Goal: Ask a question

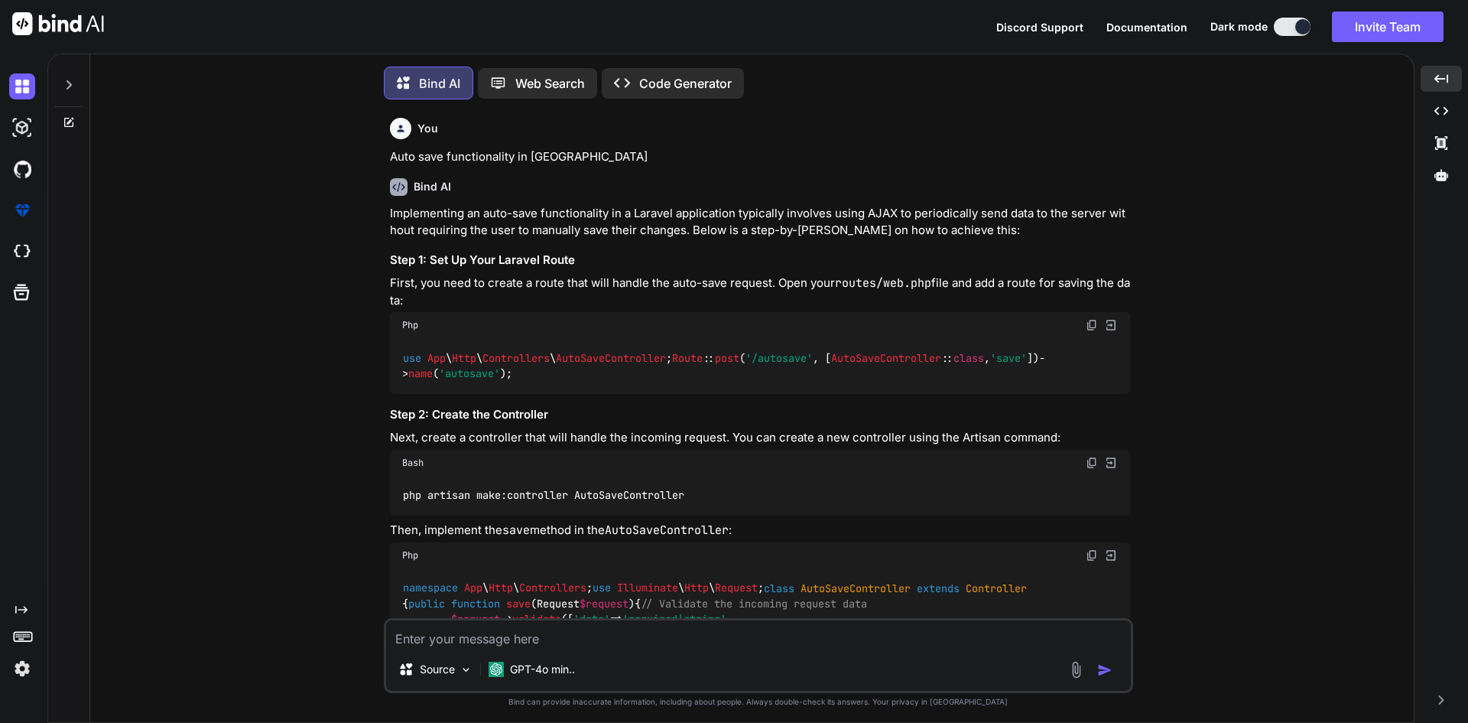
scroll to position [28321, 0]
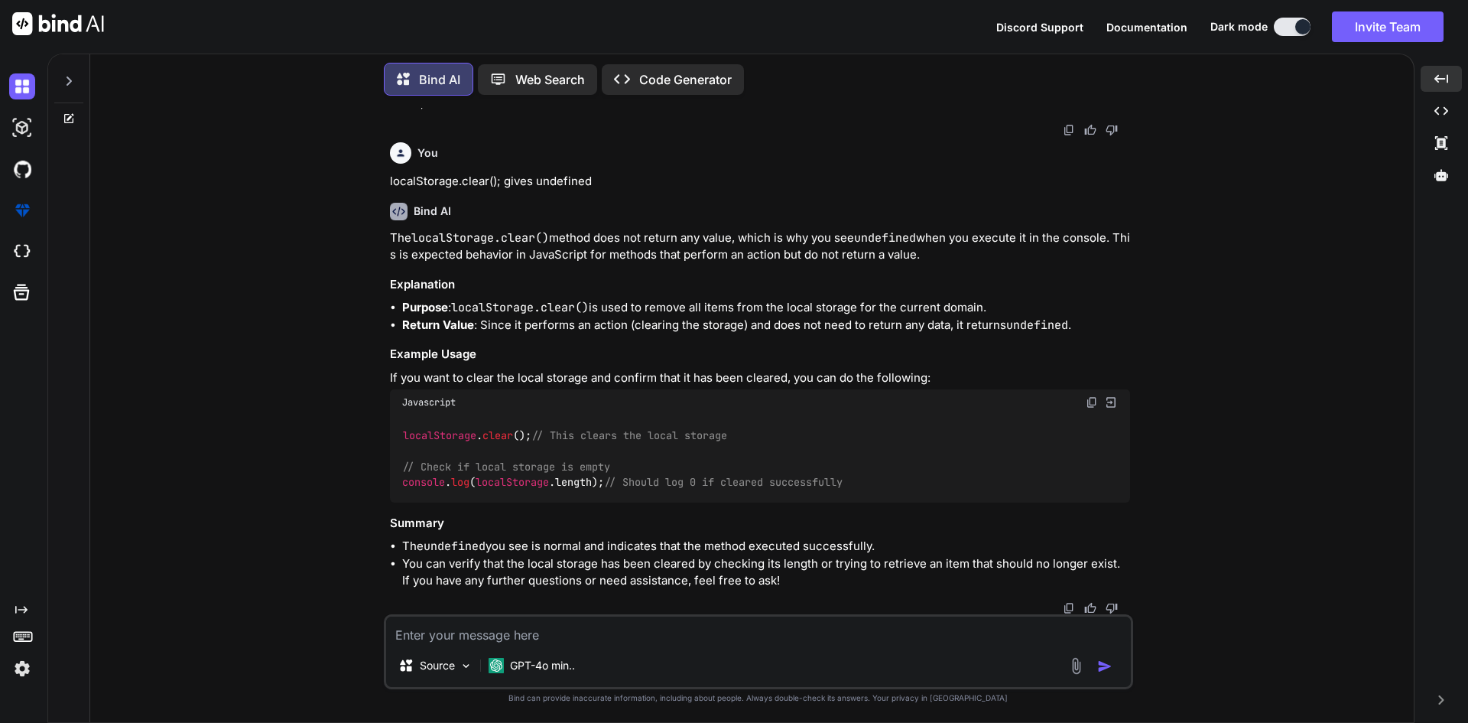
click at [447, 629] on textarea at bounding box center [758, 630] width 745 height 28
paste textarea "function setupAutoSave(formId, fields, userId) { try { const form = document.ge…"
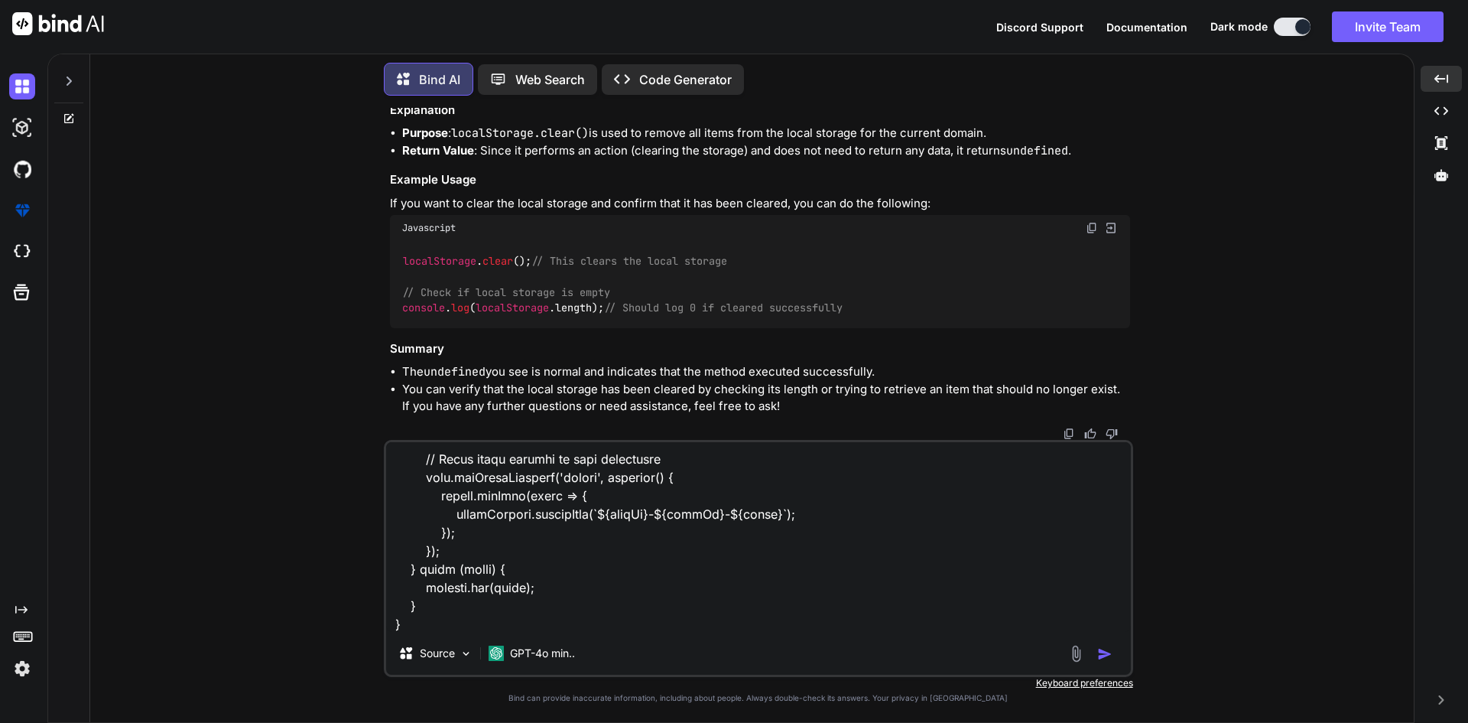
paste textarea "setupAutoSave('patientBillingForm-{{ $patient->id }}', ['date_billed', 'procedu…"
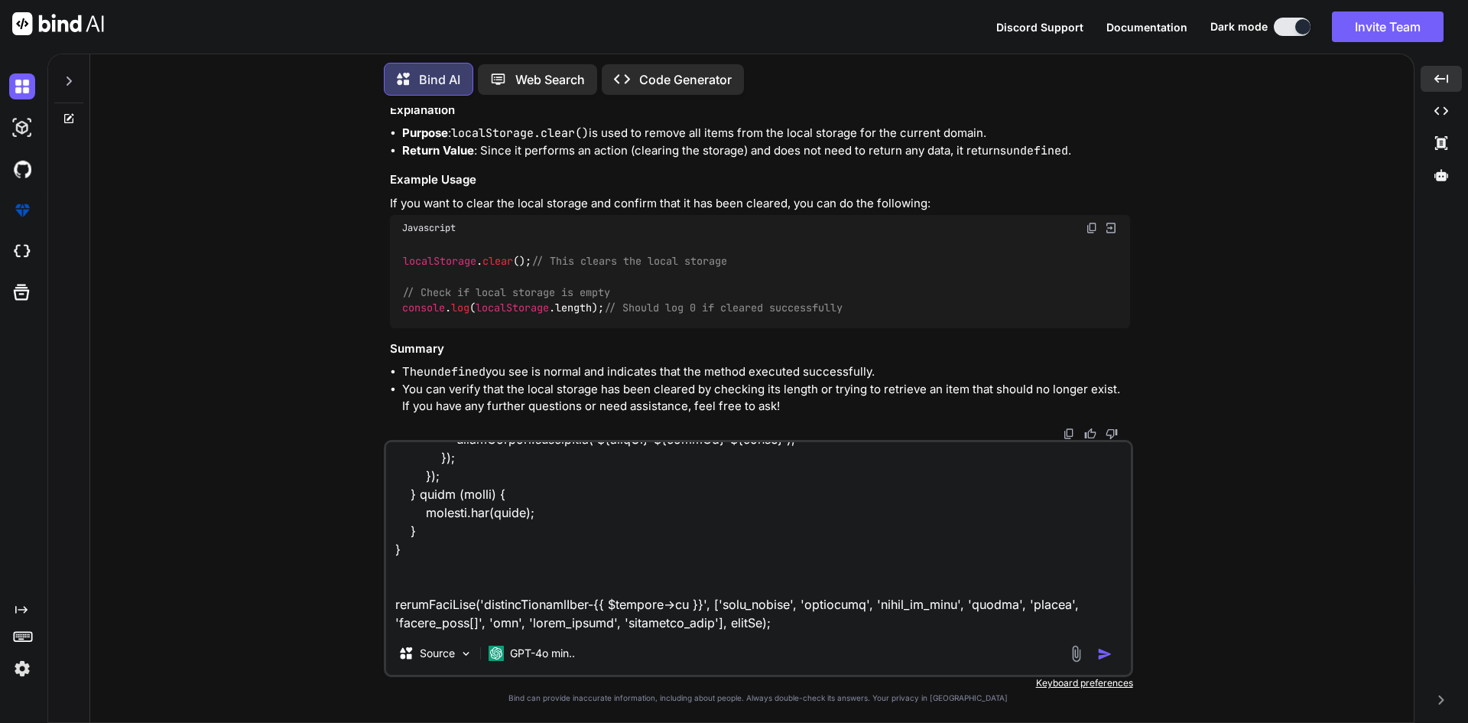
scroll to position [644, 0]
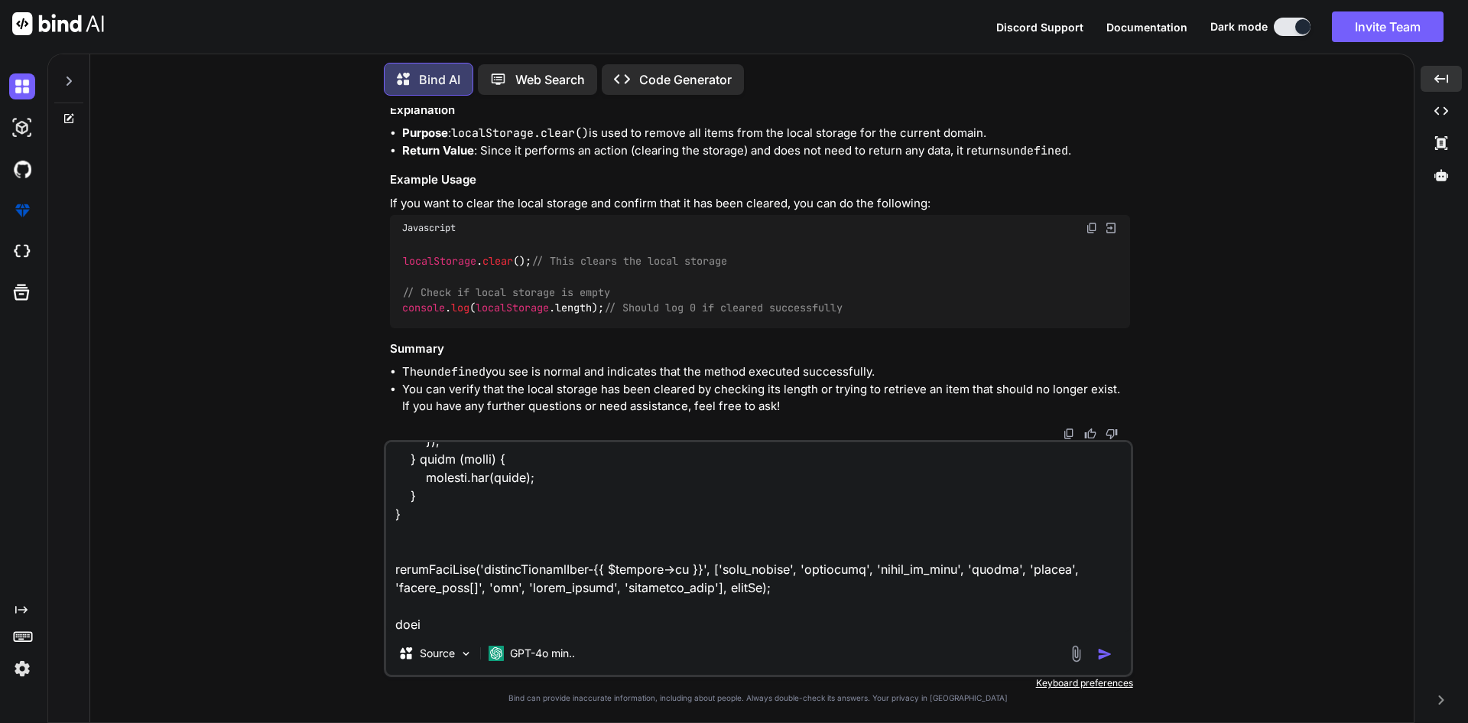
drag, startPoint x: 469, startPoint y: 583, endPoint x: 400, endPoint y: 588, distance: 69.8
click at [400, 588] on textarea at bounding box center [758, 537] width 745 height 190
click at [538, 630] on textarea at bounding box center [758, 537] width 745 height 190
paste textarea "upload_bill[]"
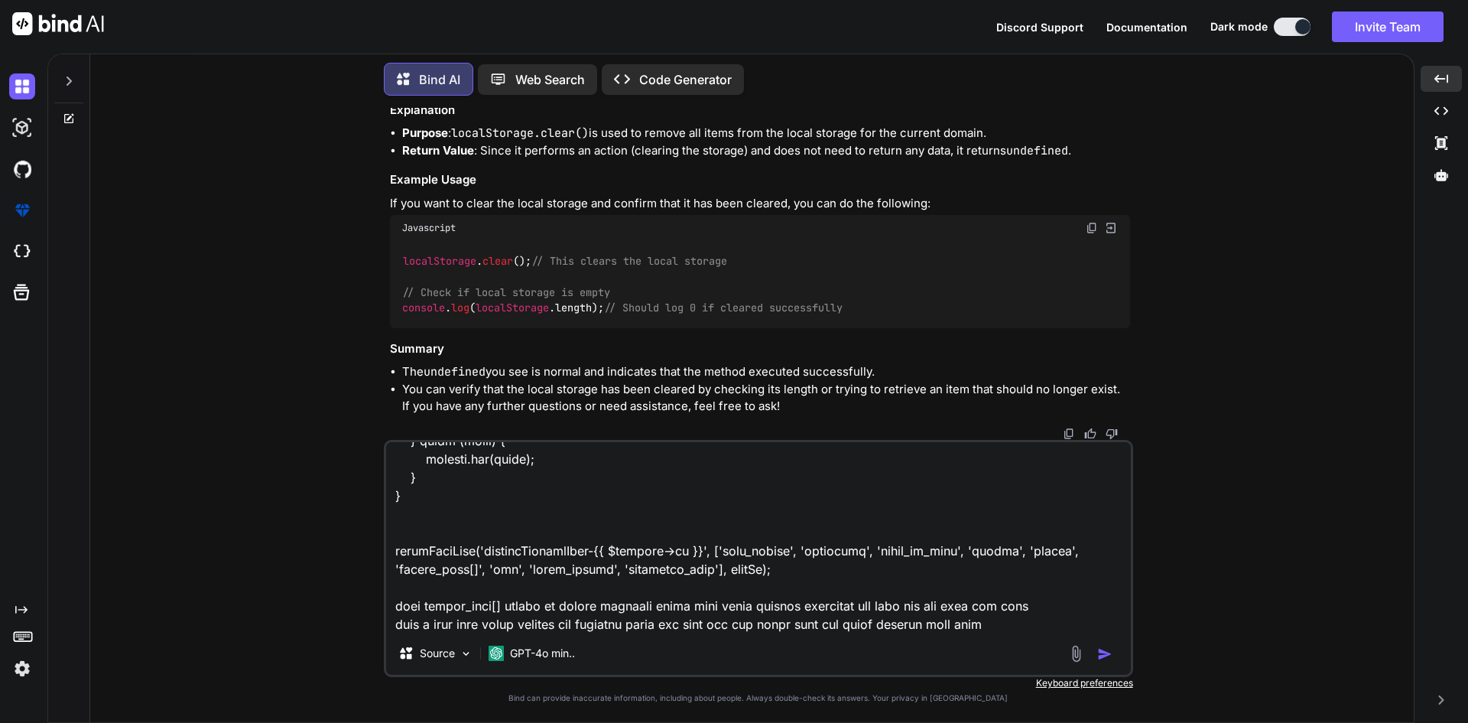
paste textarea "<div class="col-xl-4 col-md-6 col-12"> <div class="mb-3"> <label for="upload_bi…"
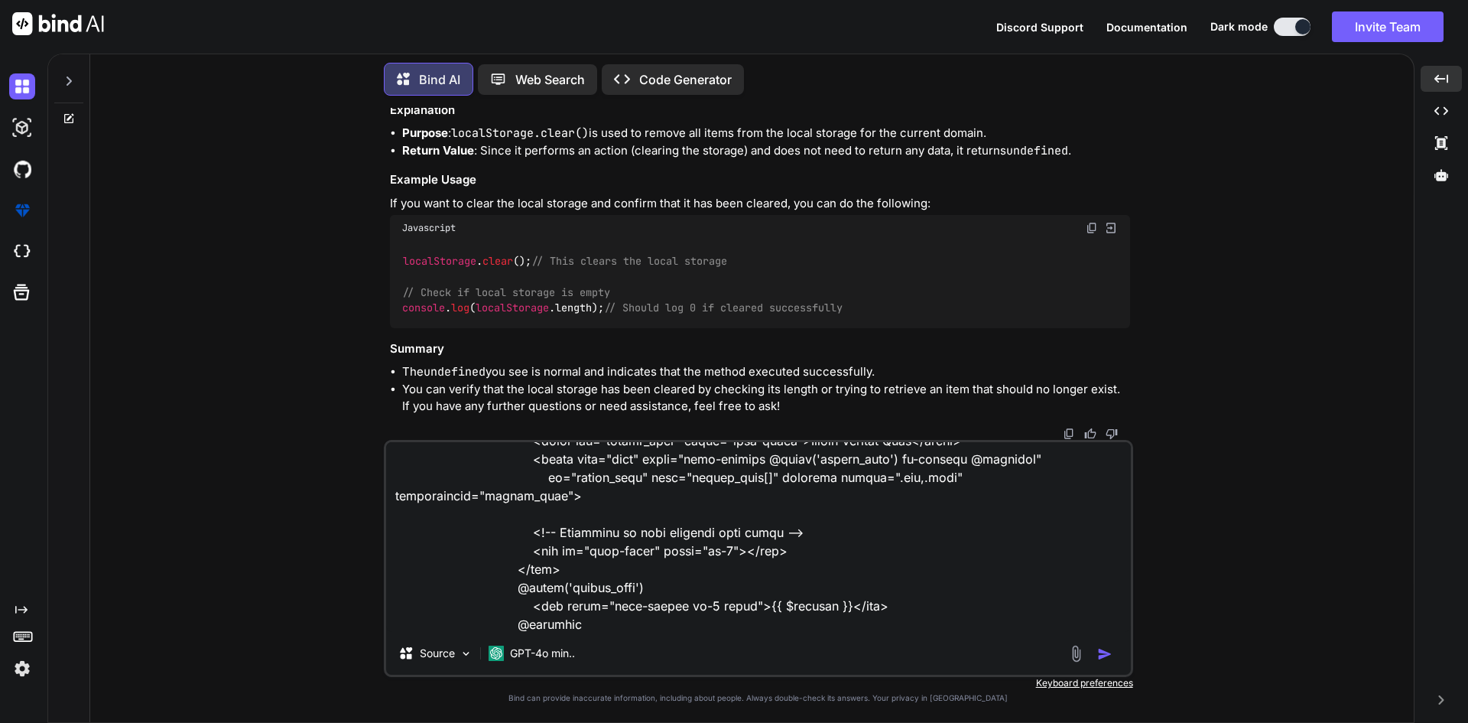
drag, startPoint x: 519, startPoint y: 528, endPoint x: 802, endPoint y: 530, distance: 282.9
click at [802, 530] on textarea at bounding box center [758, 537] width 745 height 190
click at [606, 622] on textarea at bounding box center [758, 537] width 745 height 190
paste textarea "<div id="file-names" class="mt-2"></div>"
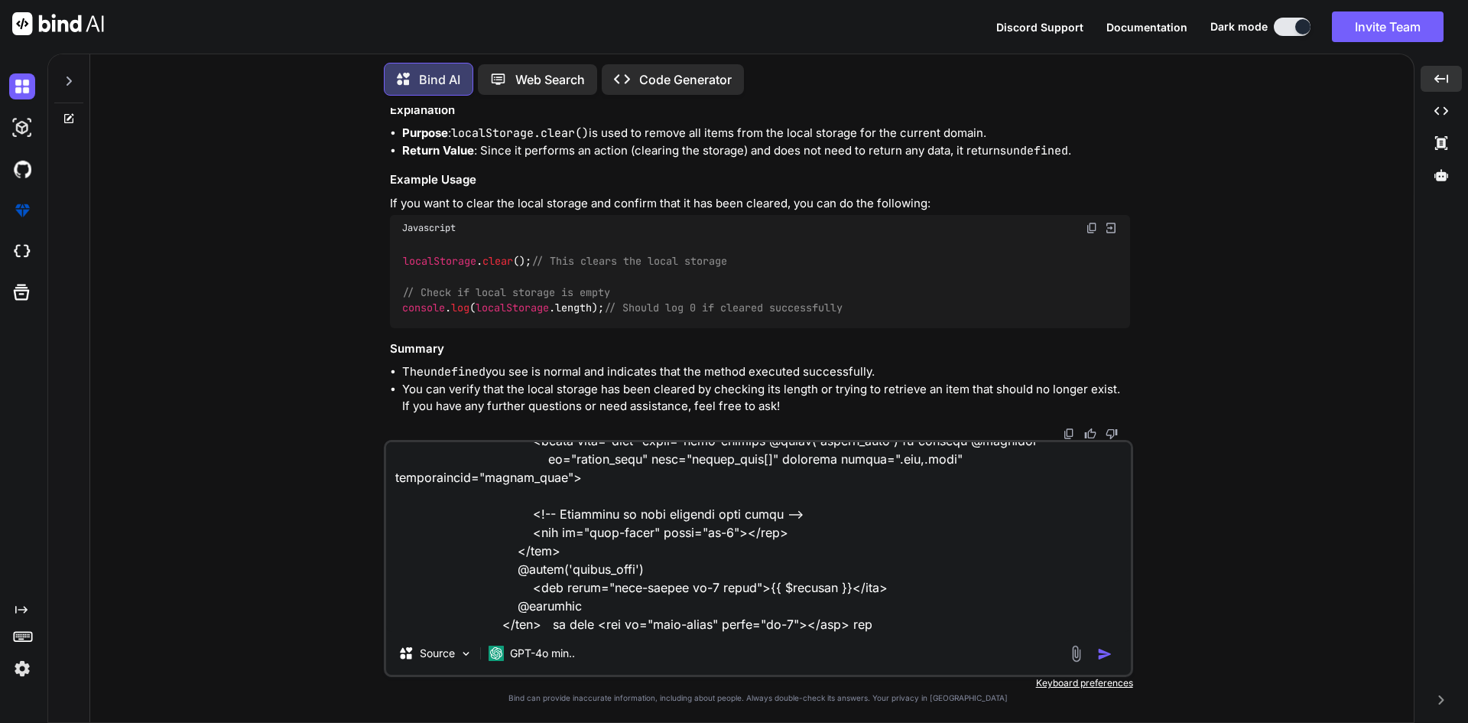
type textarea "function setupAutoSave(formId, fields, userId) { try { const form = document.ge…"
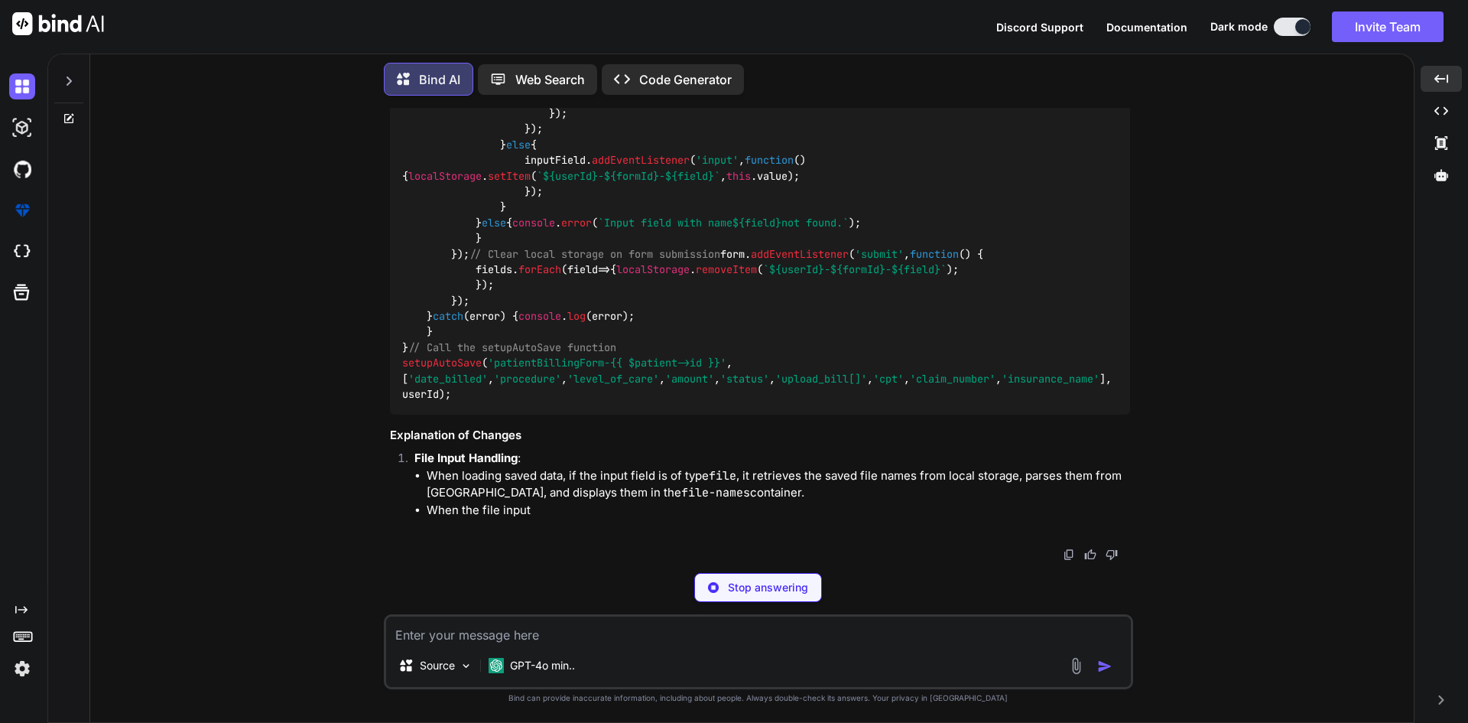
scroll to position [29306, 0]
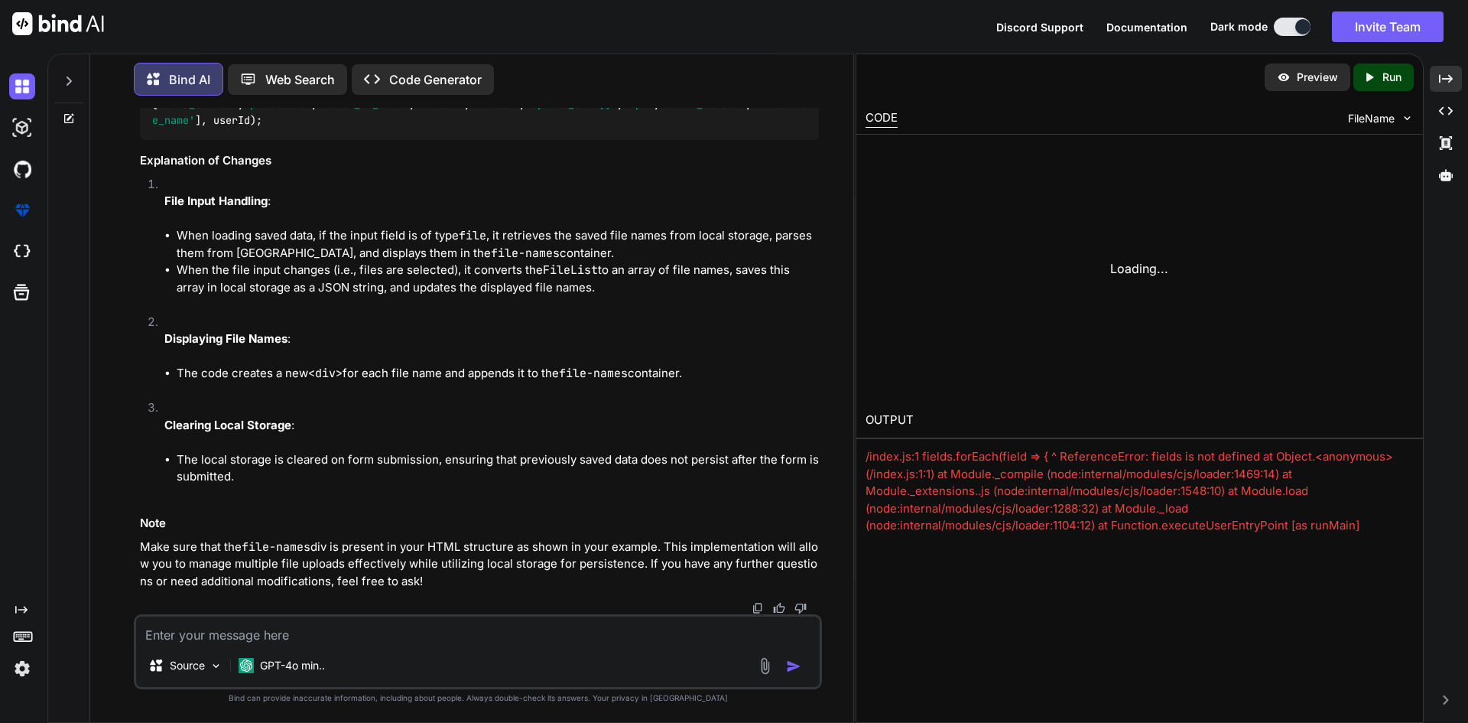
scroll to position [29996, 0]
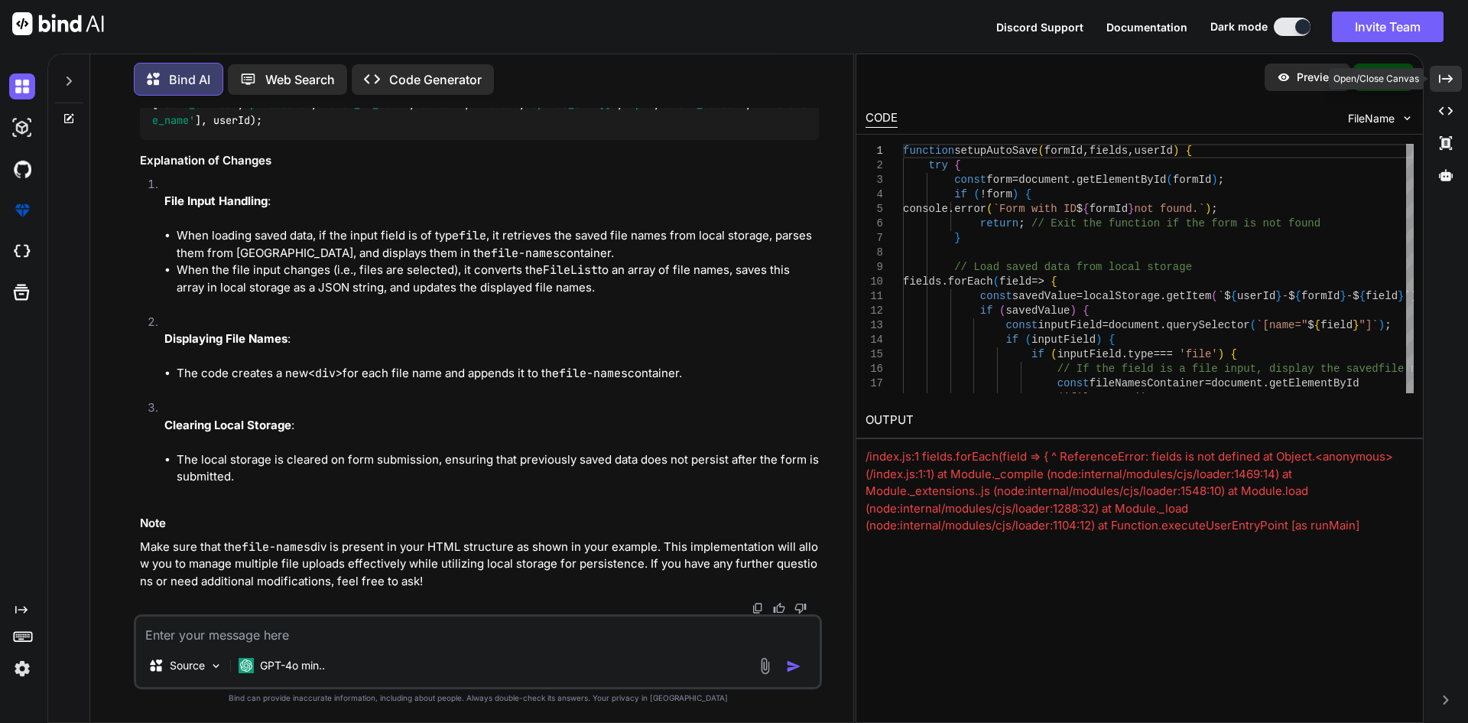
click at [1443, 76] on icon "Created with Pixso." at bounding box center [1446, 79] width 14 height 14
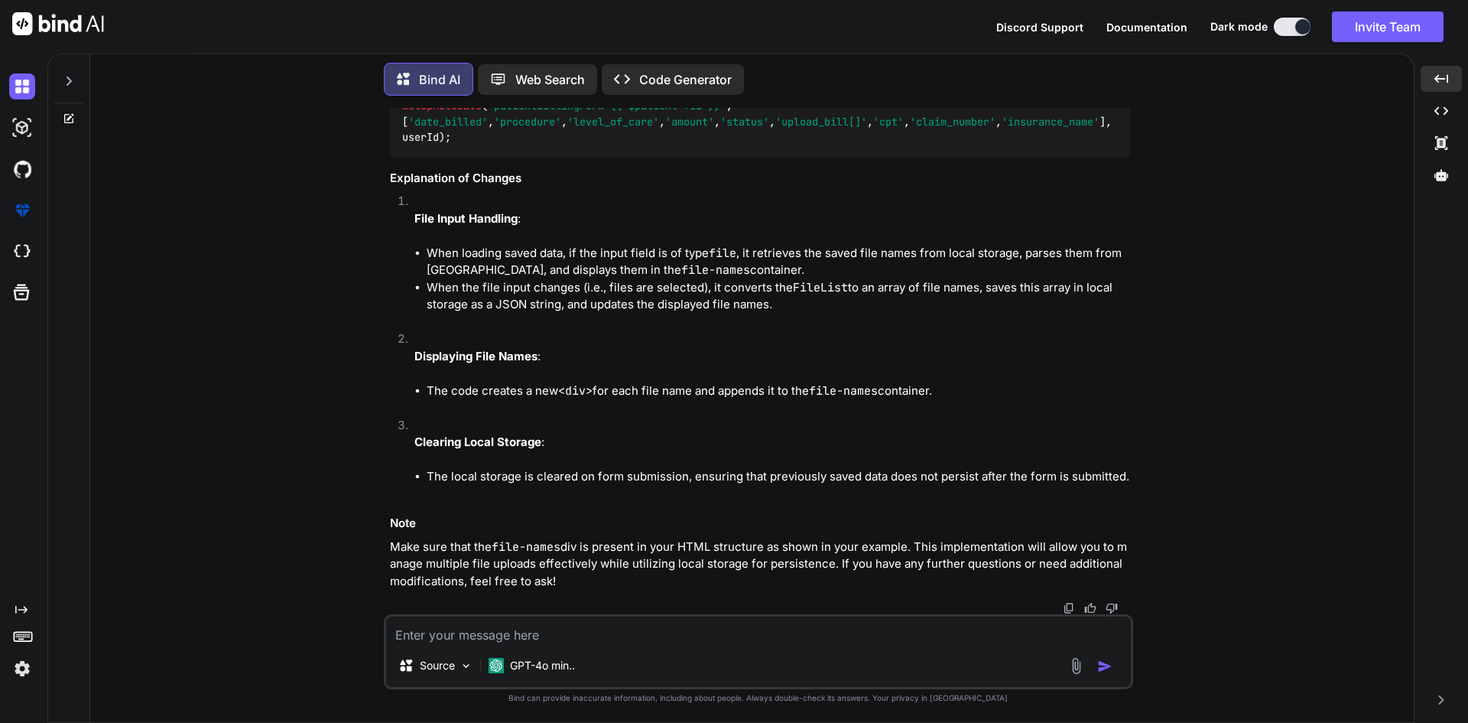
scroll to position [29077, 0]
drag, startPoint x: 411, startPoint y: 565, endPoint x: 375, endPoint y: 344, distance: 223.9
click at [375, 344] on div "You Auto save functionality in laravel Bind AI Implementing an auto-save functi…" at bounding box center [757, 415] width 1311 height 614
copy code "function setupAutoSave ( formId, fields, userId ) { try { const form = document…"
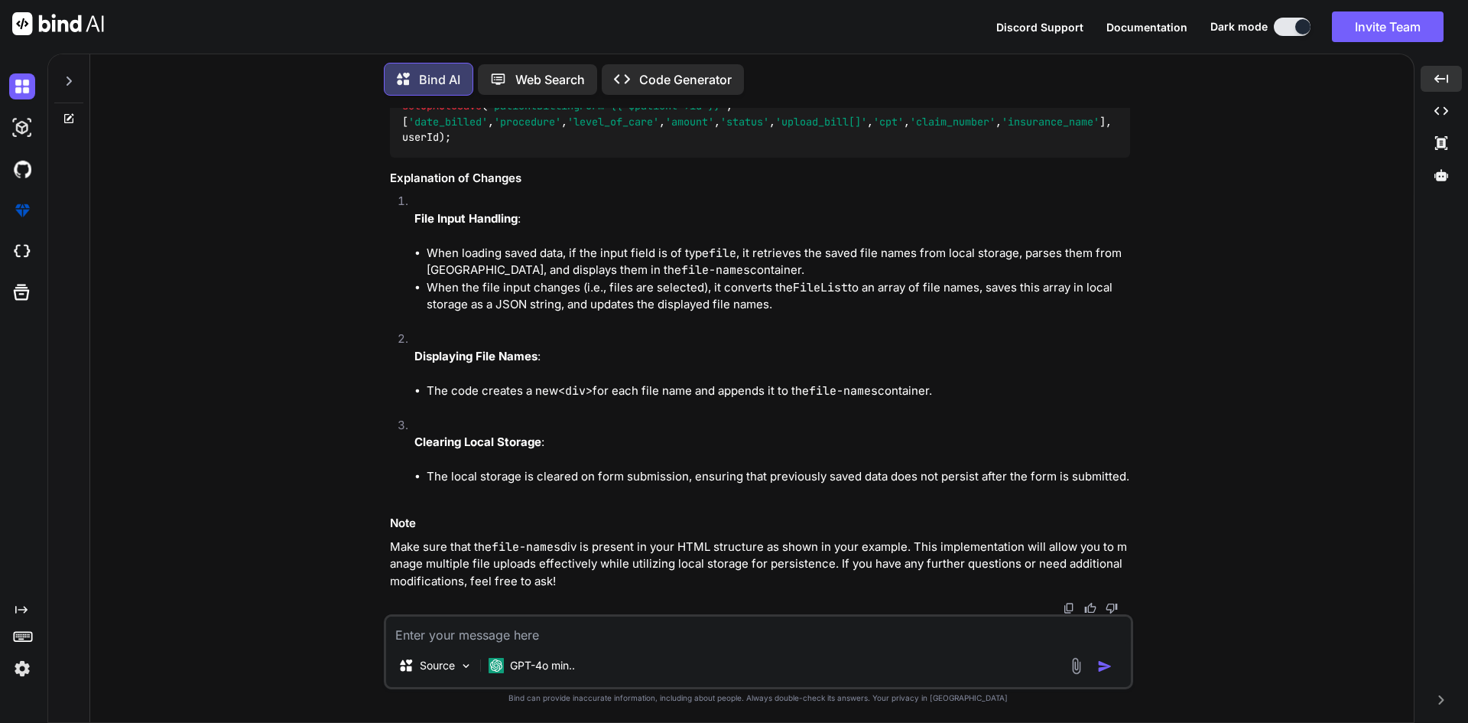
scroll to position [30258, 0]
click at [545, 627] on textarea at bounding box center [758, 630] width 745 height 28
type textarea "v"
paste textarea "Unexpected token 'C', "C:\fakepat"... is not valid JSON"
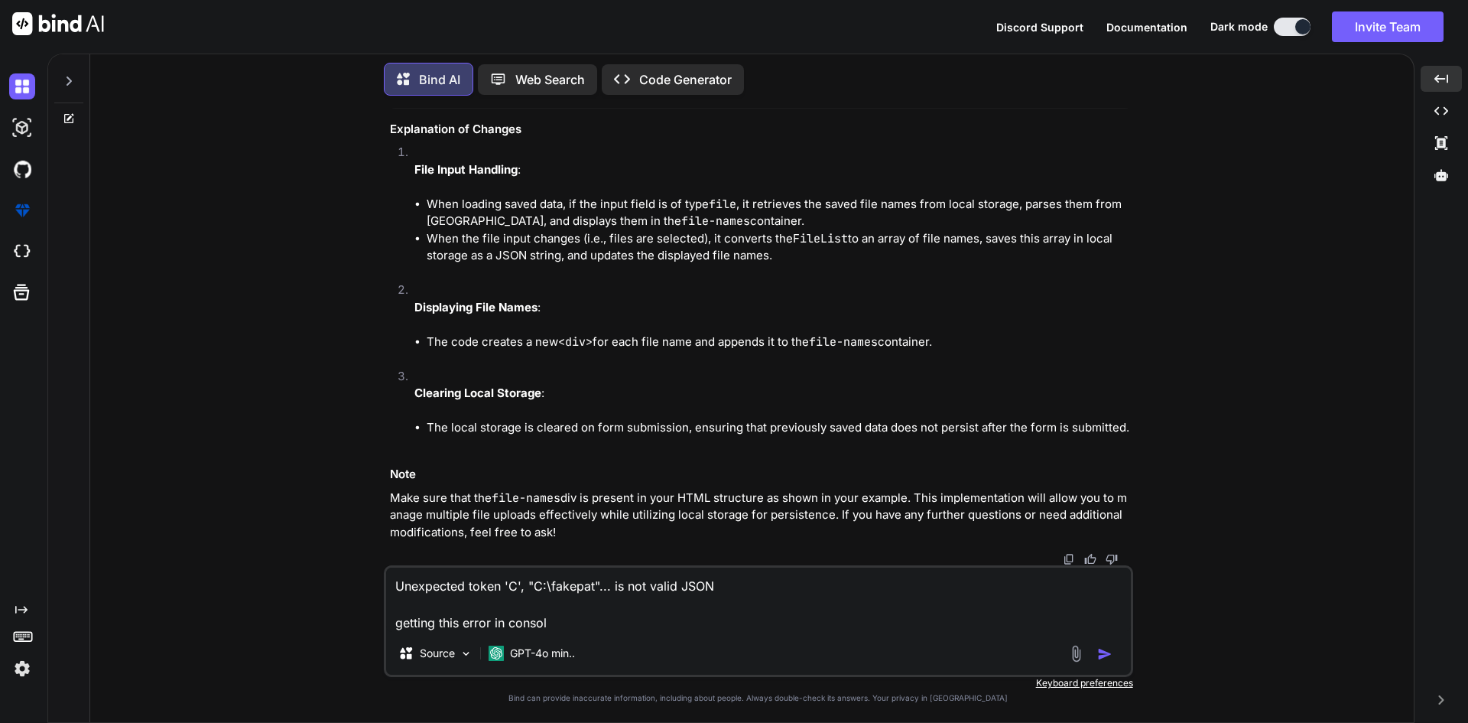
type textarea "Unexpected token 'C', "C:\fakepat"... is not valid JSON getting this error in c…"
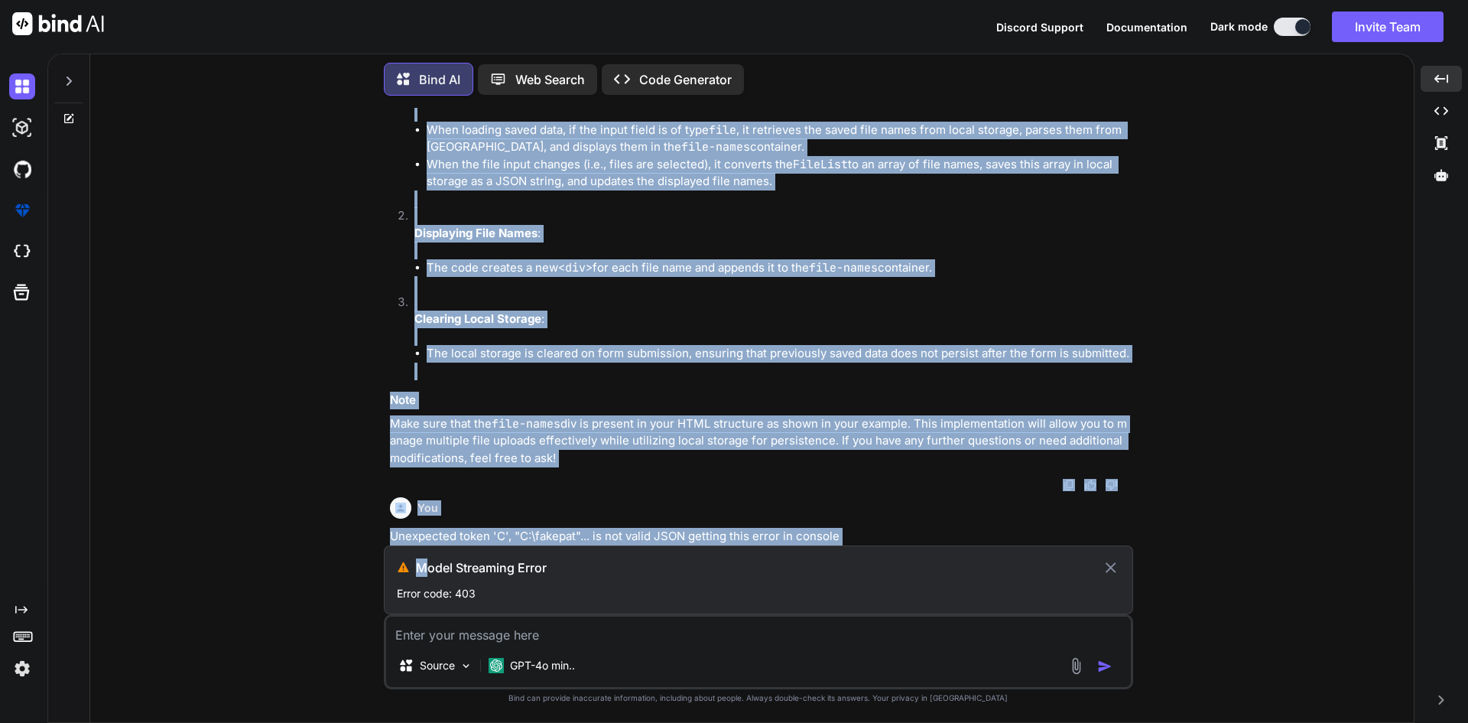
scroll to position [30534, 0]
drag, startPoint x: 417, startPoint y: 453, endPoint x: 573, endPoint y: 518, distance: 169.0
click at [573, 518] on div "You Auto save functionality in laravel Bind AI Implementing an auto-save functi…" at bounding box center [760, 326] width 746 height 437
click at [718, 456] on p "Make sure that the file-names div is present in your HTML structure as shown in…" at bounding box center [760, 441] width 740 height 52
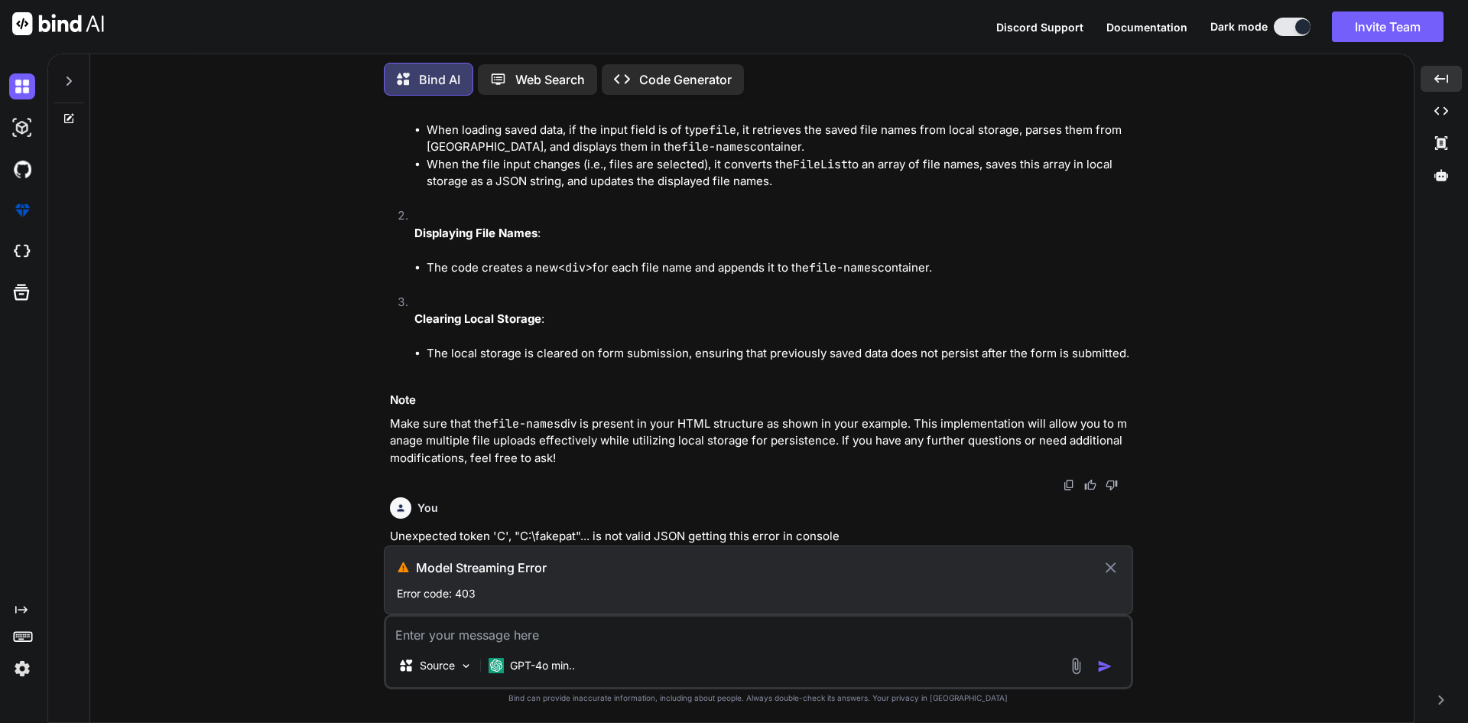
click at [1108, 567] on icon at bounding box center [1111, 567] width 18 height 18
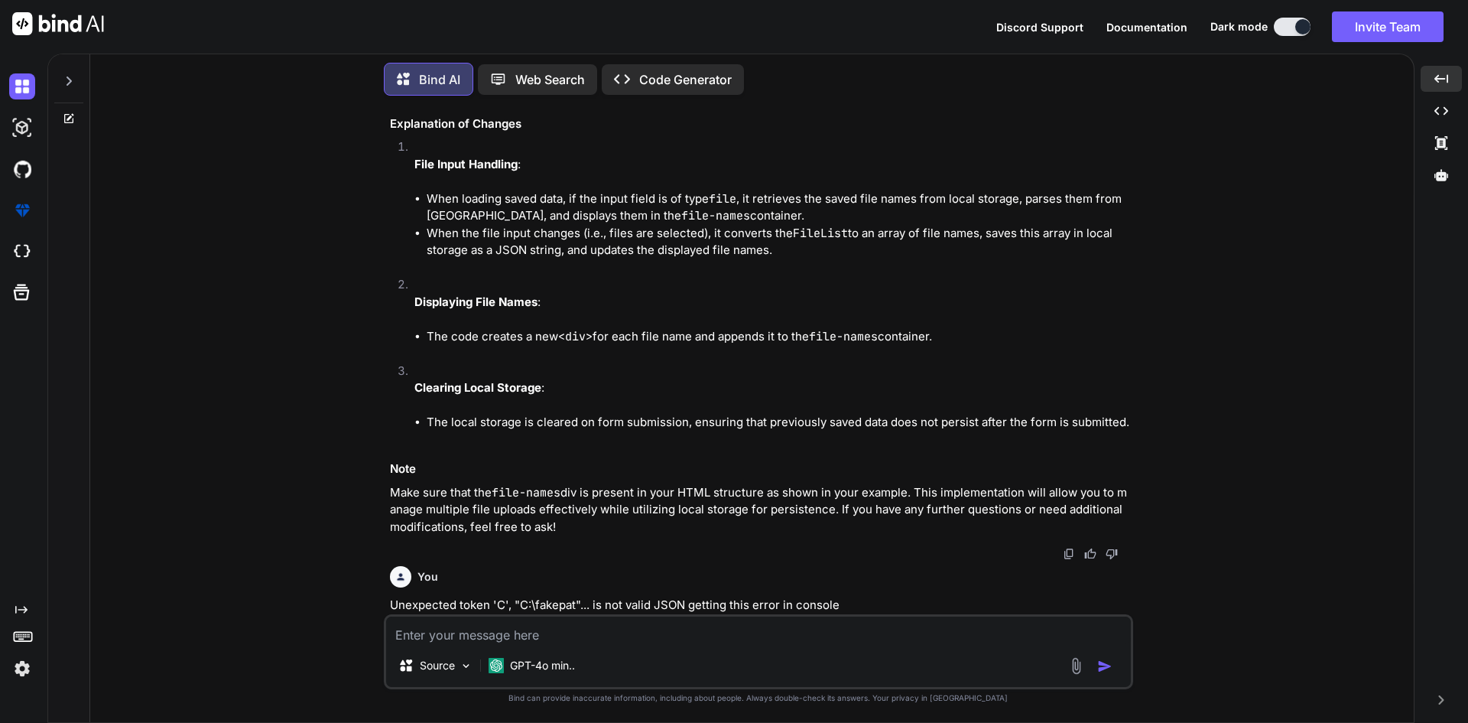
scroll to position [30465, 0]
drag, startPoint x: 852, startPoint y: 603, endPoint x: 381, endPoint y: 611, distance: 471.1
click at [381, 611] on div "You Auto save functionality in laravel Bind AI Implementing an auto-save functi…" at bounding box center [757, 415] width 1311 height 614
drag, startPoint x: 380, startPoint y: 604, endPoint x: 379, endPoint y: 593, distance: 11.6
click at [379, 593] on div "You Auto save functionality in laravel Bind AI Implementing an auto-save functi…" at bounding box center [757, 415] width 1311 height 614
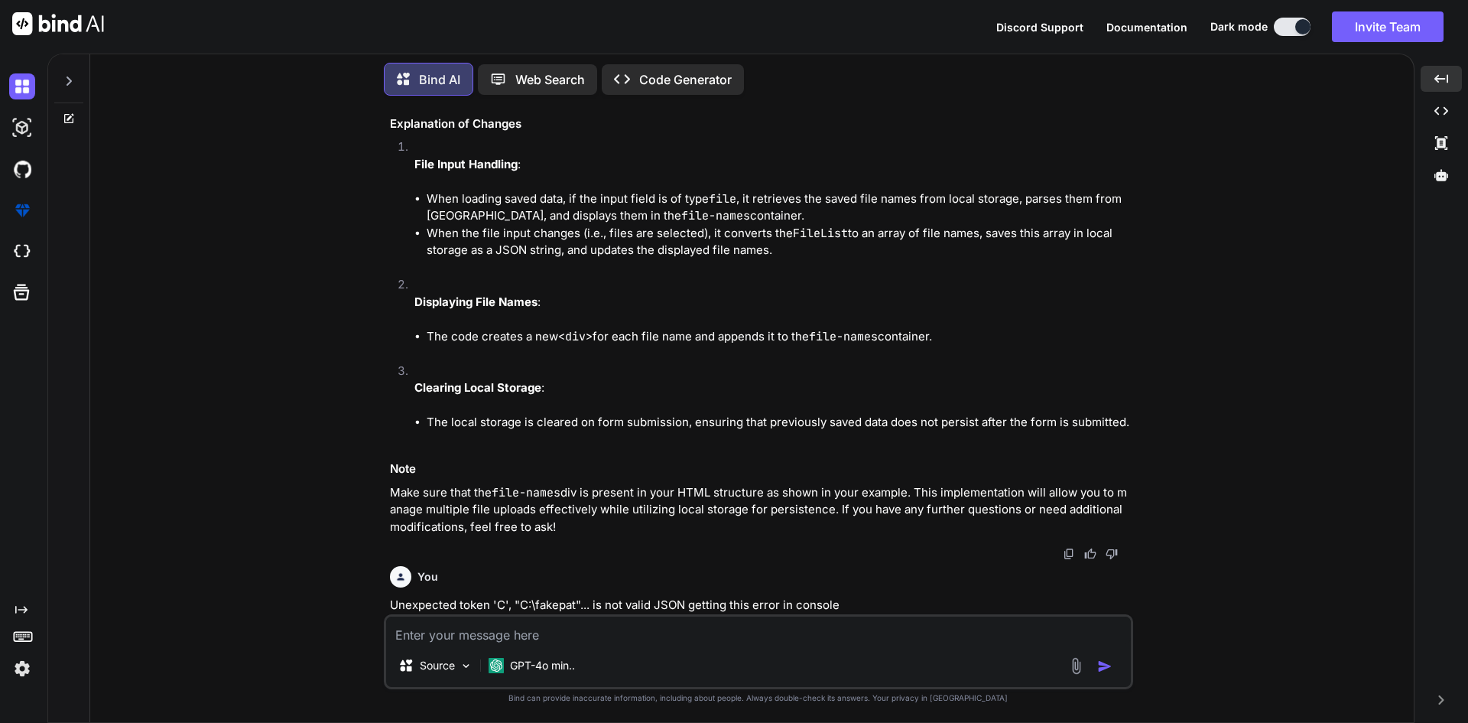
drag, startPoint x: 853, startPoint y: 604, endPoint x: 369, endPoint y: 599, distance: 483.3
click at [369, 599] on div "You Auto save functionality in laravel Bind AI Implementing an auto-save functi…" at bounding box center [757, 415] width 1311 height 614
copy p "Unexpected token 'C', "C:\fakepat"... is not valid JSON getting this error in c…"
click at [455, 635] on textarea at bounding box center [758, 630] width 745 height 28
paste textarea "Unexpected token 'C', "C:\fakepat"... is not valid JSON getting this error in c…"
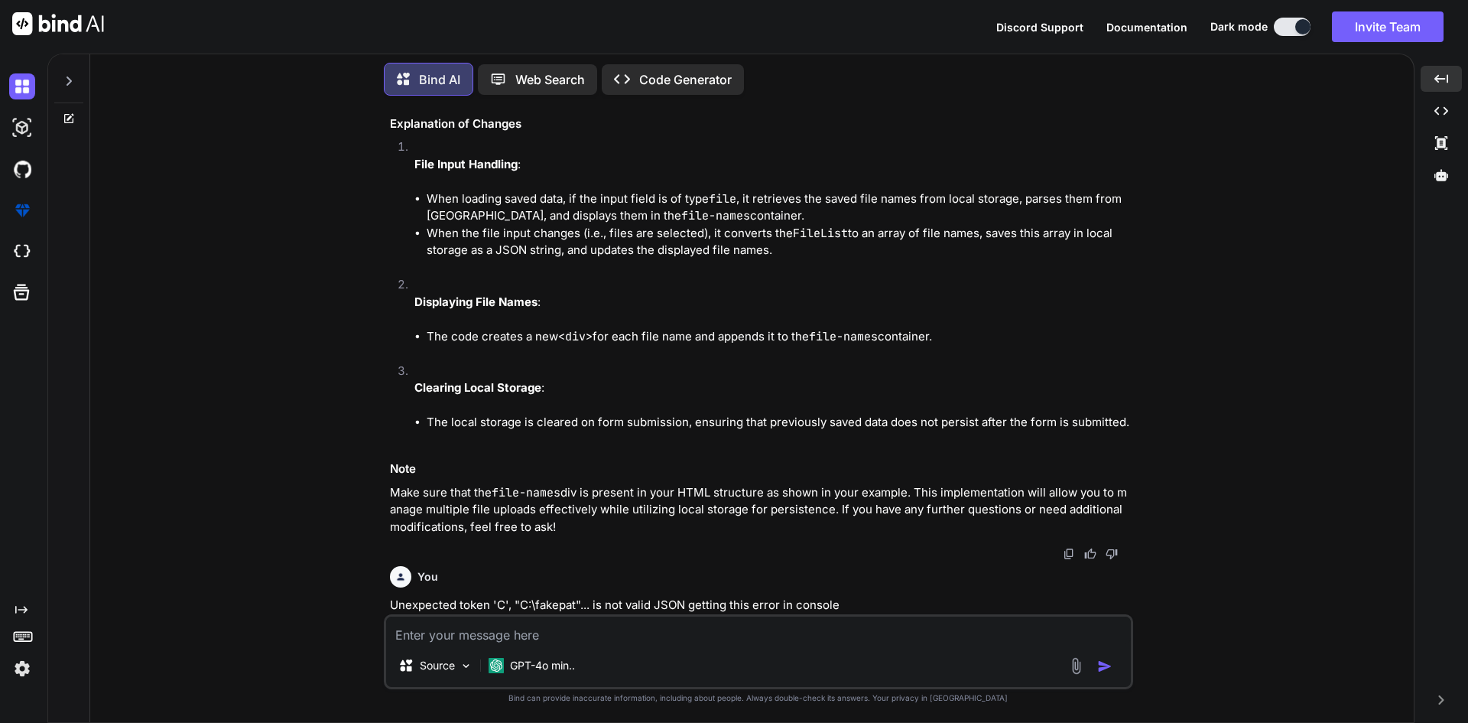
type textarea "Unexpected token 'C', "C:\fakepat"... is not valid JSON getting this error in c…"
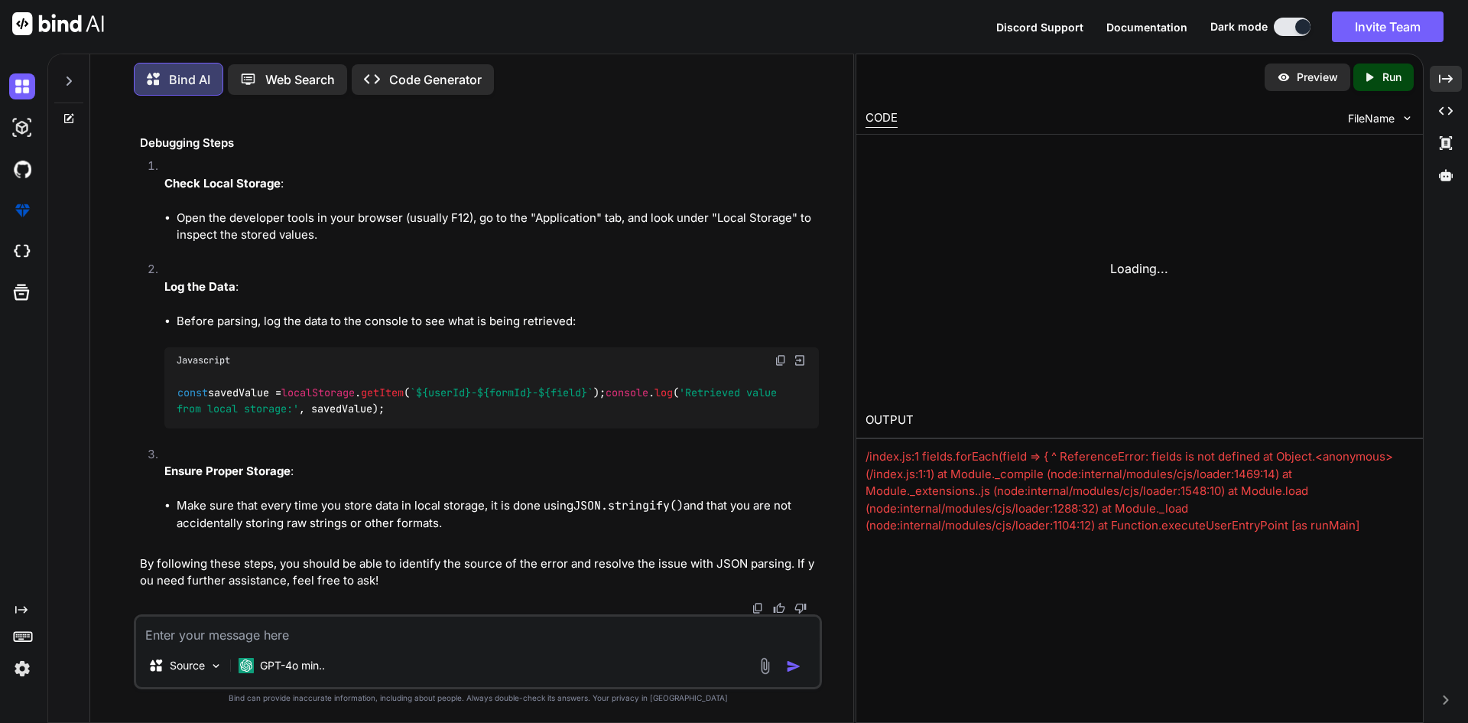
scroll to position [32057, 0]
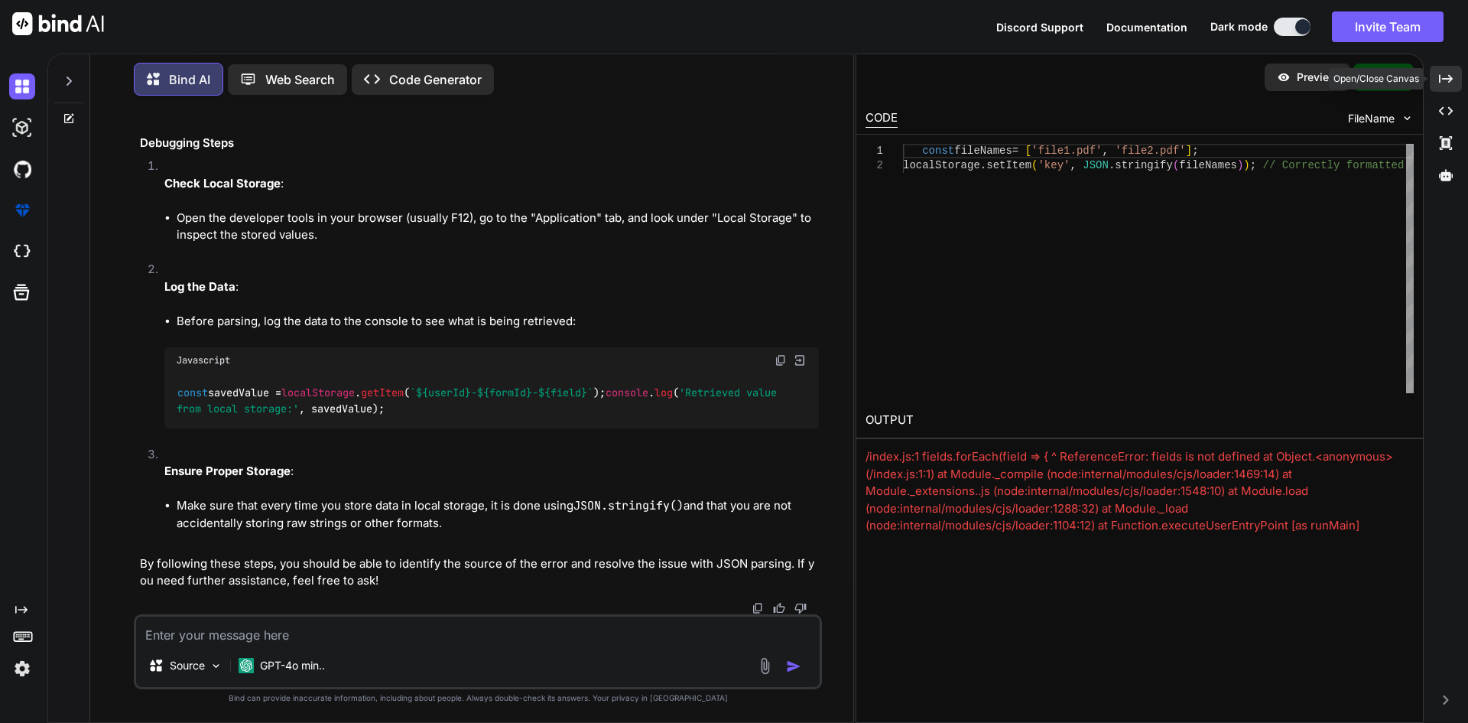
click at [1451, 77] on icon at bounding box center [1446, 78] width 14 height 8
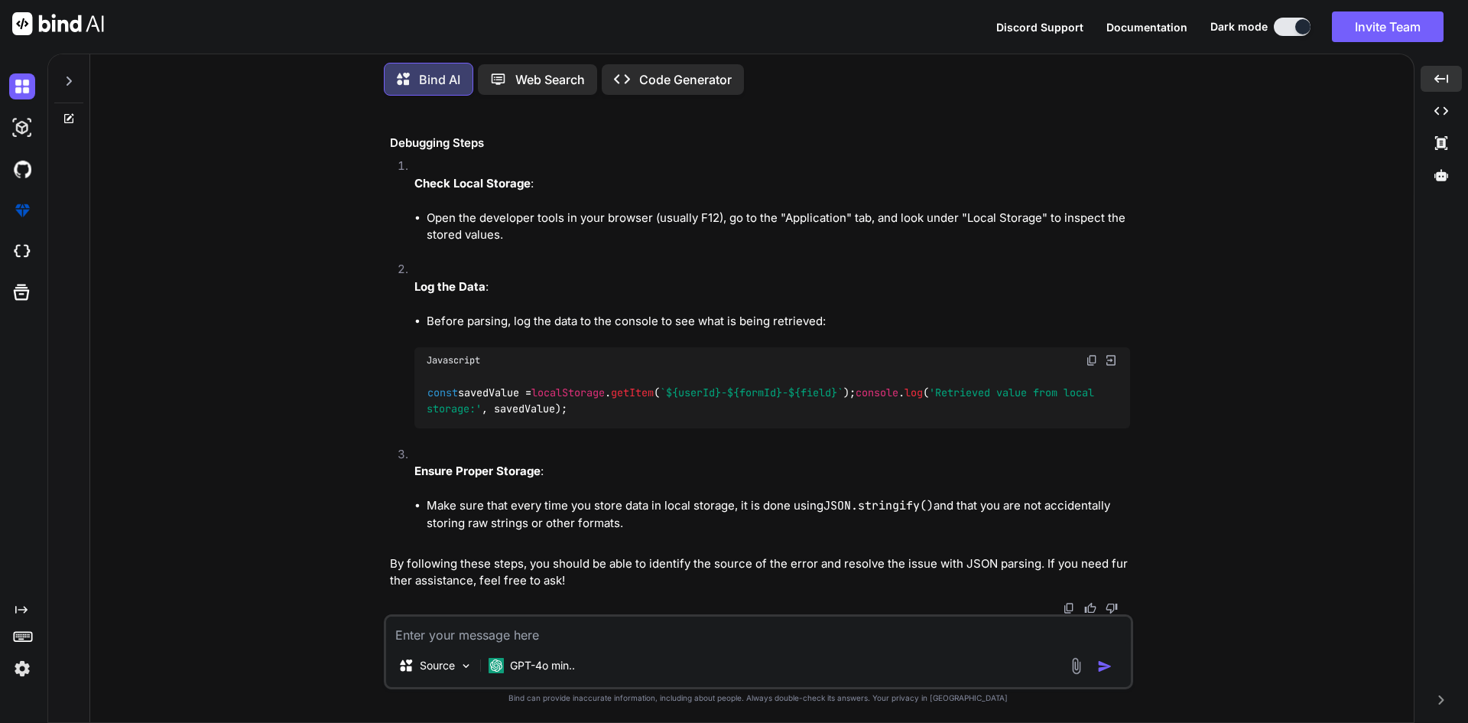
scroll to position [30761, 0]
click at [464, 629] on textarea at bounding box center [758, 630] width 745 height 28
paste textarea "function setupAutoSave(formId, fields, userId) { try { const form = document.ge…"
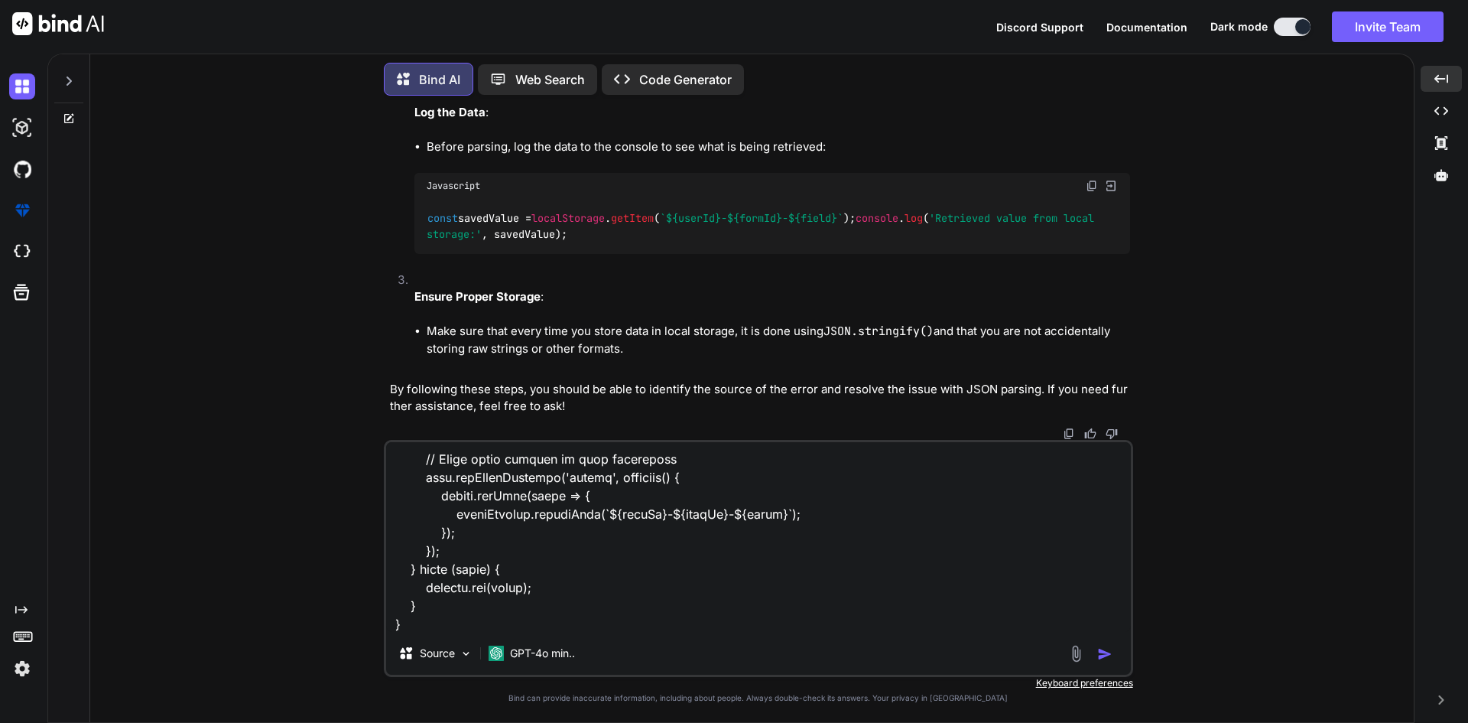
scroll to position [1103, 0]
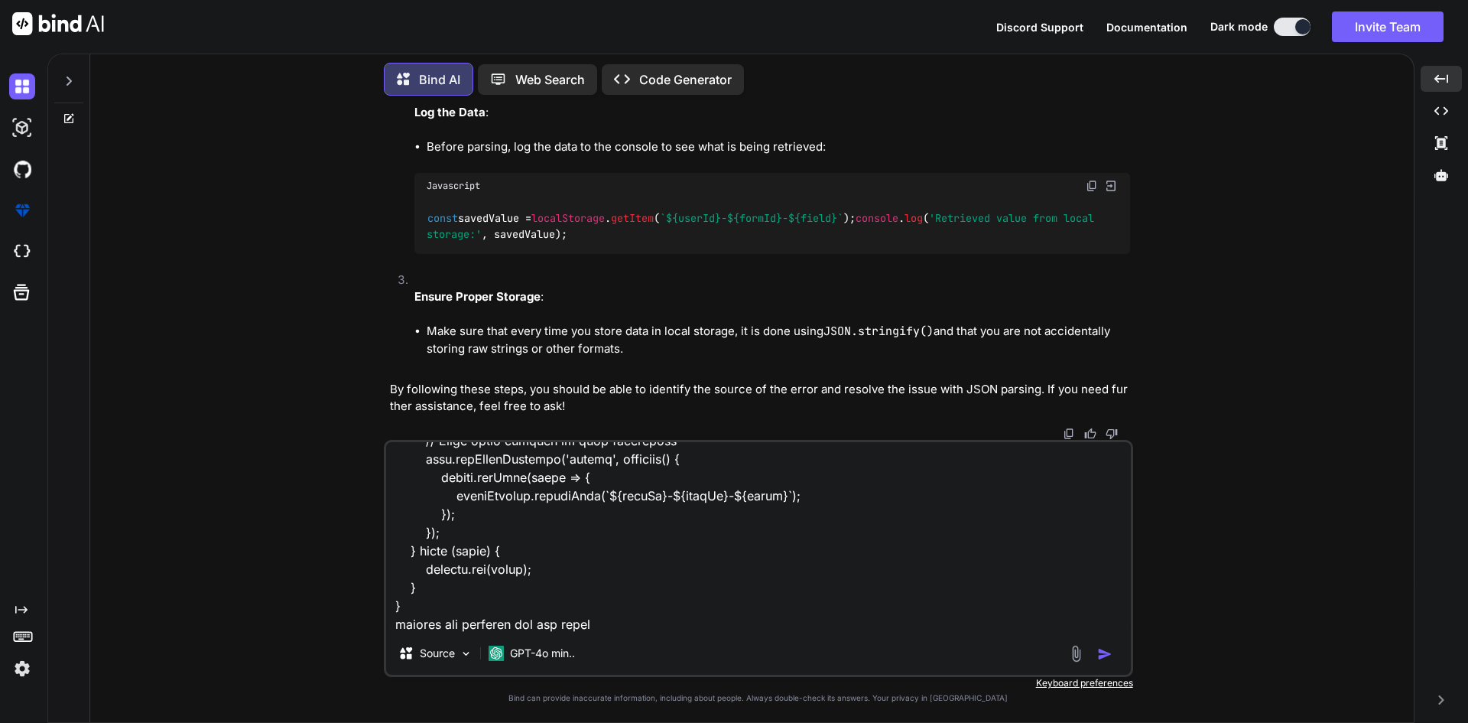
paste textarea "Unexpected token 'C', "C:\fakepat"... is not valid JSON"
type textarea "function setupAutoSave(formId, fields, userId) { try { const form = document.ge…"
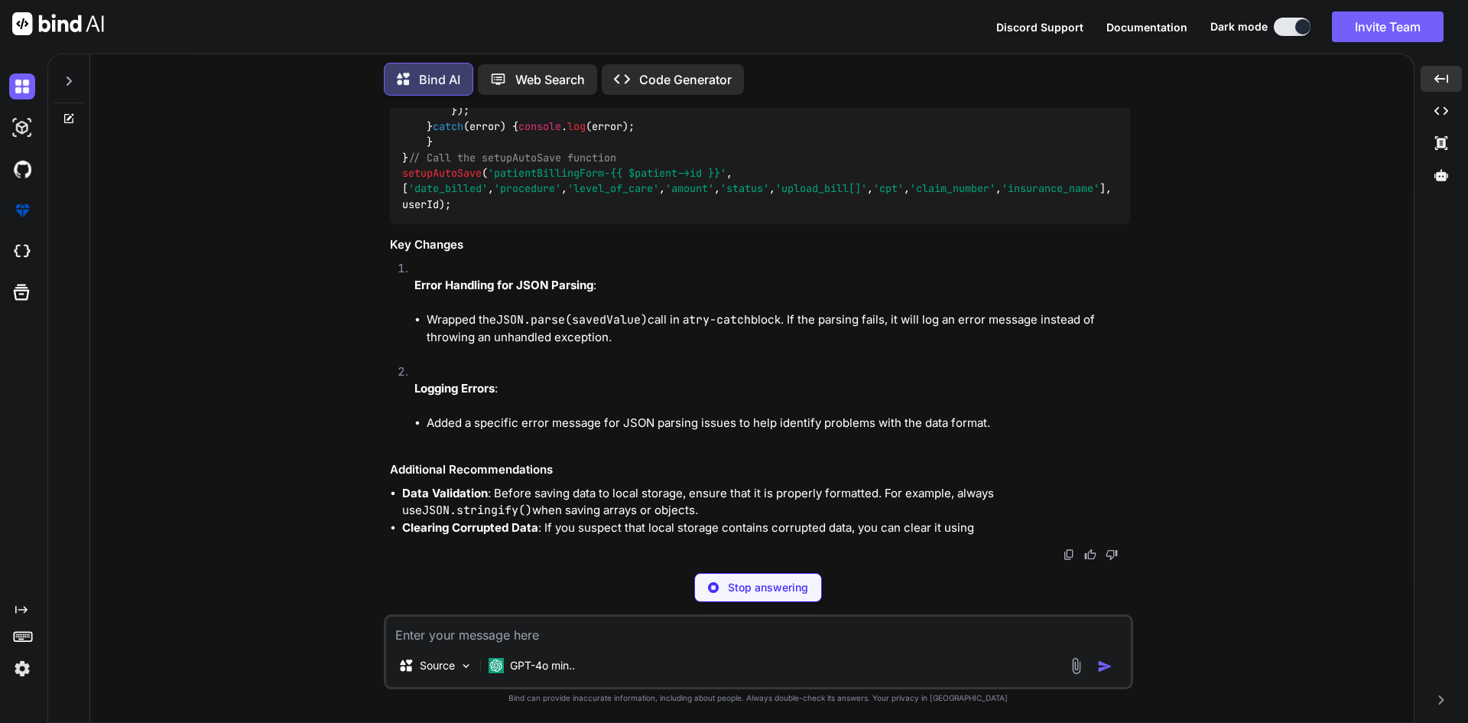
scroll to position [32572, 0]
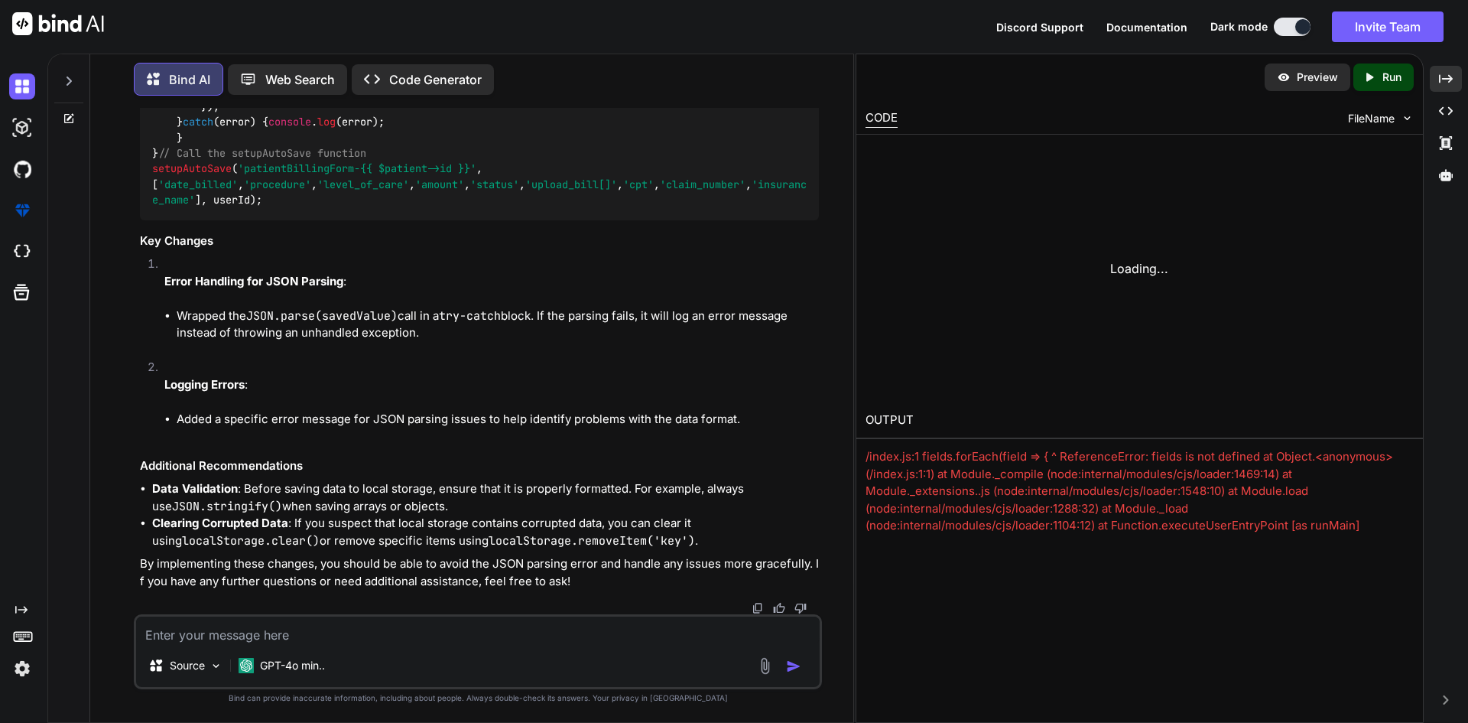
scroll to position [33296, 0]
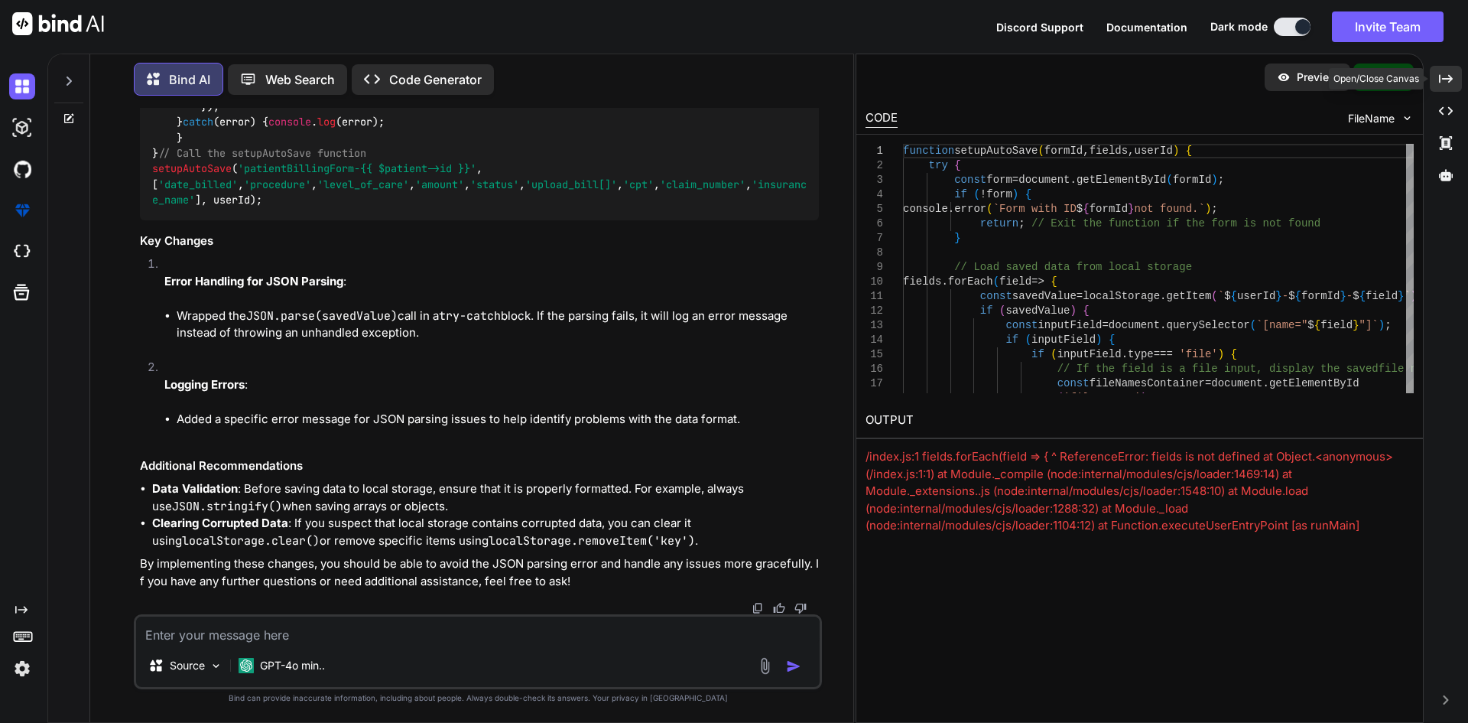
click at [1440, 75] on icon at bounding box center [1446, 78] width 14 height 8
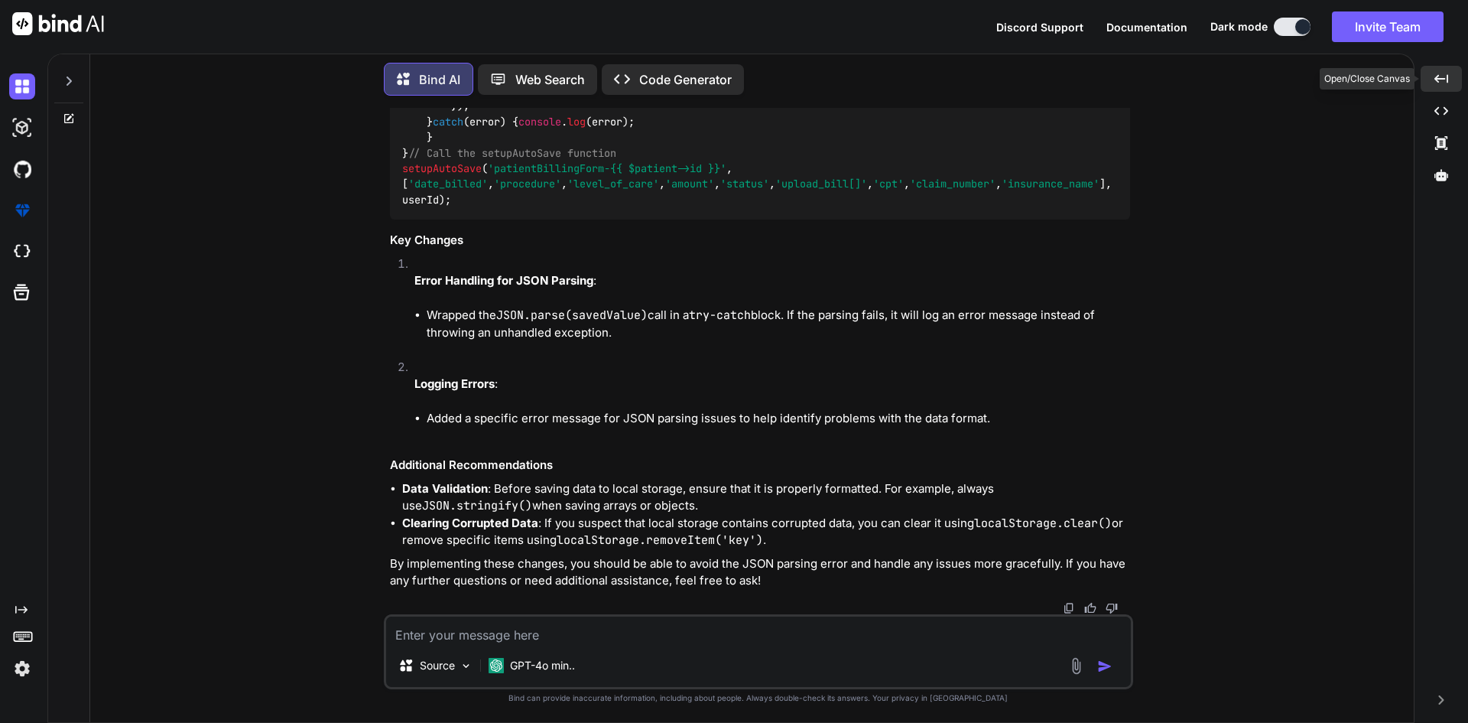
scroll to position [32572, 0]
click at [564, 625] on textarea at bounding box center [758, 630] width 745 height 28
paste textarea "parsing saved file names from local storage: SyntaxError: Unexpected token 'C',…"
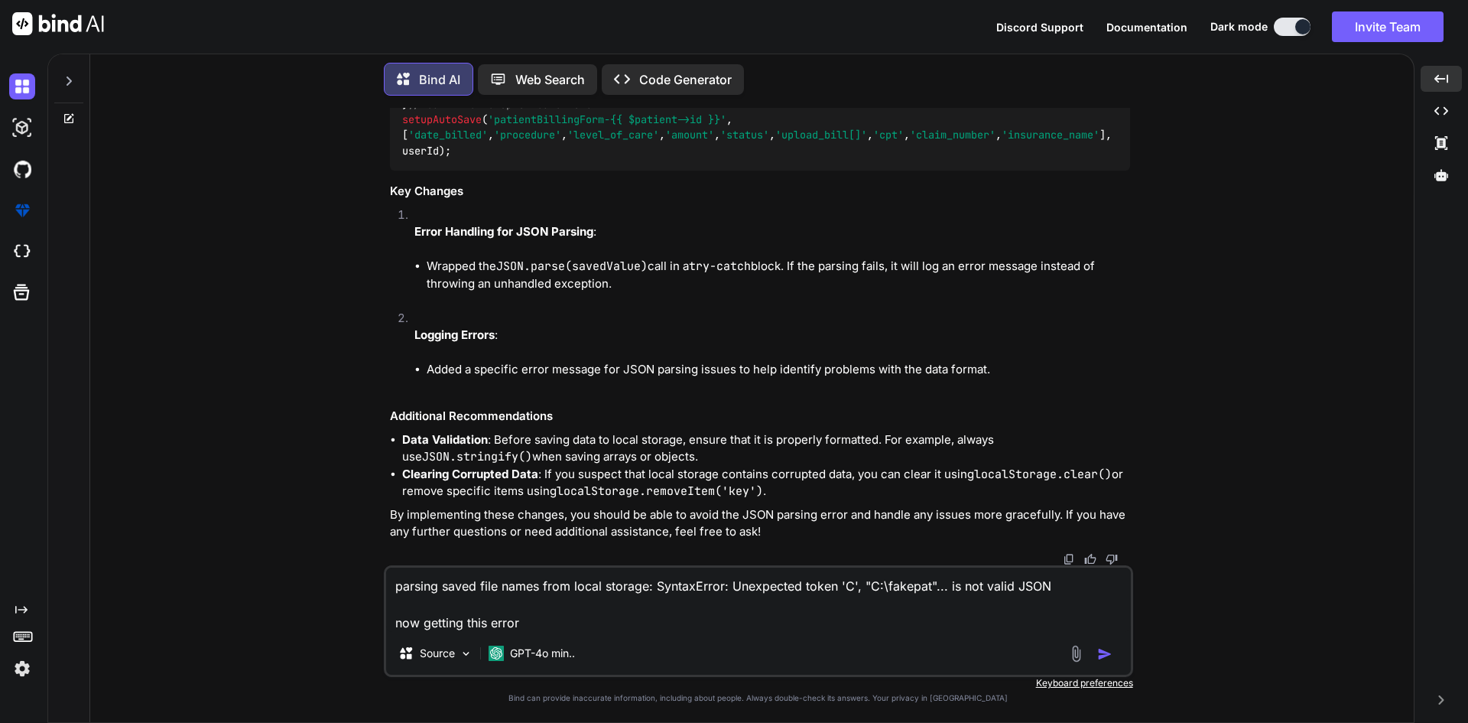
type textarea "parsing saved file names from local storage: SyntaxError: Unexpected token 'C',…"
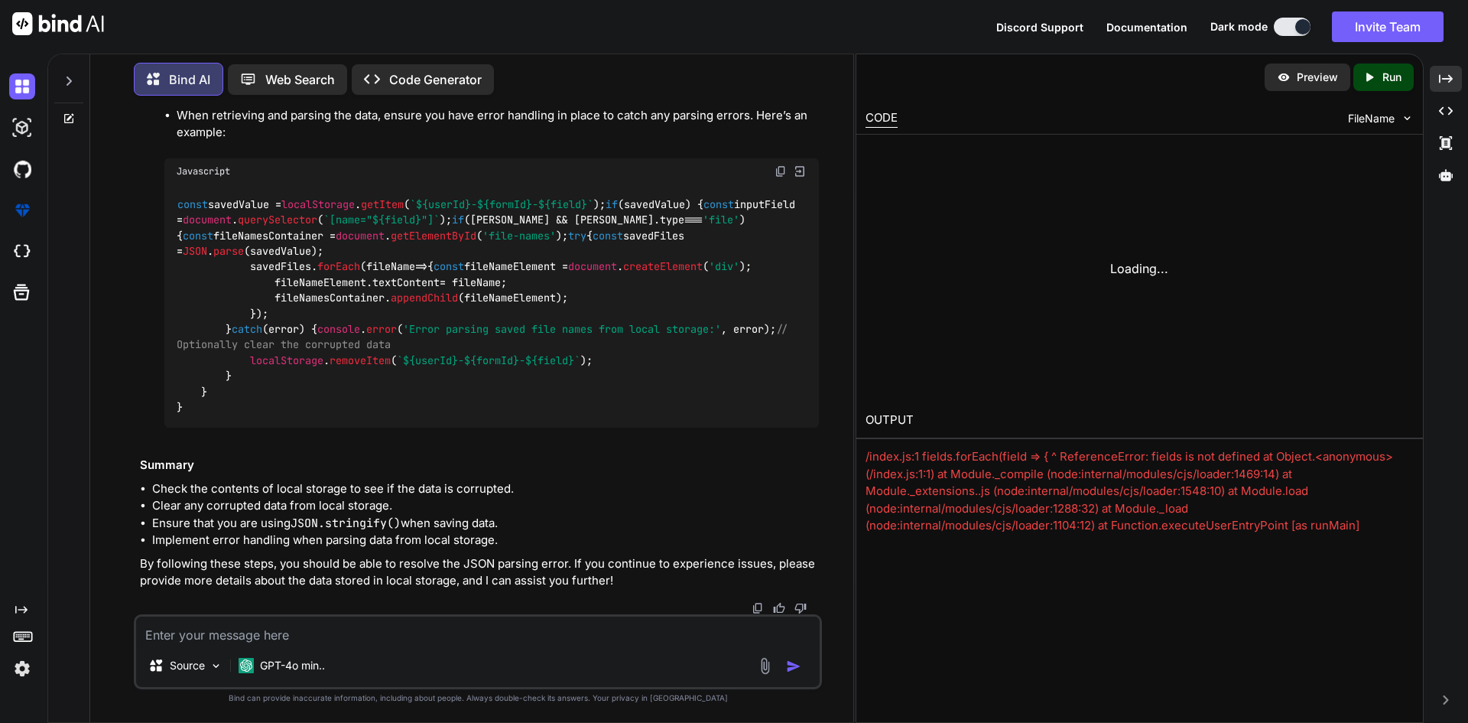
scroll to position [35854, 0]
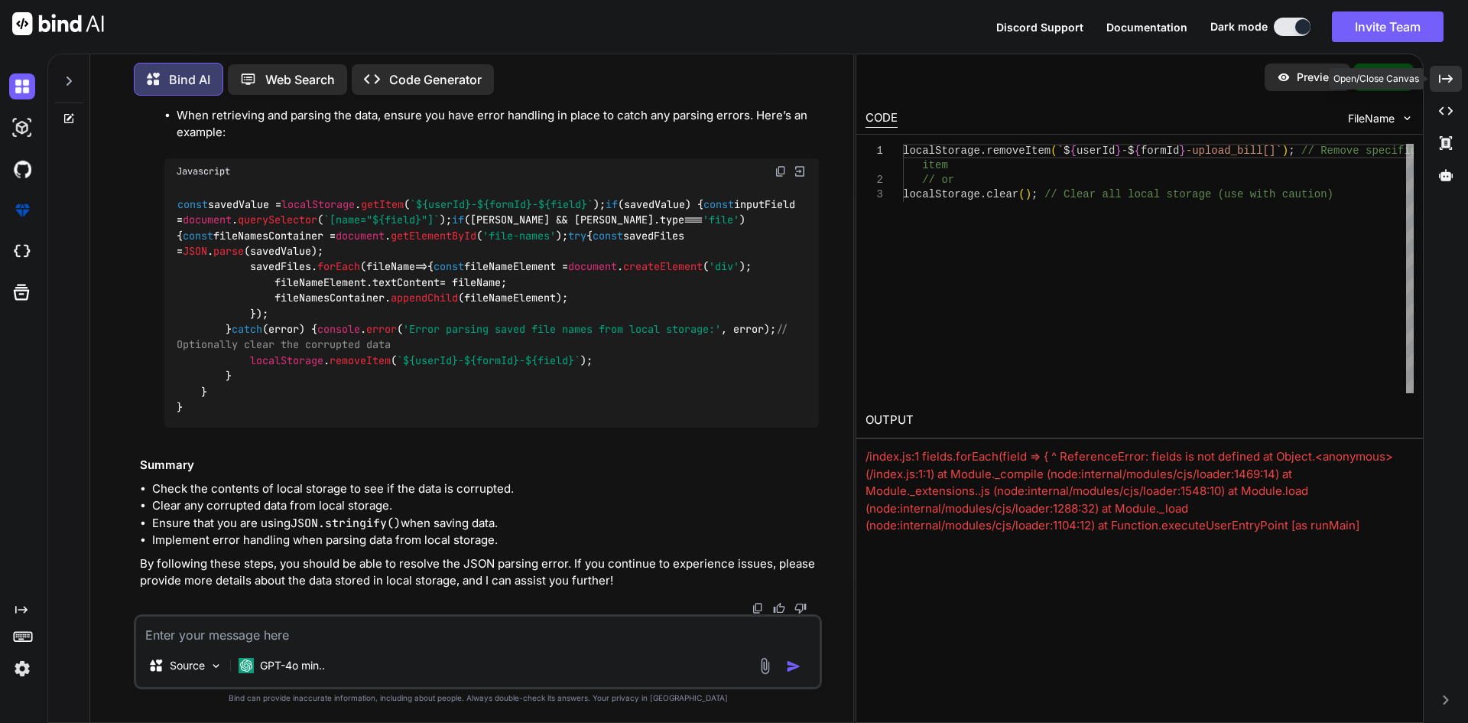
click at [1456, 81] on div "Created with Pixso." at bounding box center [1446, 79] width 32 height 26
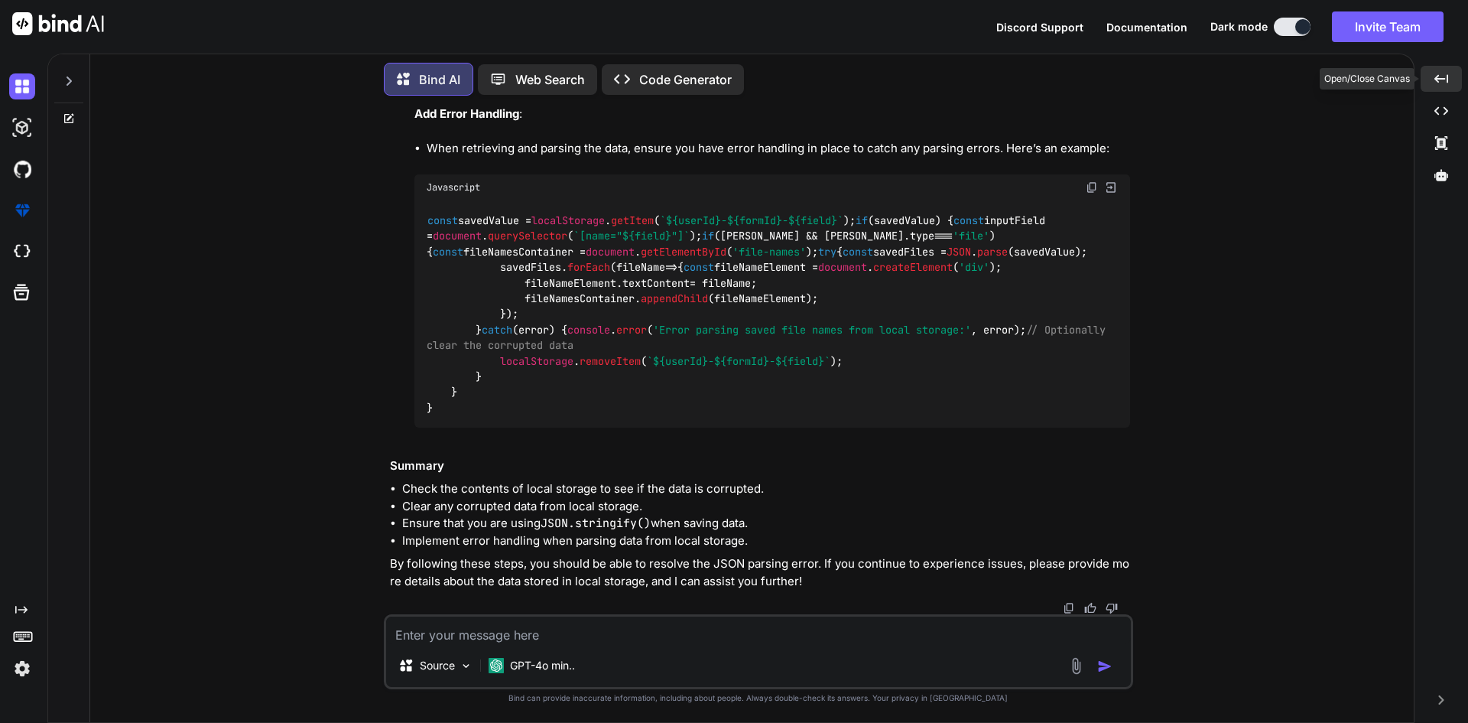
scroll to position [35097, 0]
click at [557, 630] on textarea at bounding box center [758, 630] width 745 height 28
paste textarea "document.addEventListener('DOMContentLoaded', function() { const input = docume…"
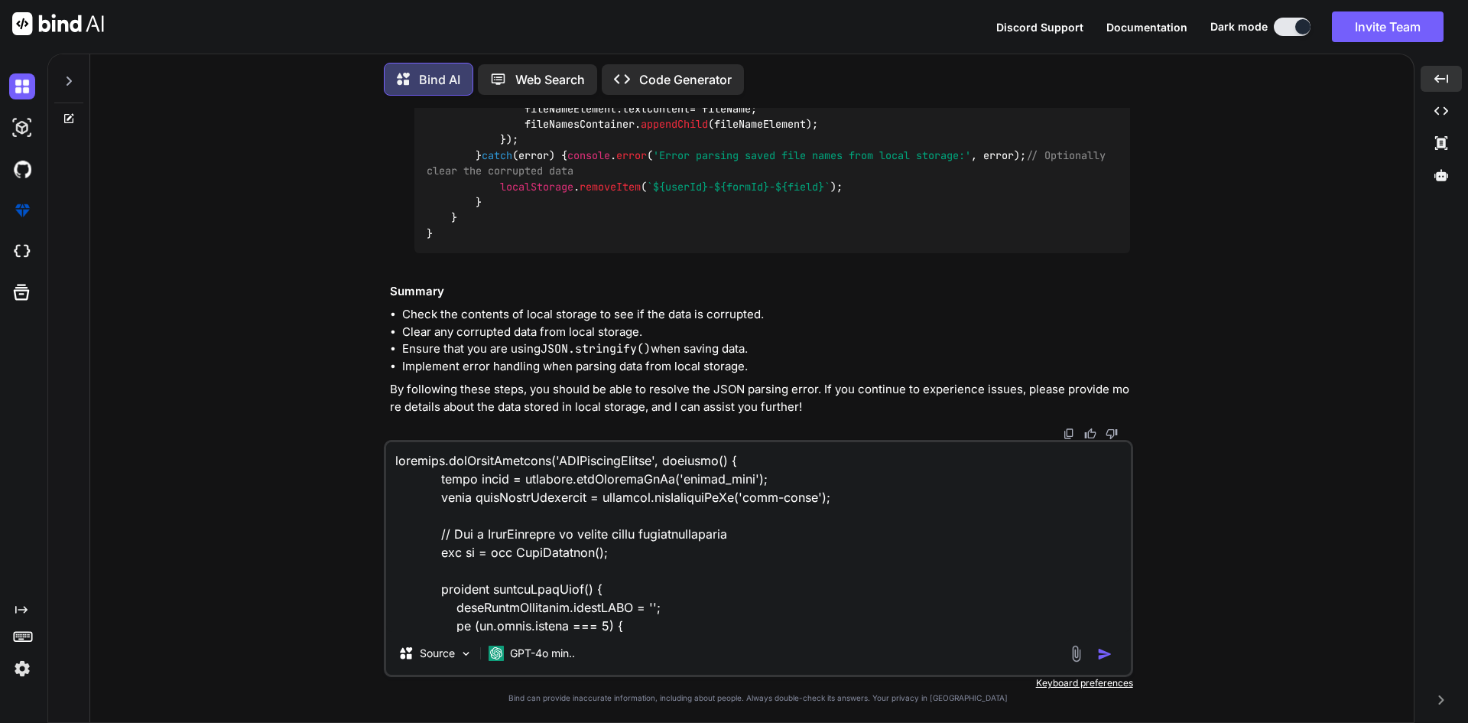
scroll to position [1506, 0]
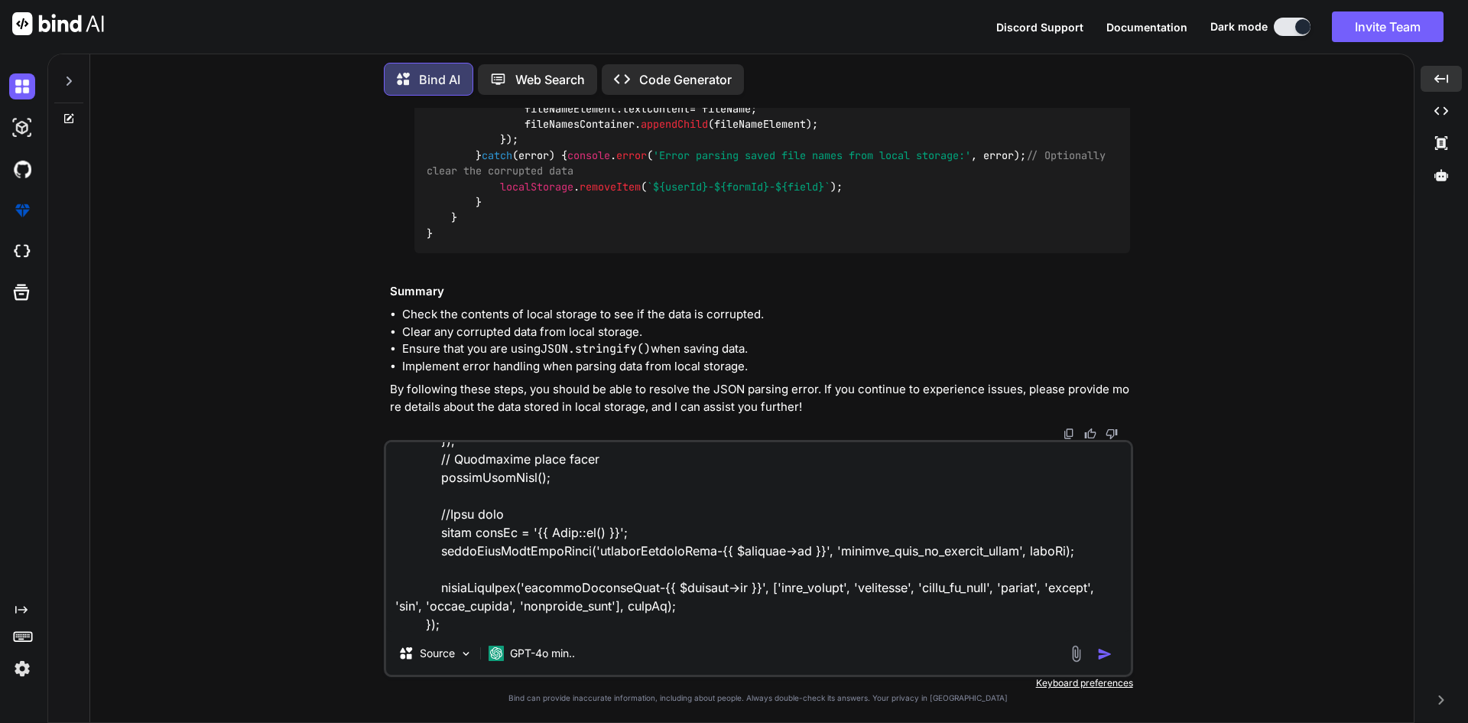
drag, startPoint x: 438, startPoint y: 551, endPoint x: 1045, endPoint y: 547, distance: 606.4
click at [1045, 547] on textarea at bounding box center [758, 537] width 745 height 190
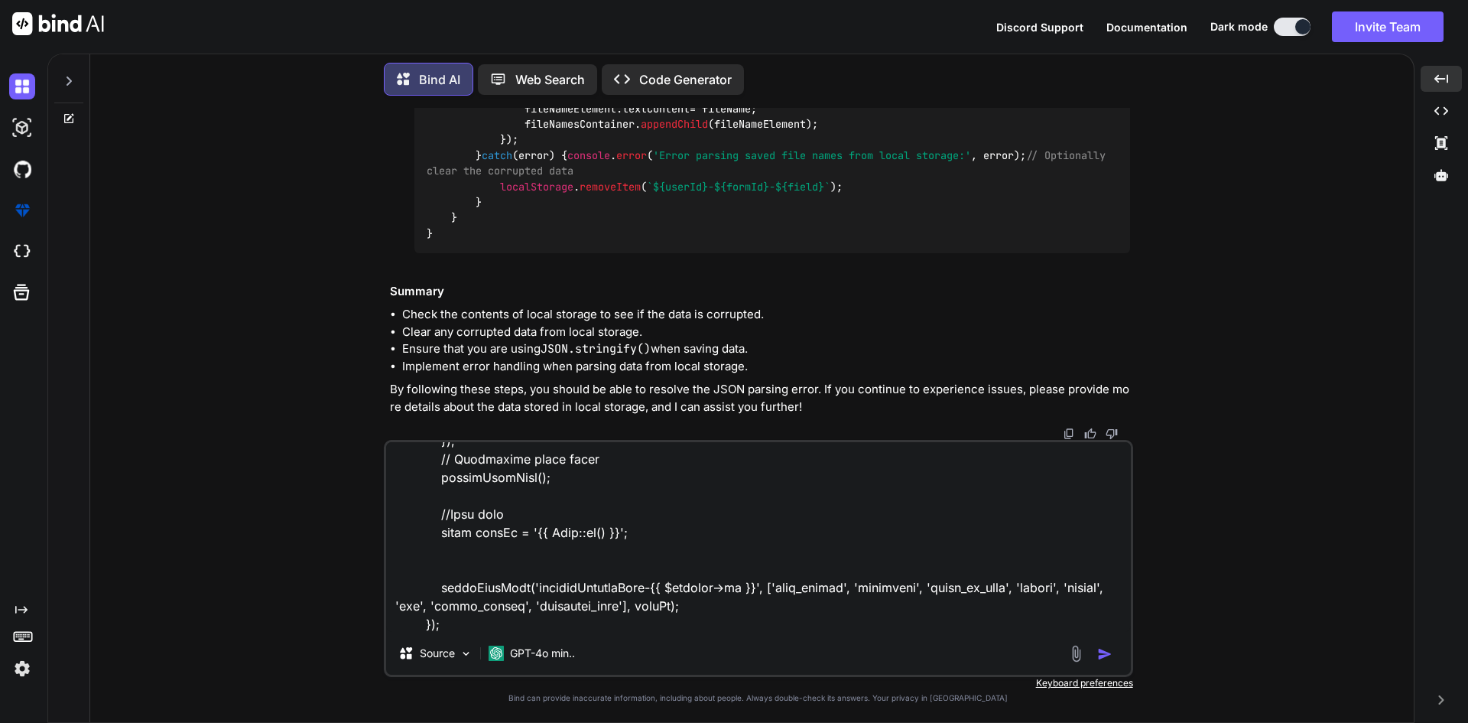
drag, startPoint x: 719, startPoint y: 612, endPoint x: 371, endPoint y: 503, distance: 364.5
click at [371, 503] on div "You Auto save functionality in laravel Bind AI Implementing an auto-save functi…" at bounding box center [757, 415] width 1311 height 614
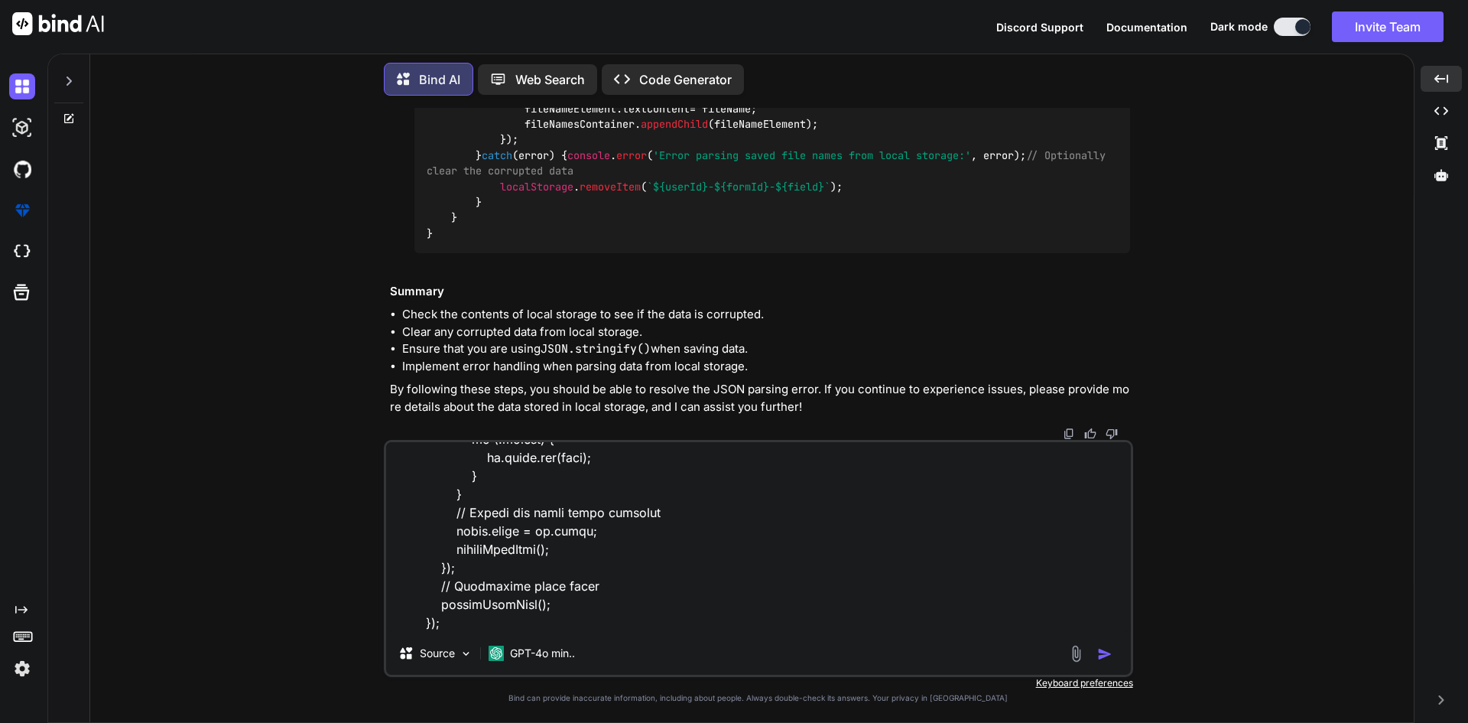
scroll to position [1379, 0]
click at [458, 629] on textarea at bounding box center [758, 537] width 745 height 190
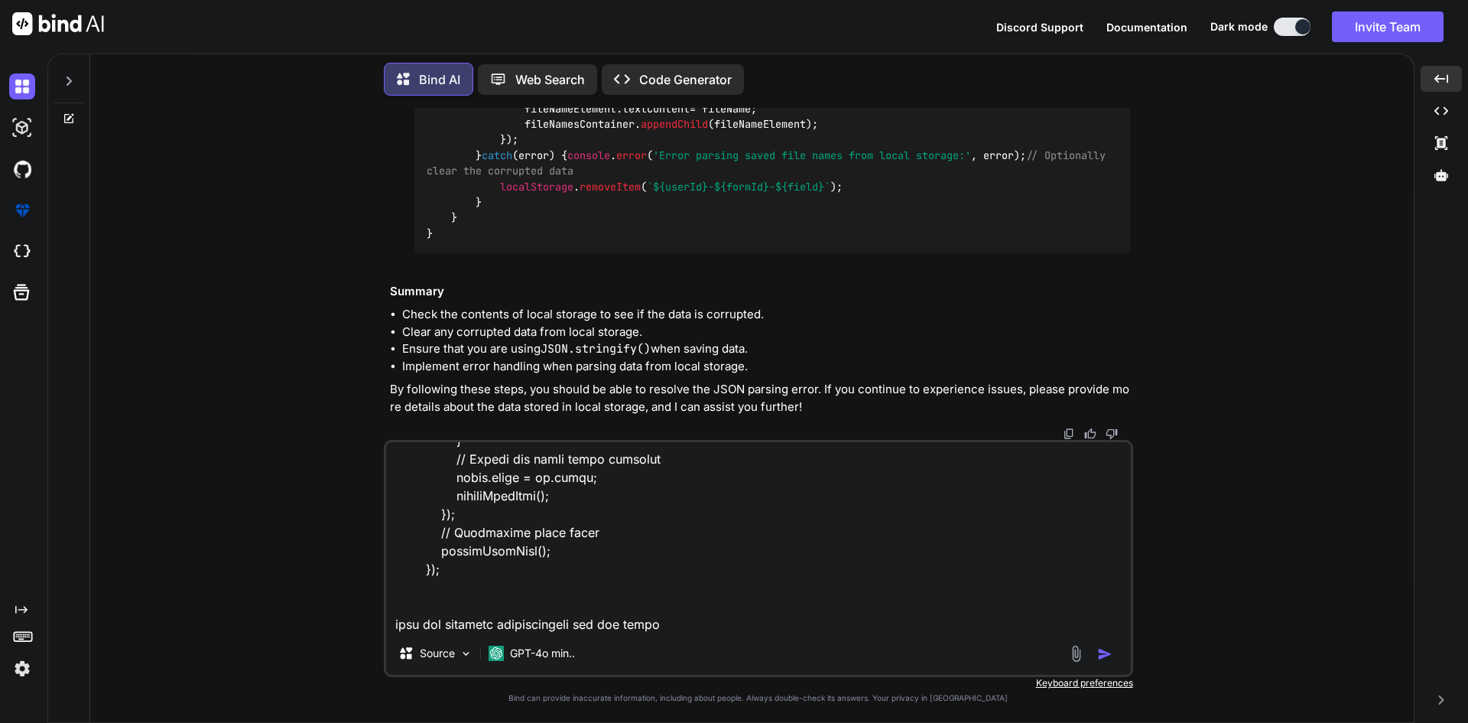
click at [504, 622] on textarea at bounding box center [758, 537] width 745 height 190
click at [708, 624] on textarea at bounding box center [758, 537] width 745 height 190
type textarea "document.addEventListener('DOMContentLoaded', function() { const input = docume…"
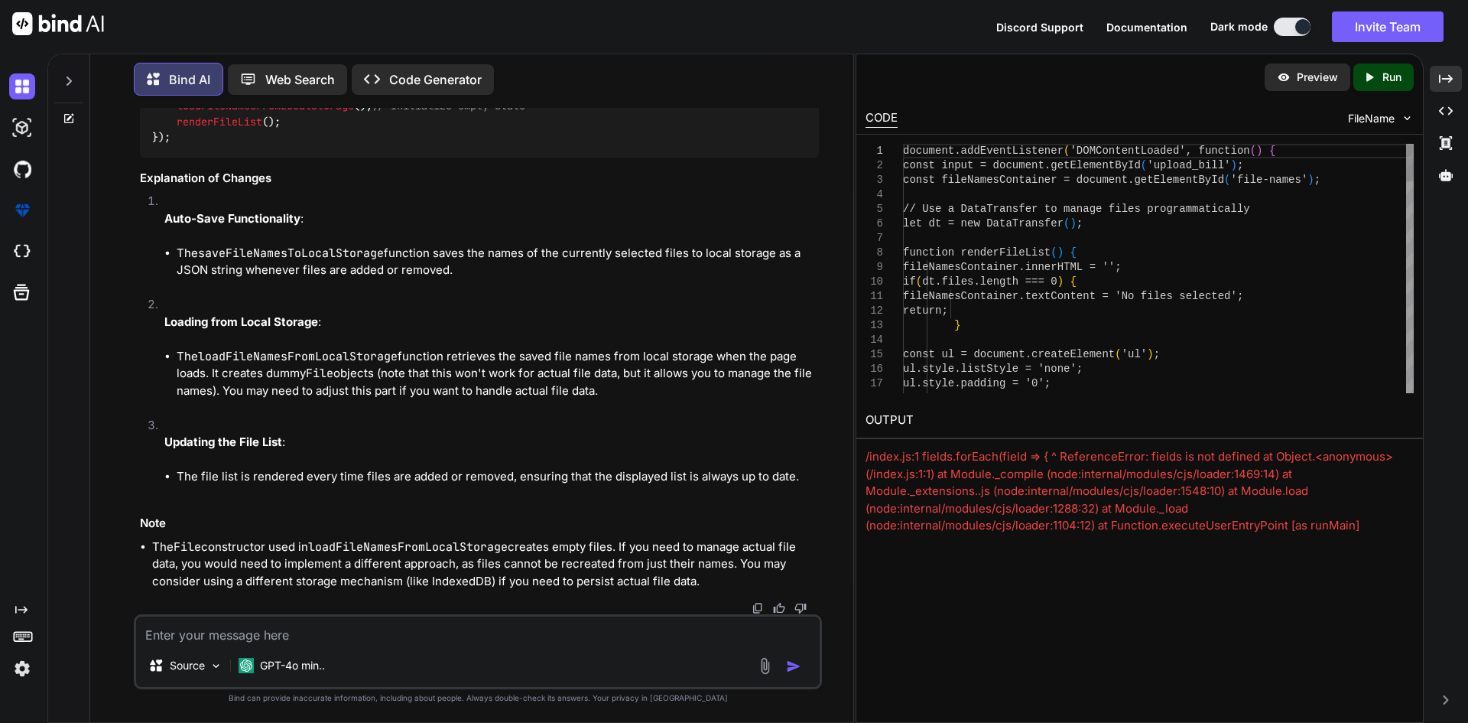
scroll to position [37772, 0]
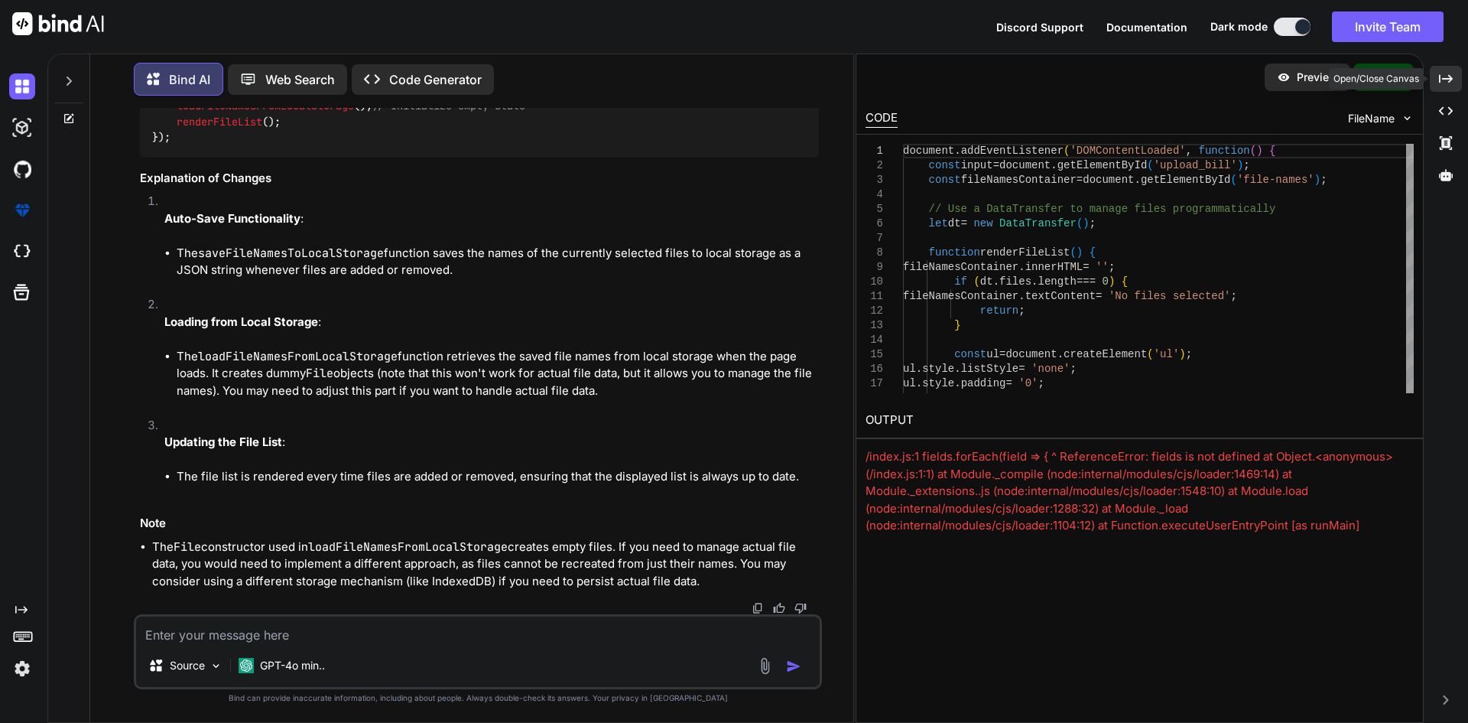
click at [1439, 78] on icon at bounding box center [1446, 78] width 14 height 8
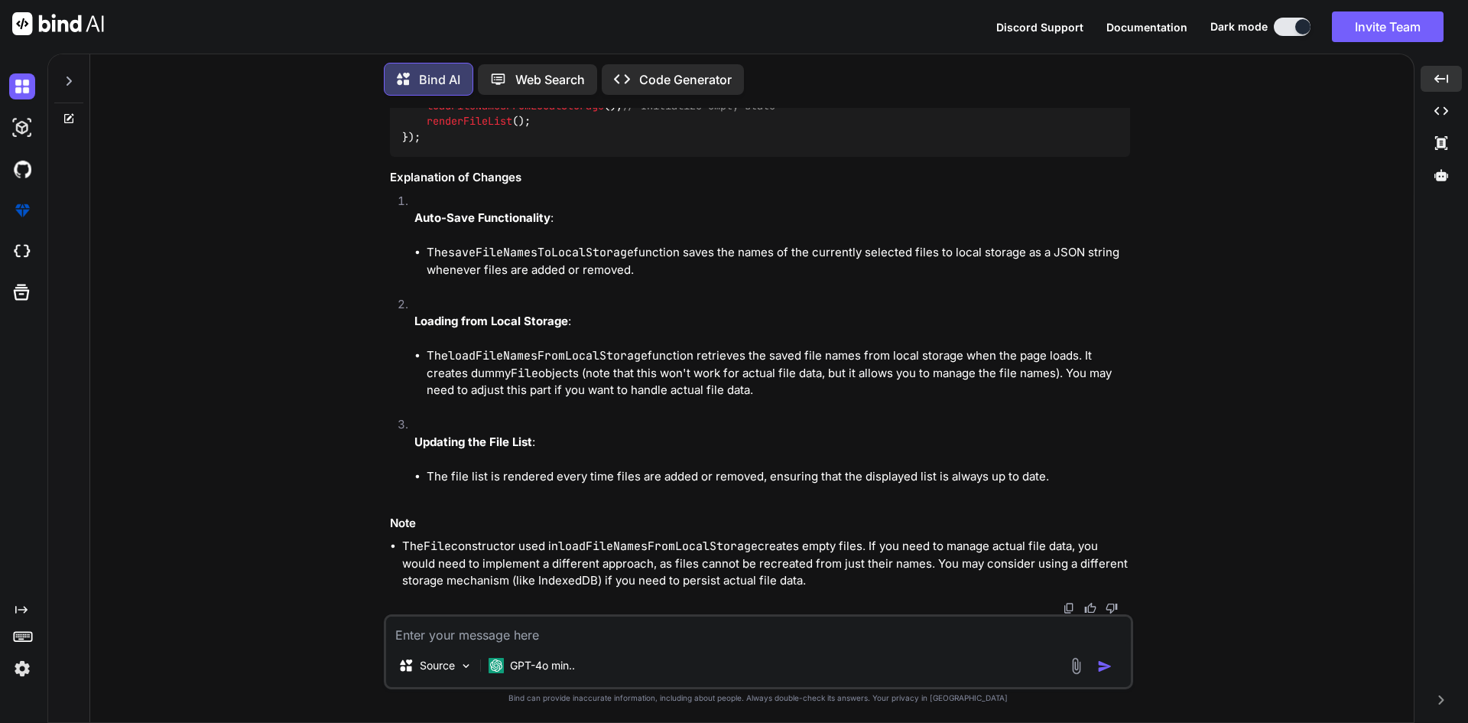
scroll to position [36198, 0]
click at [440, 626] on textarea at bounding box center [758, 630] width 745 height 28
paste textarea "document.addEventListener('DOMContentLoaded', function() { const input = docume…"
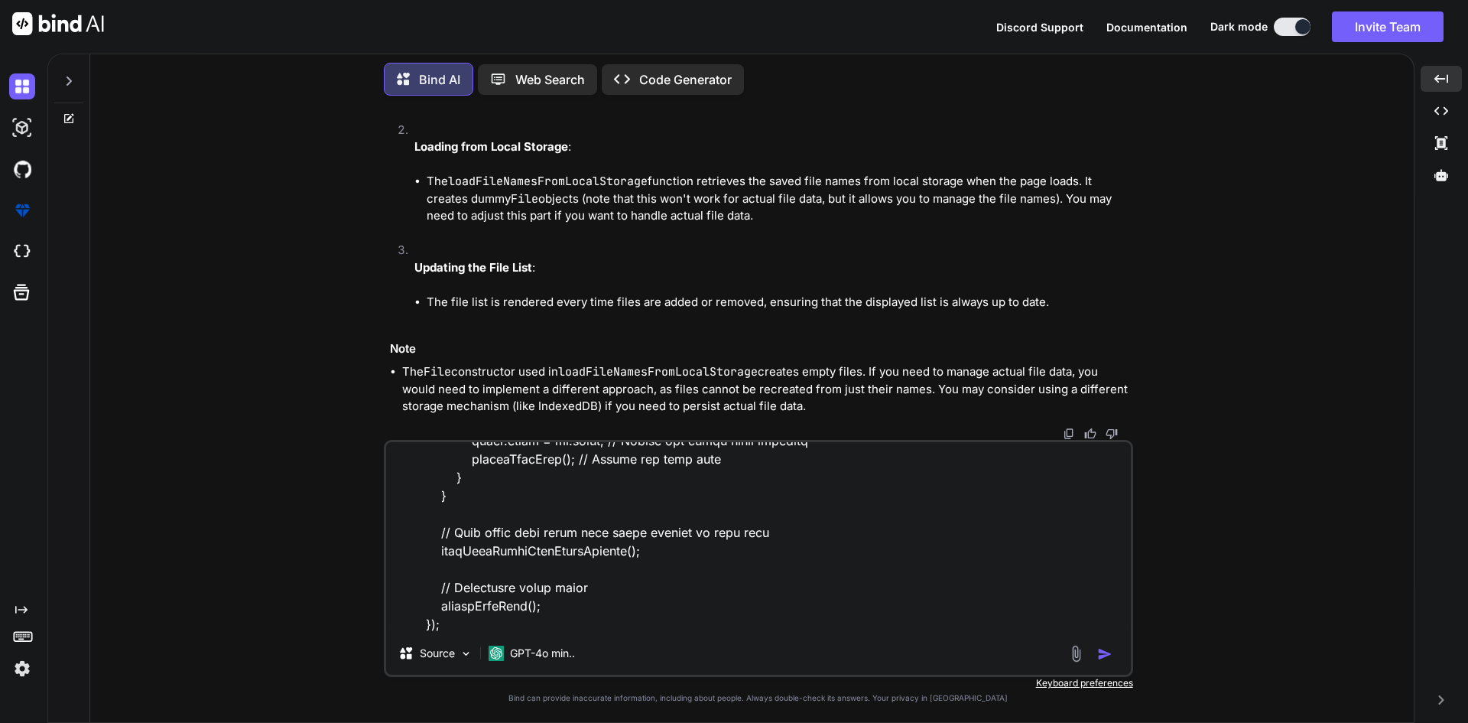
scroll to position [1892, 0]
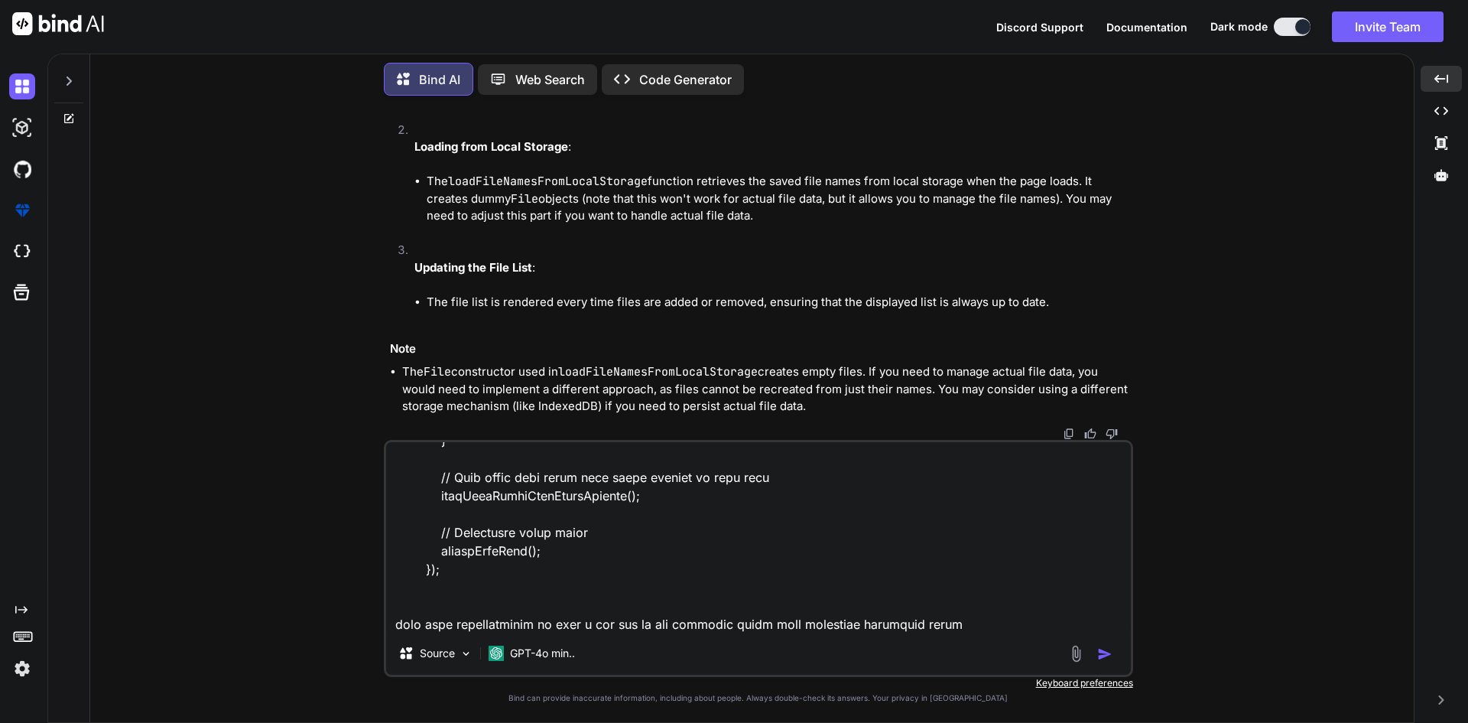
type textarea "document.addEventListener('DOMContentLoaded', function() { const input = docume…"
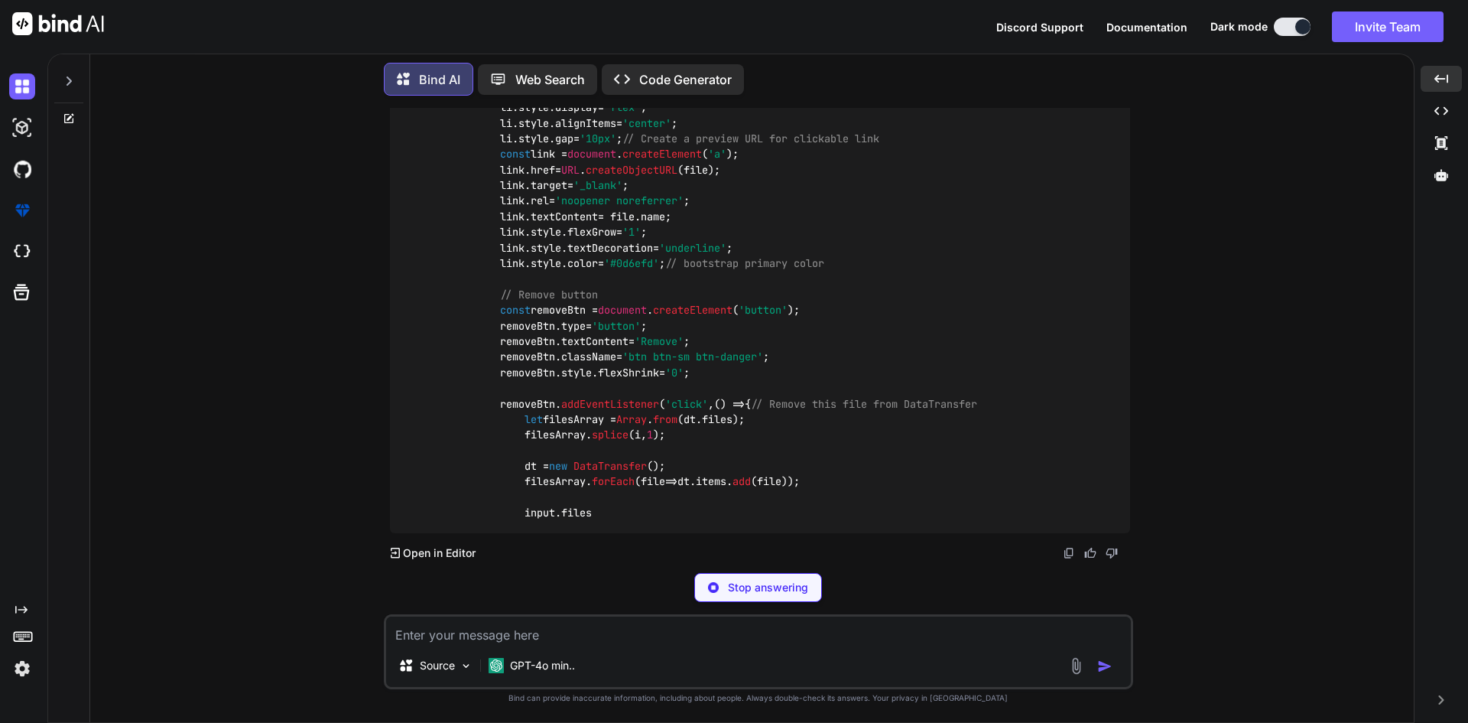
scroll to position [39594, 0]
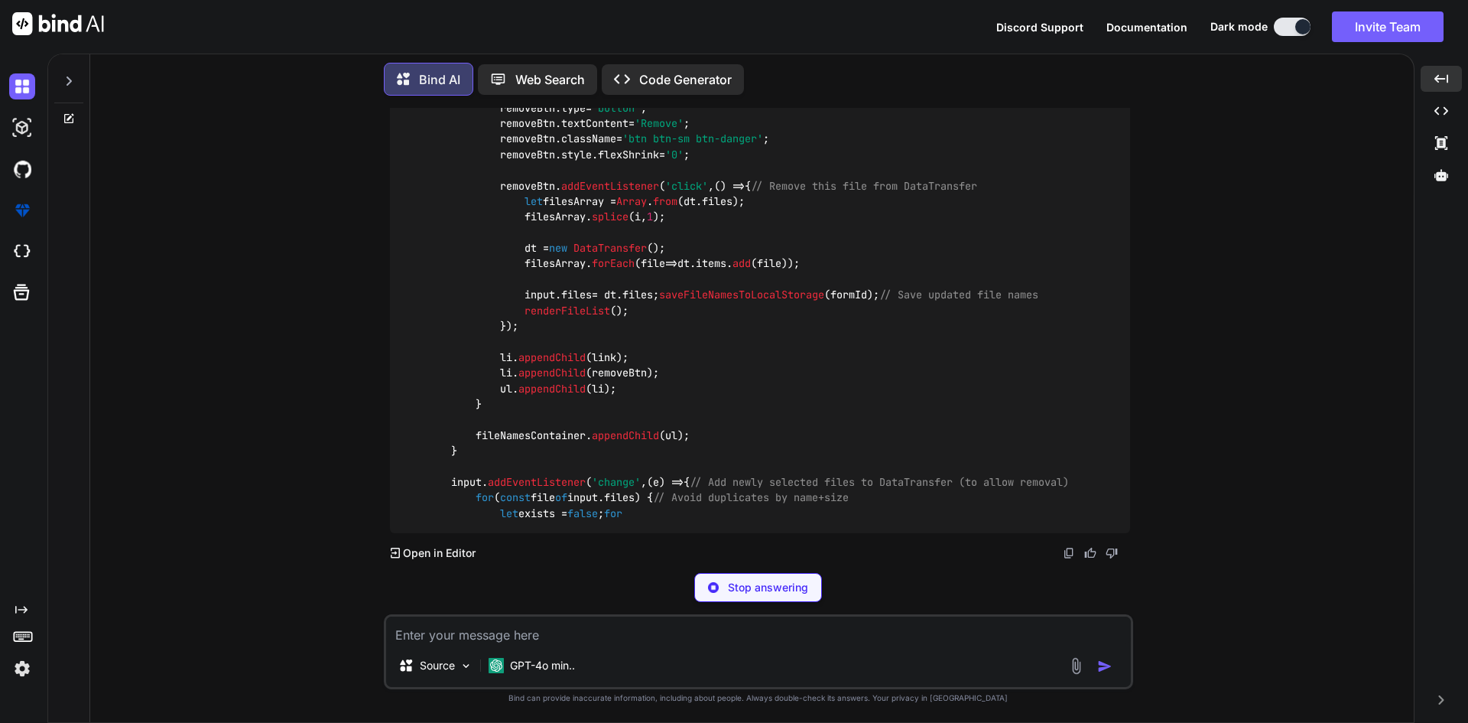
click at [469, 633] on textarea at bounding box center [758, 630] width 745 height 28
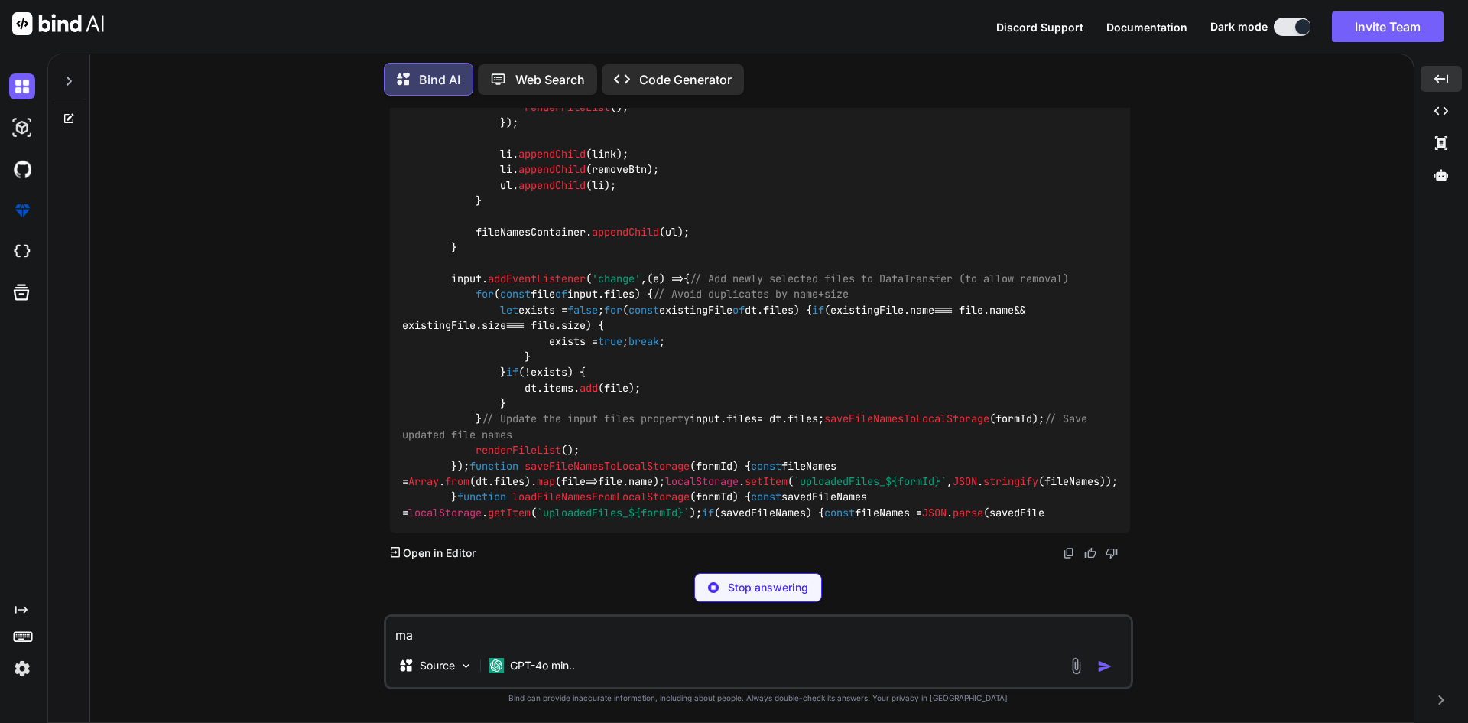
type textarea "m"
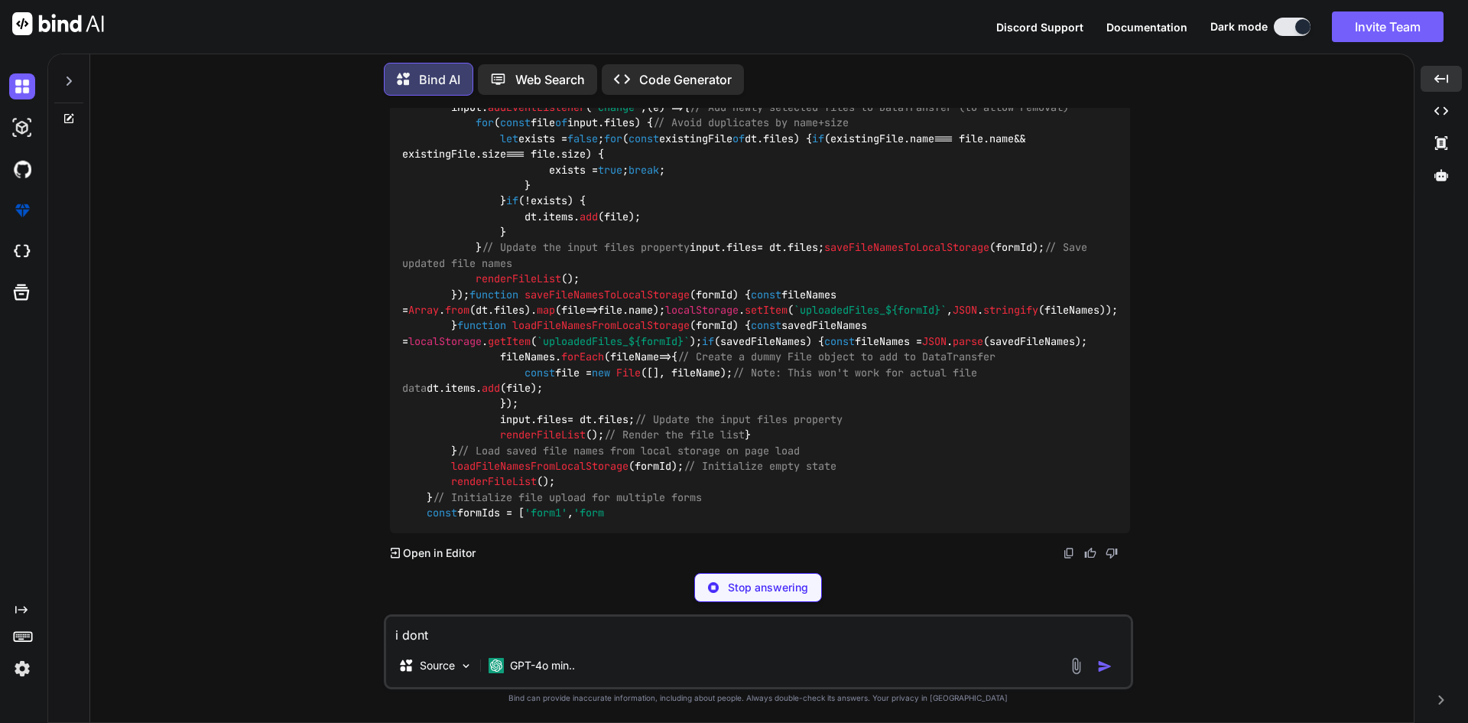
click at [754, 590] on p "Stop answering" at bounding box center [768, 587] width 80 height 15
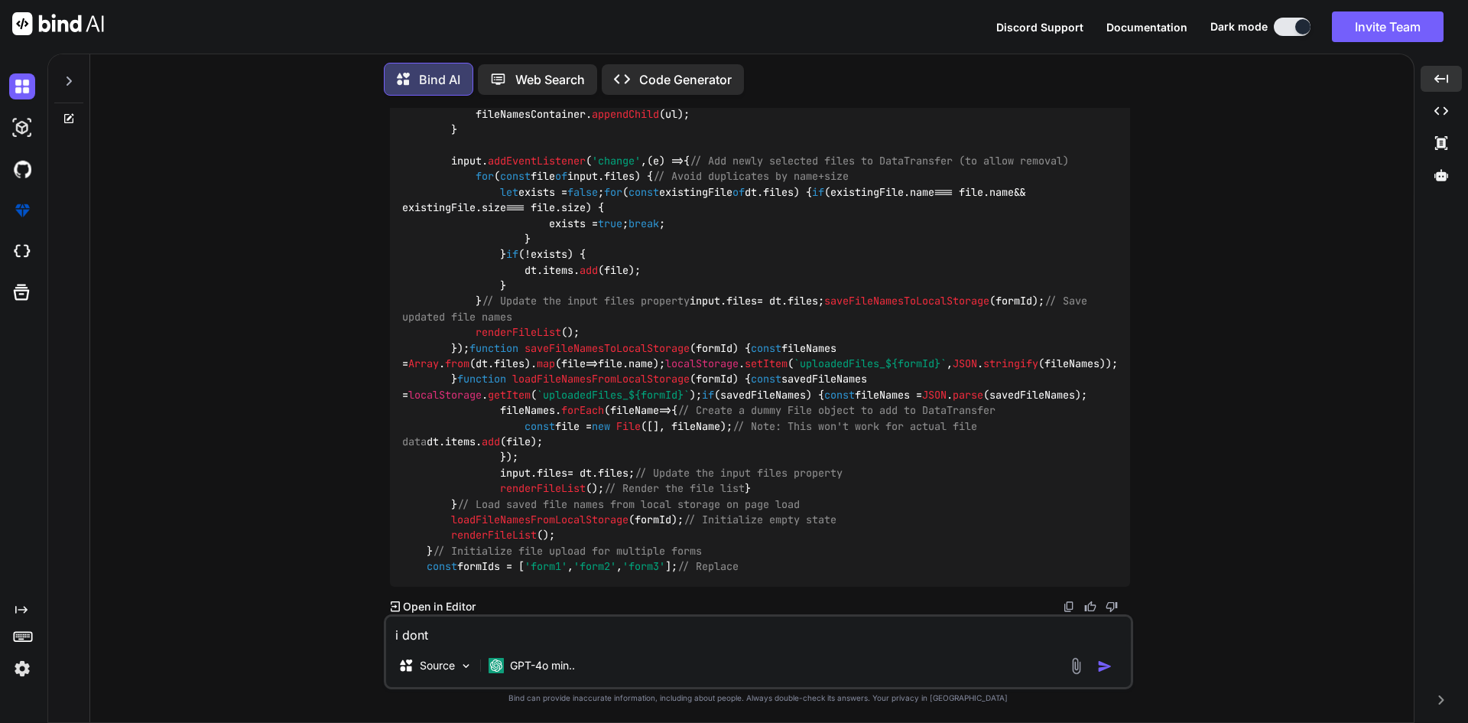
click at [475, 636] on textarea "i dont" at bounding box center [758, 630] width 745 height 28
paste textarea "patientBillingForm-{{ $patient->id }}"
click at [819, 634] on textarea "i dont want to change field id make difference from the different forms id pati…" at bounding box center [758, 630] width 745 height 28
type textarea "i dont want to change field id make difference from the different forms id for …"
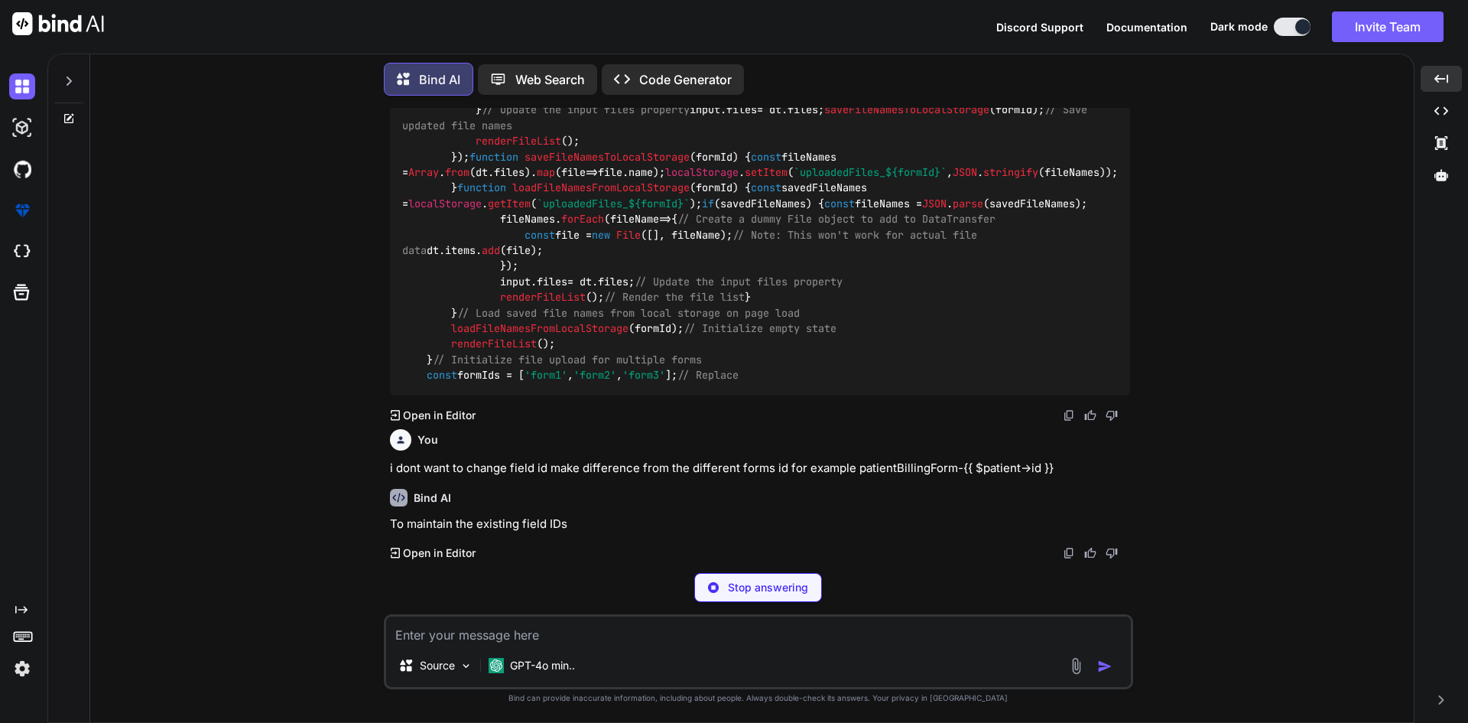
scroll to position [40653, 0]
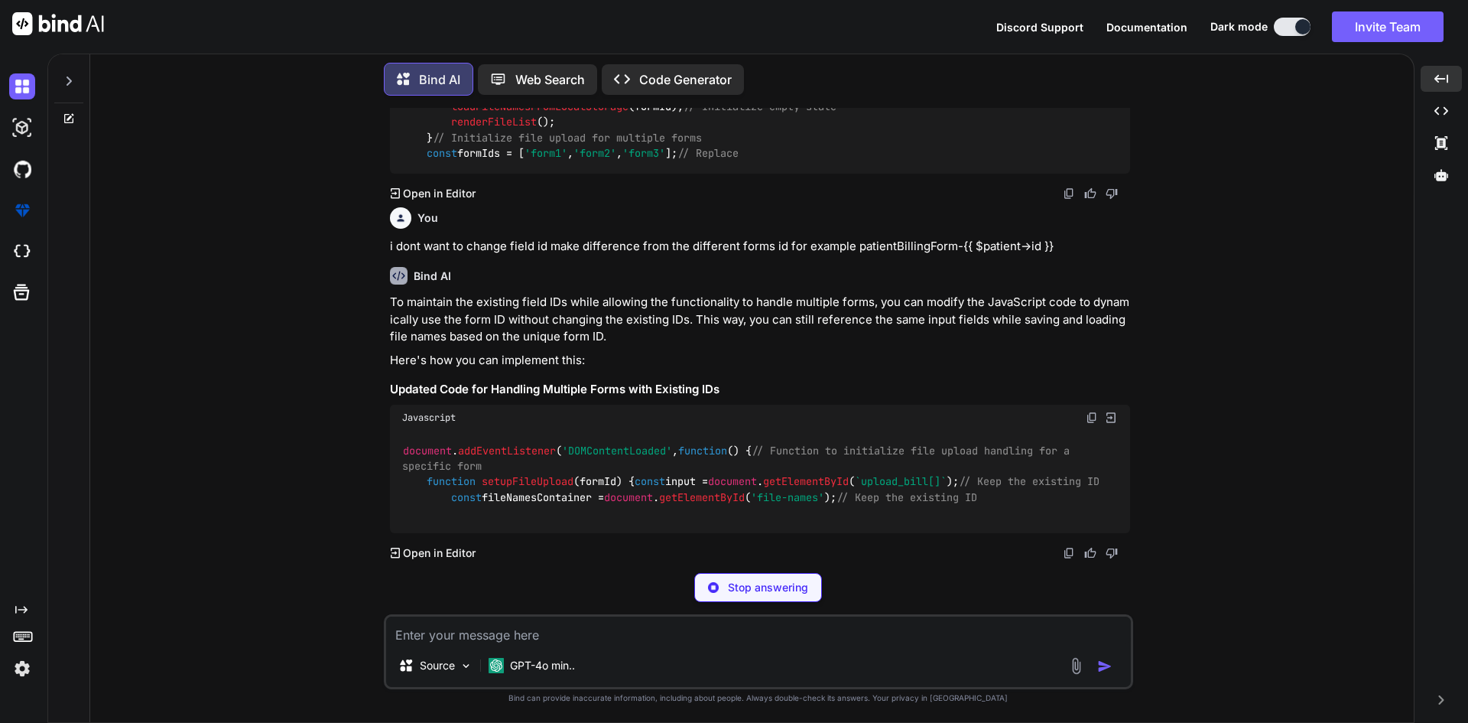
click at [770, 581] on p "Stop answering" at bounding box center [768, 587] width 80 height 15
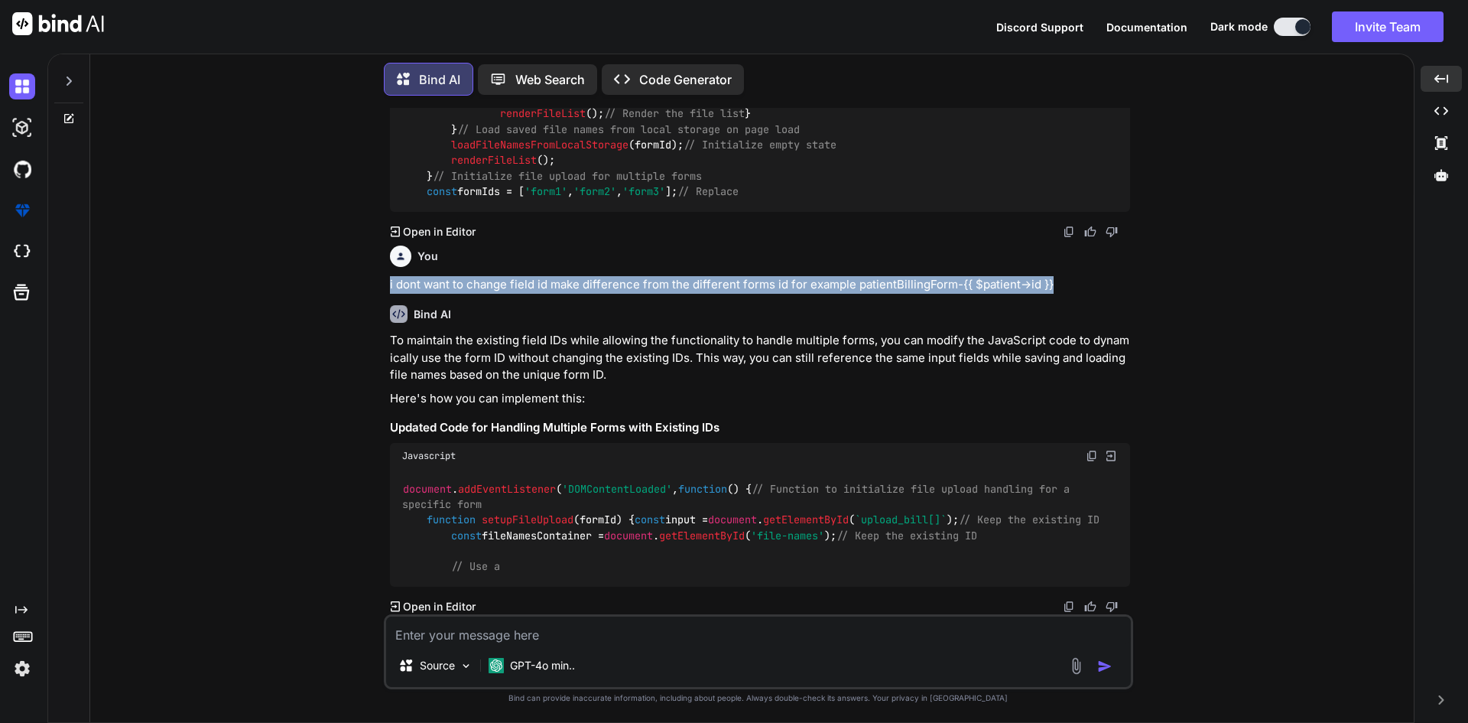
drag, startPoint x: 1051, startPoint y: 500, endPoint x: 326, endPoint y: 497, distance: 725.7
click at [326, 497] on div "You Auto save functionality in laravel Bind AI Implementing an auto-save functi…" at bounding box center [757, 415] width 1311 height 614
copy p "i dont want to change field id make difference from the different forms id for …"
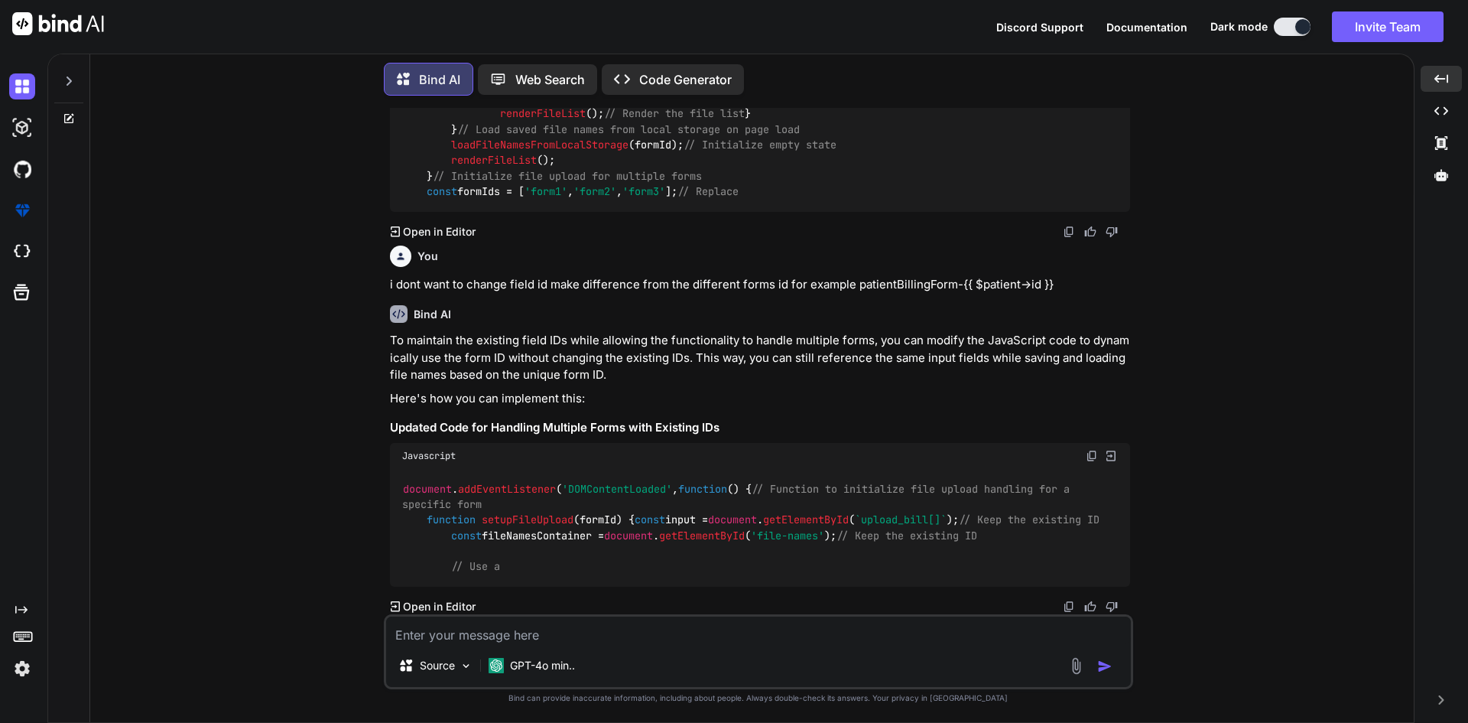
click at [428, 635] on textarea at bounding box center [758, 630] width 745 height 28
paste textarea "i dont want to change field id make difference from the different forms id for …"
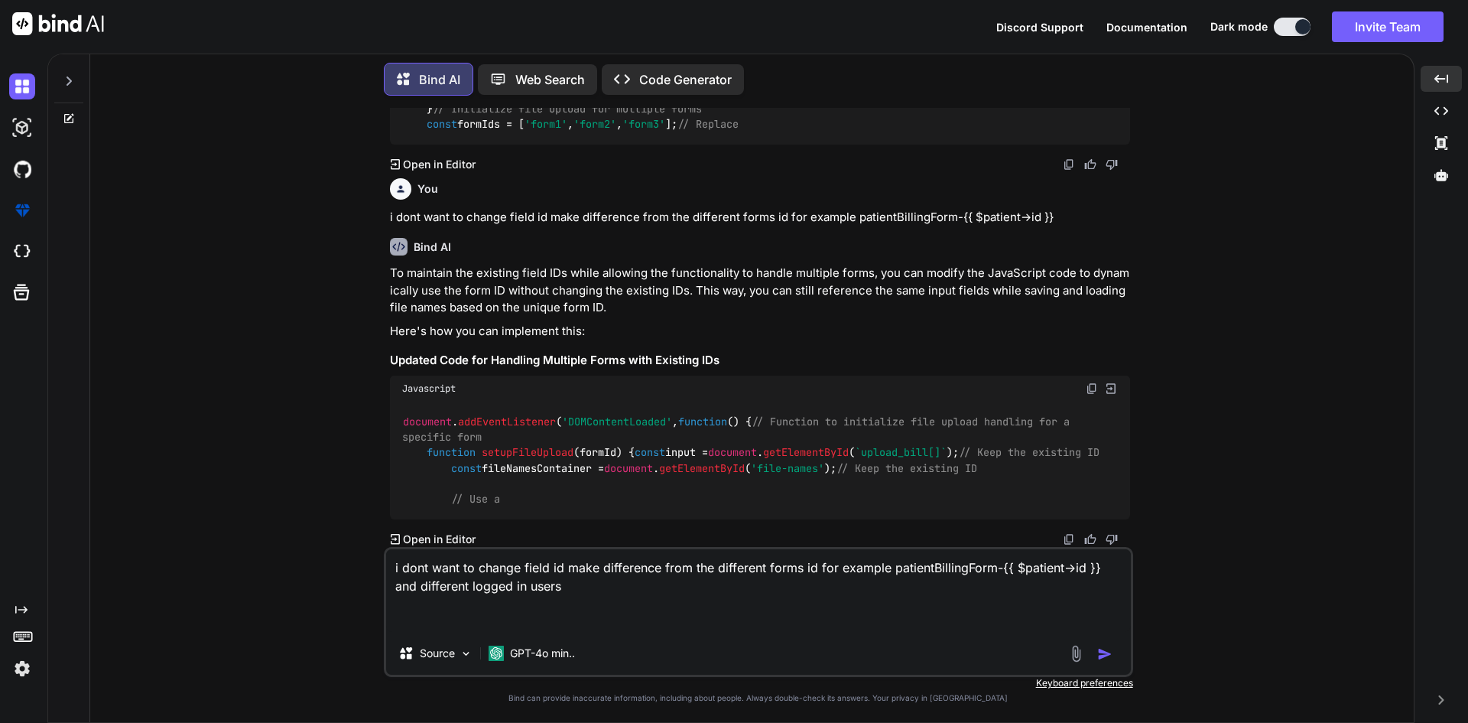
paste textarea "setupAutoSaveDateRange('patientBillingForm-{{ $patient->id }}', 'billing_date_o…"
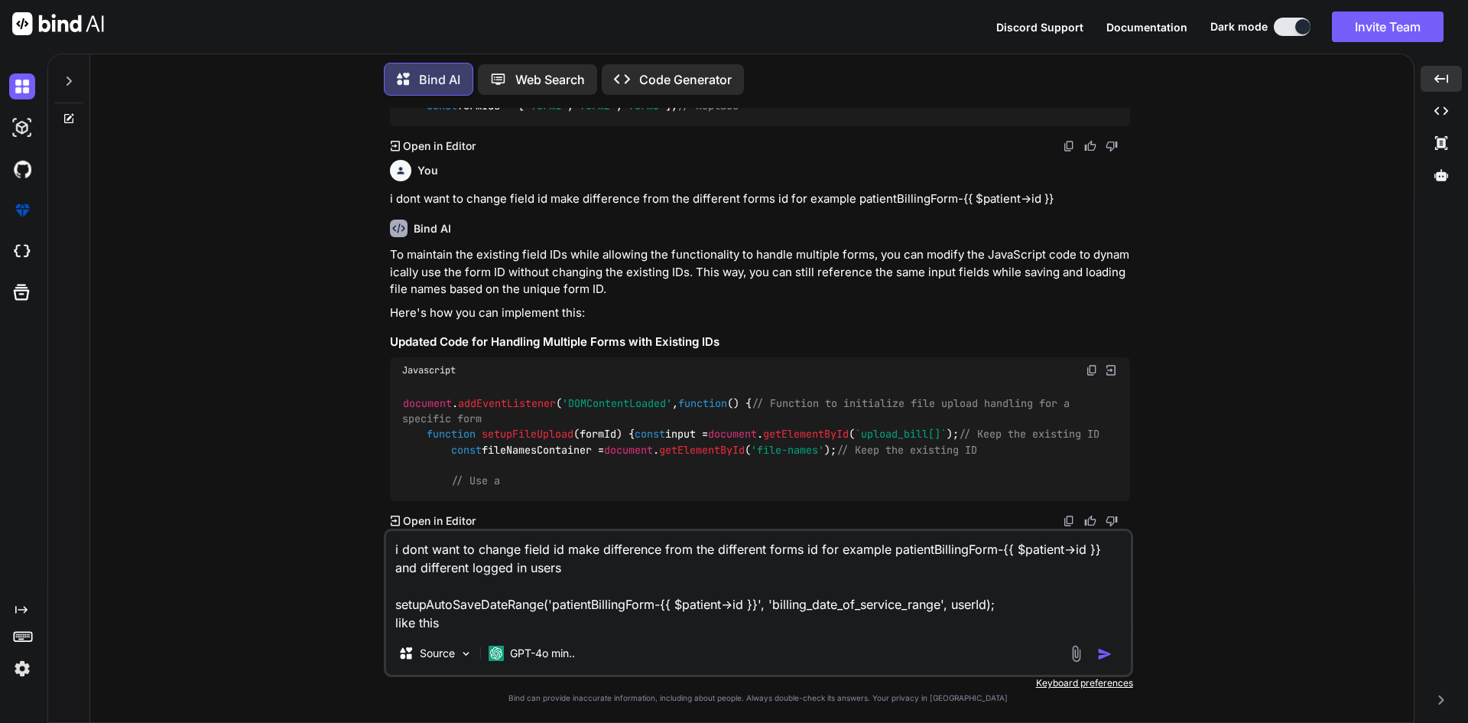
type textarea "i dont want to change field id make difference from the different forms id for …"
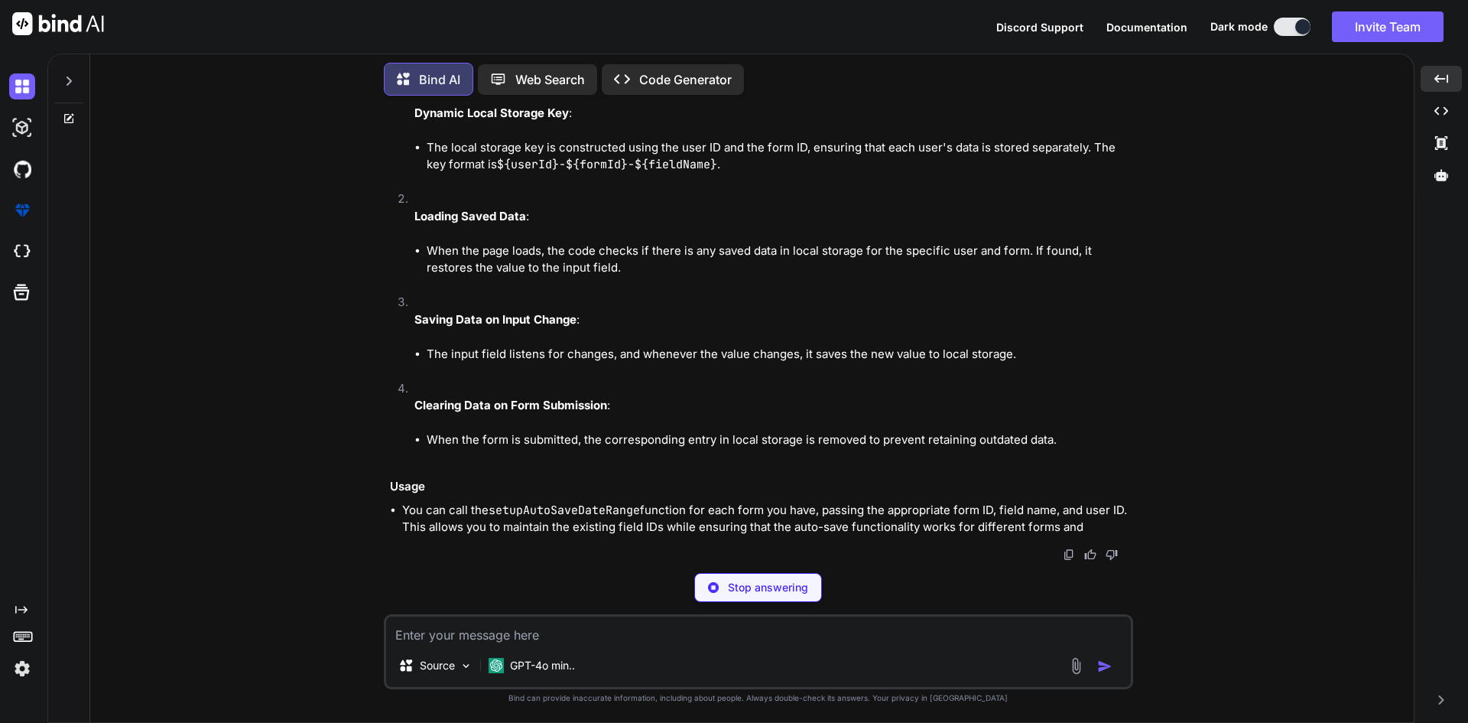
scroll to position [43180, 0]
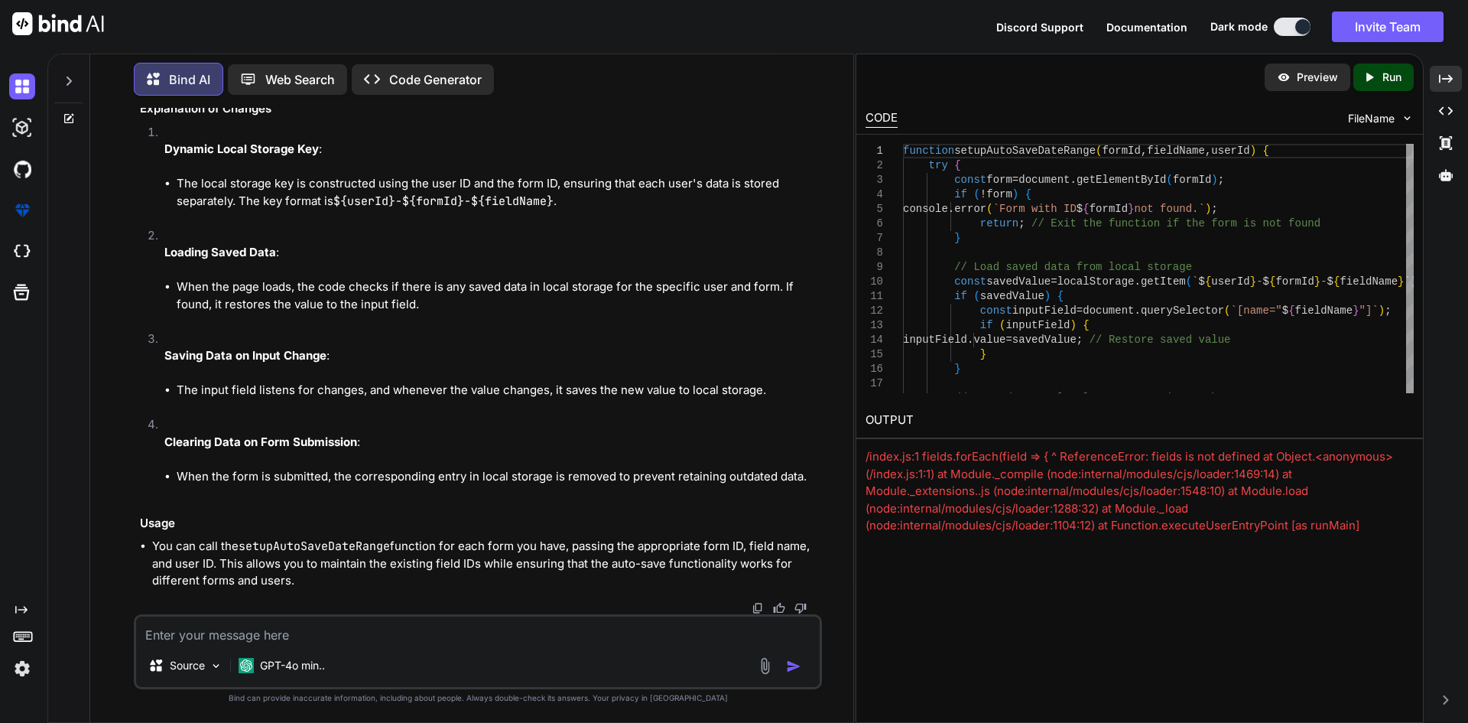
click at [1463, 83] on div "Bind AI Web Search Created with Pixso. Code Generator You Auto save functionali…" at bounding box center [757, 388] width 1421 height 669
click at [1441, 76] on icon "Created with Pixso." at bounding box center [1446, 79] width 14 height 14
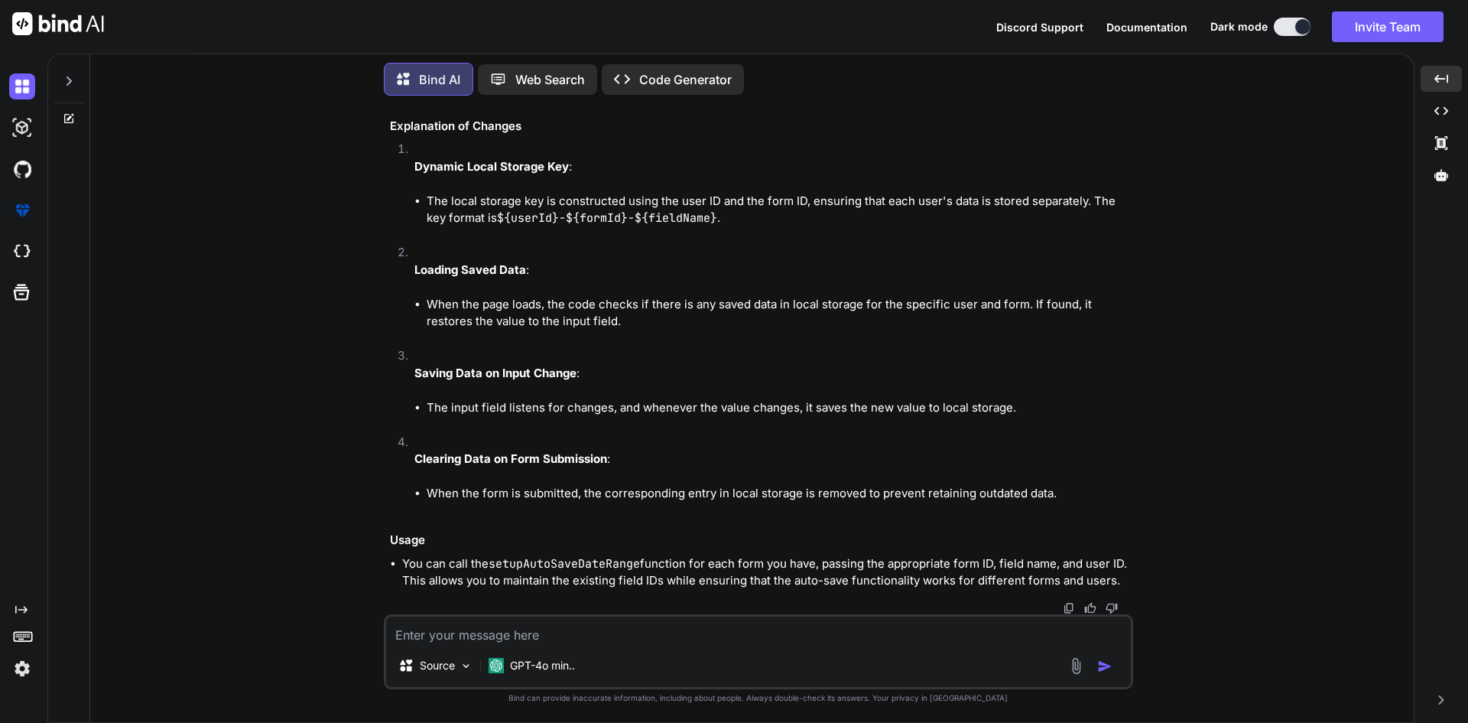
click at [593, 642] on textarea at bounding box center [758, 630] width 745 height 28
paste textarea "document.addEventListener('DOMContentLoaded', function() { const input = docume…"
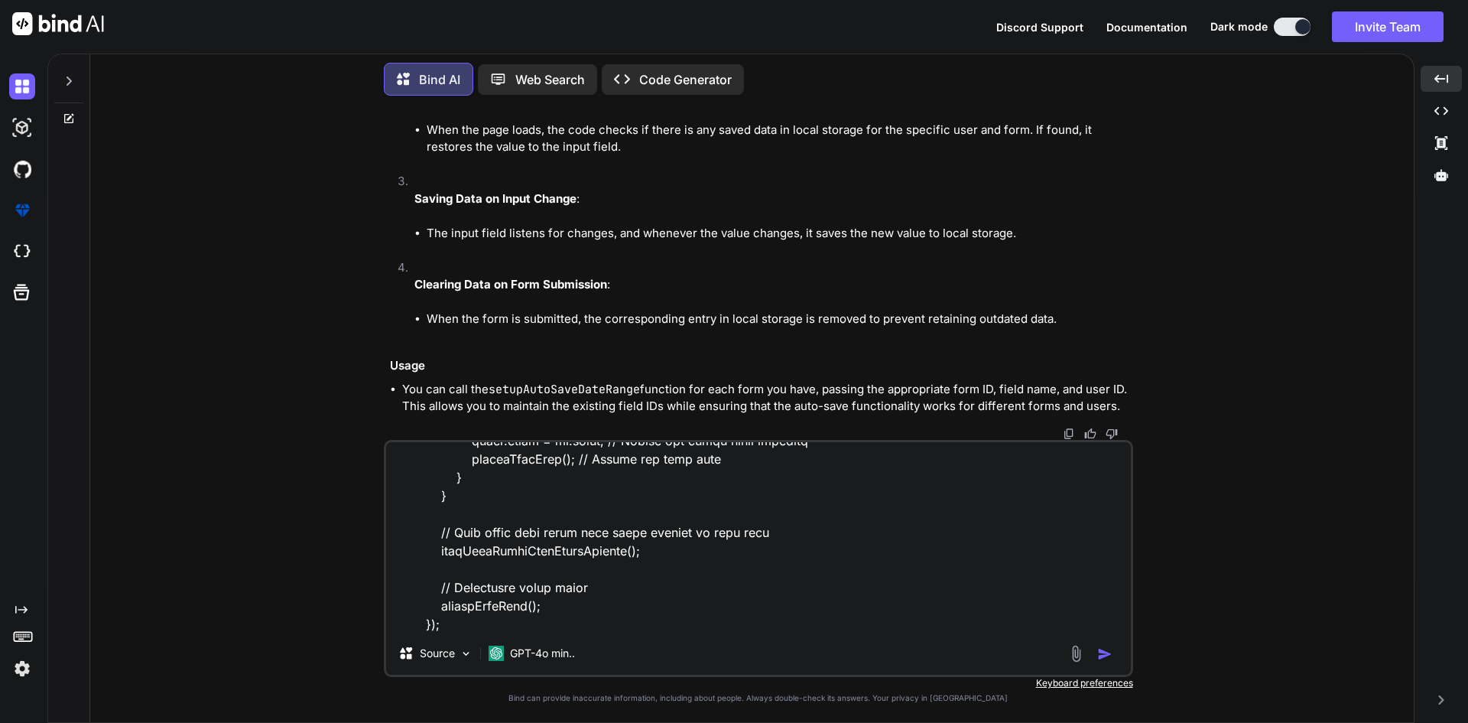
scroll to position [1873, 0]
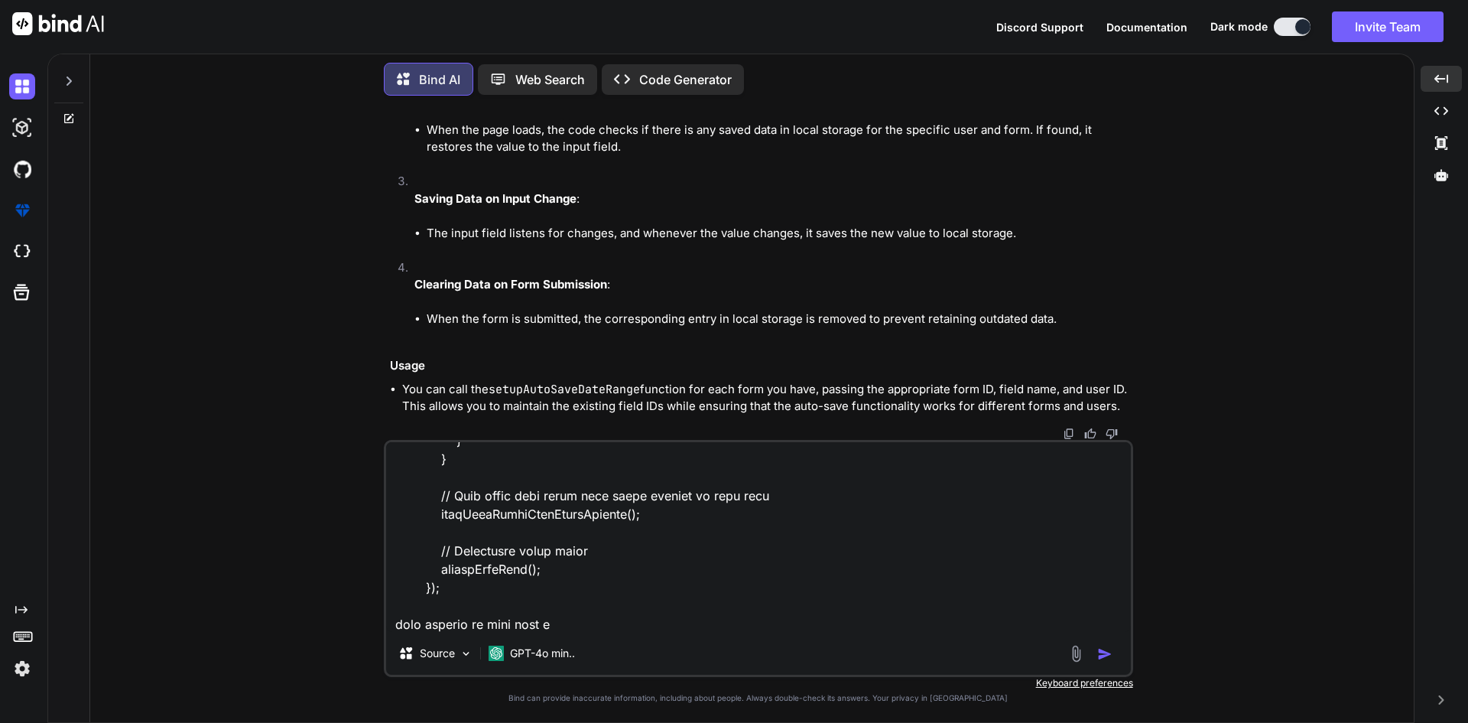
type textarea "document.addEventListener('DOMContentLoaded', function() { const input = docume…"
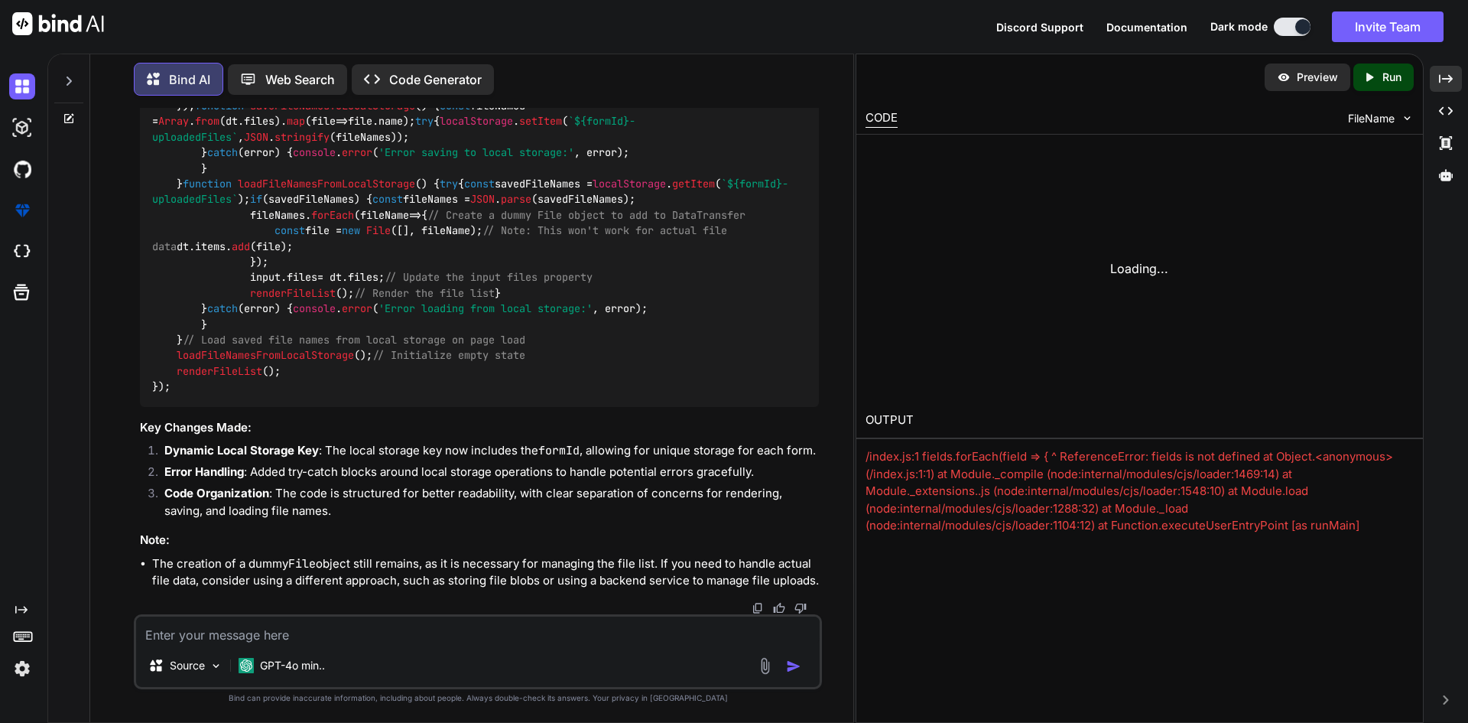
scroll to position [44194, 0]
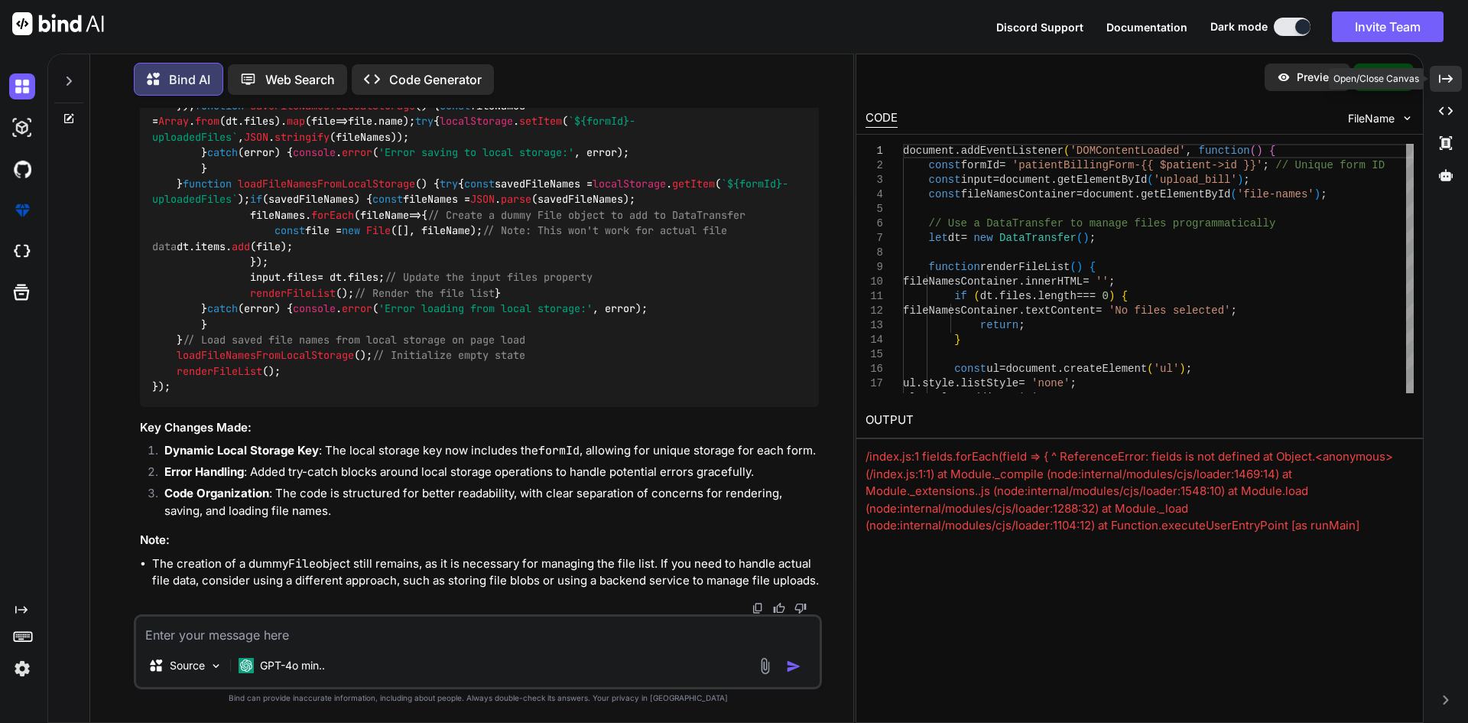
click at [1449, 73] on icon "Created with Pixso." at bounding box center [1446, 79] width 14 height 14
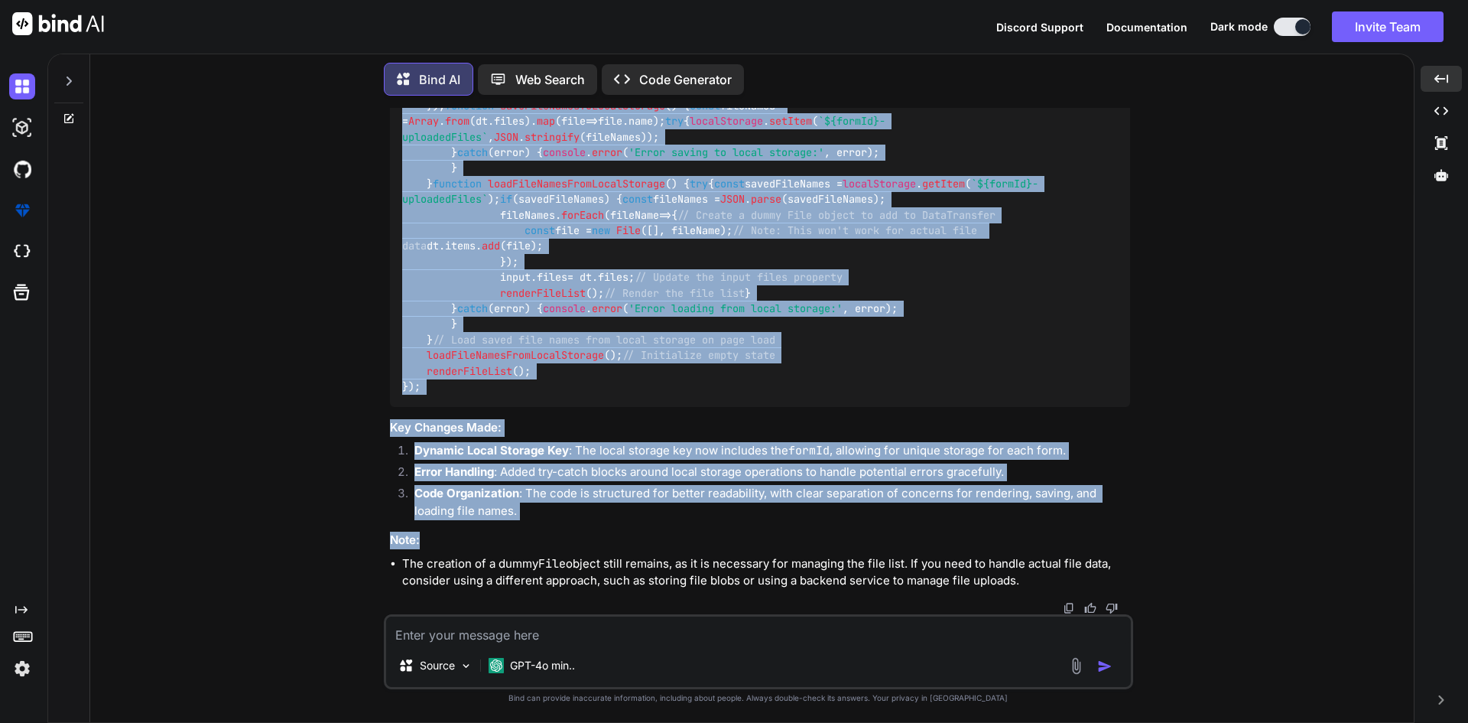
scroll to position [44950, 0]
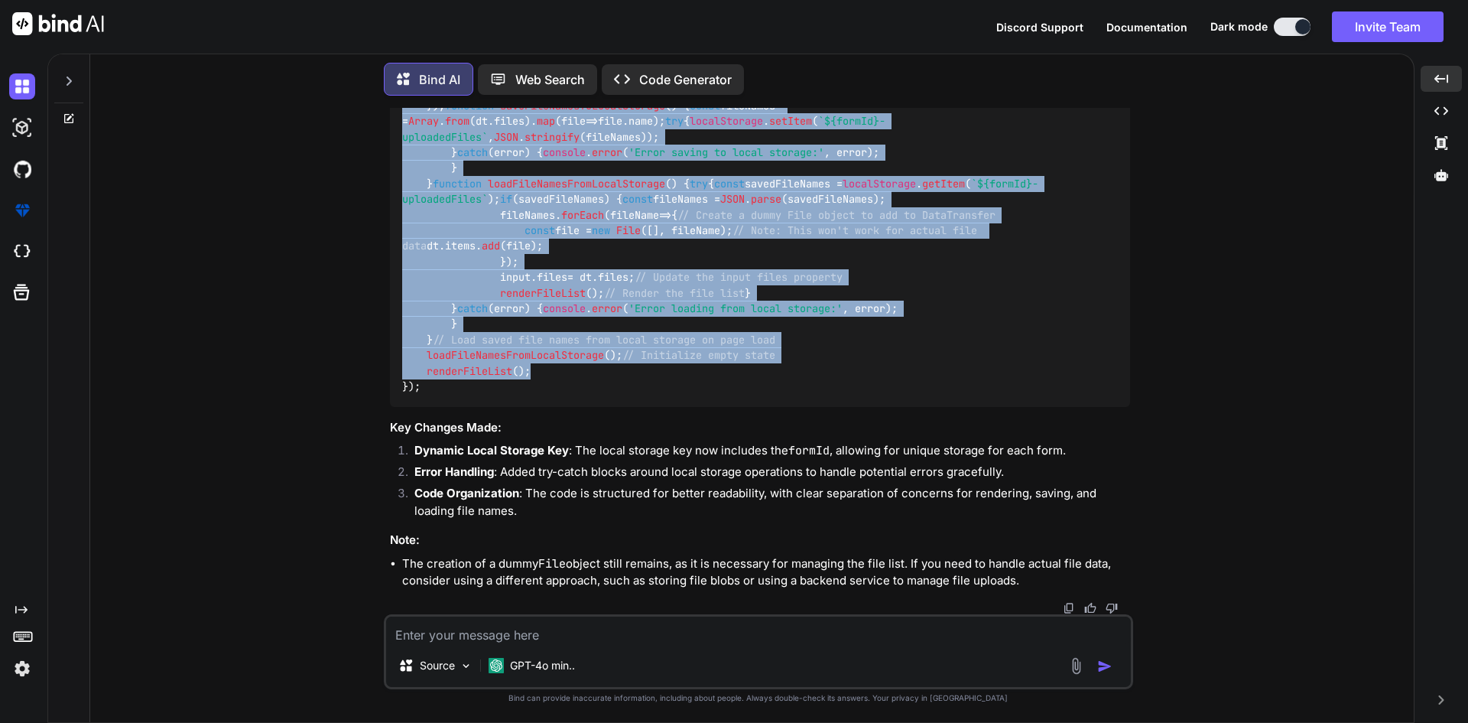
drag, startPoint x: 427, startPoint y: 282, endPoint x: 545, endPoint y: 408, distance: 172.0
copy code "const formId = 'patientBillingForm-{{ $patient->id }}' ; // Unique form ID cons…"
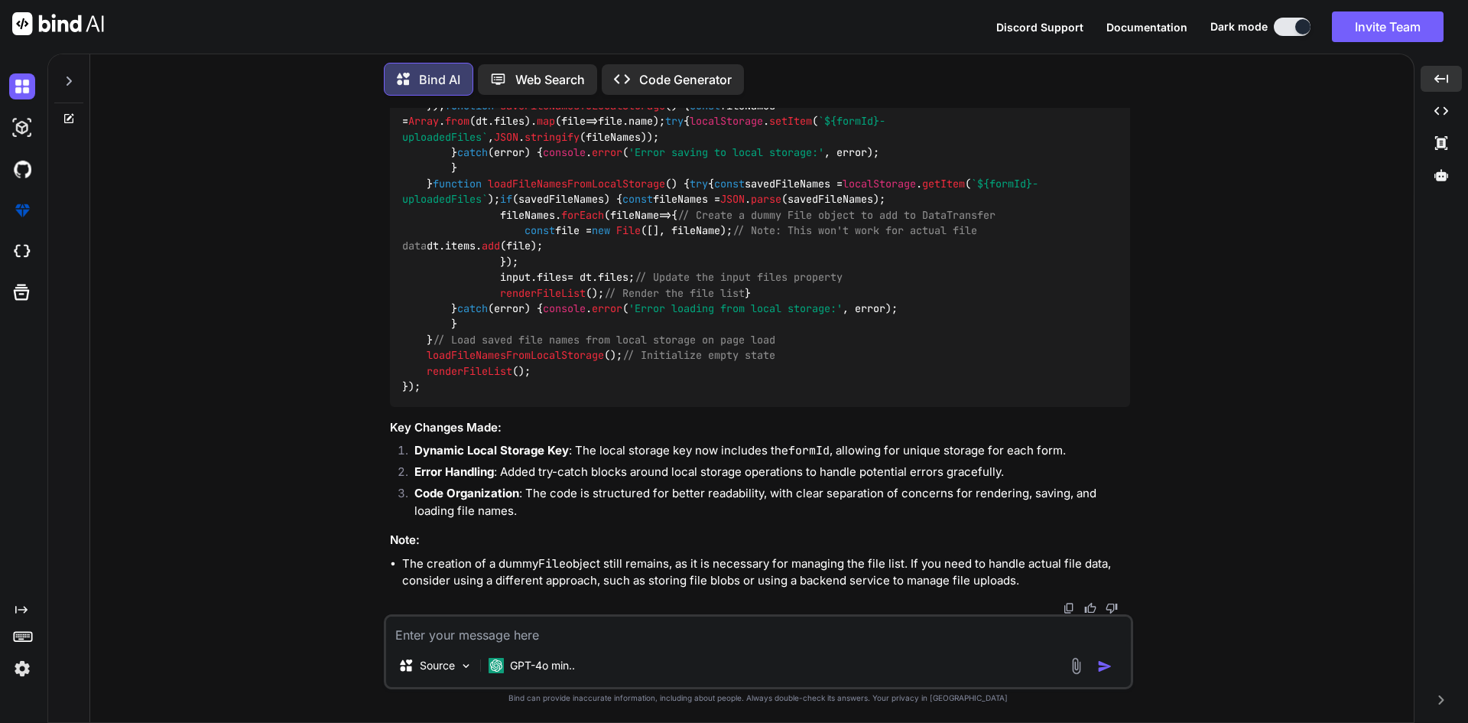
click at [469, 626] on textarea at bounding box center [758, 630] width 745 height 28
paste textarea "function loadFileNamesFromLocalStorage() { const savedFileNames = localStorage.…"
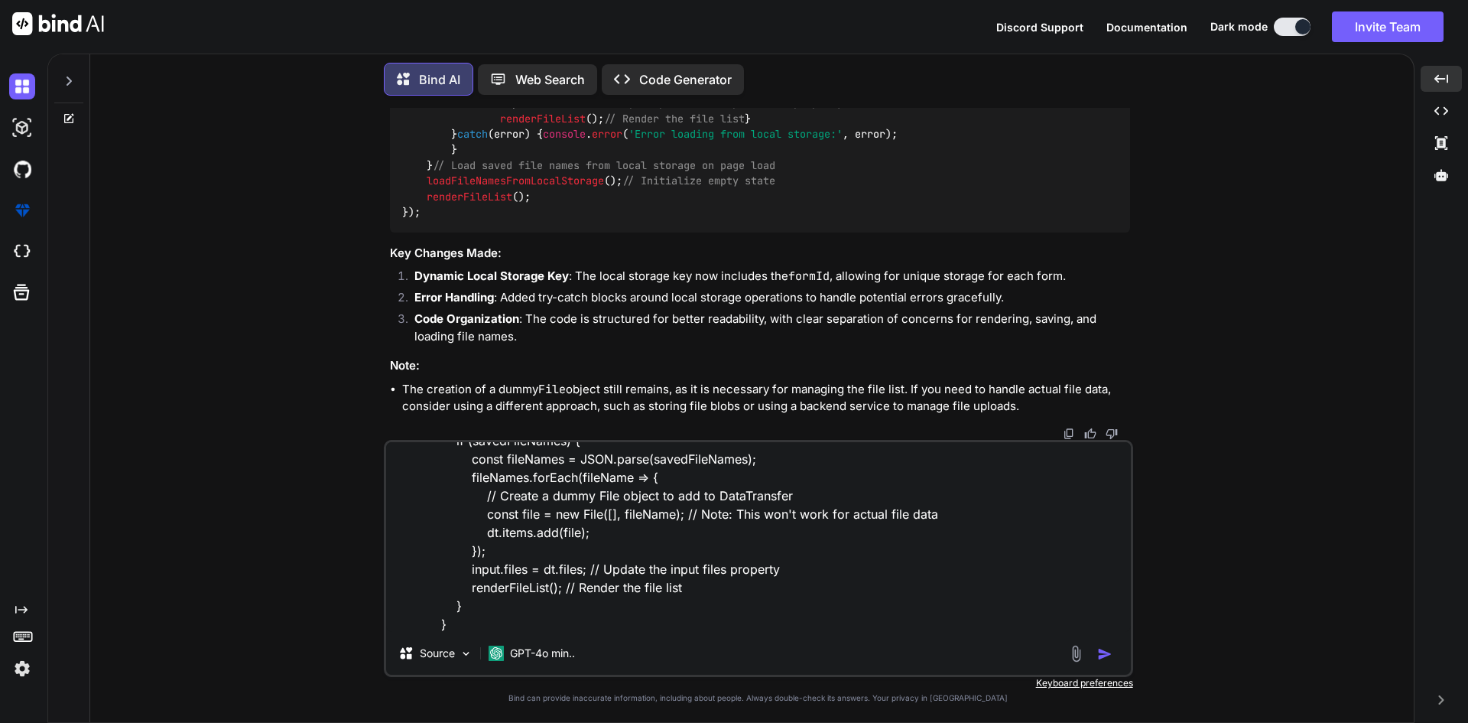
scroll to position [93, 0]
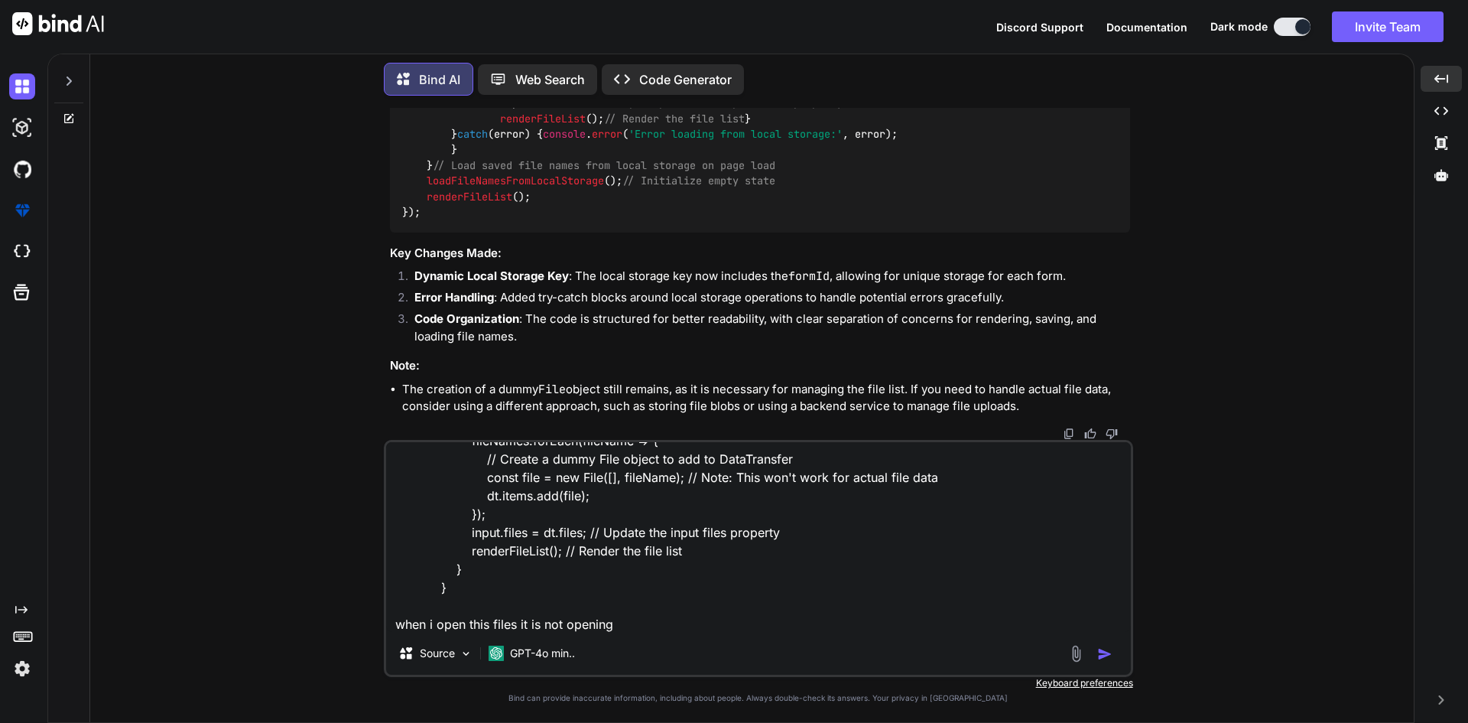
click at [488, 620] on textarea "function loadFileNamesFromLocalStorage() { const savedFileNames = localStorage.…" at bounding box center [758, 537] width 745 height 190
click at [538, 622] on textarea "function loadFileNamesFromLocalStorage() { const savedFileNames = localStorage.…" at bounding box center [758, 537] width 745 height 190
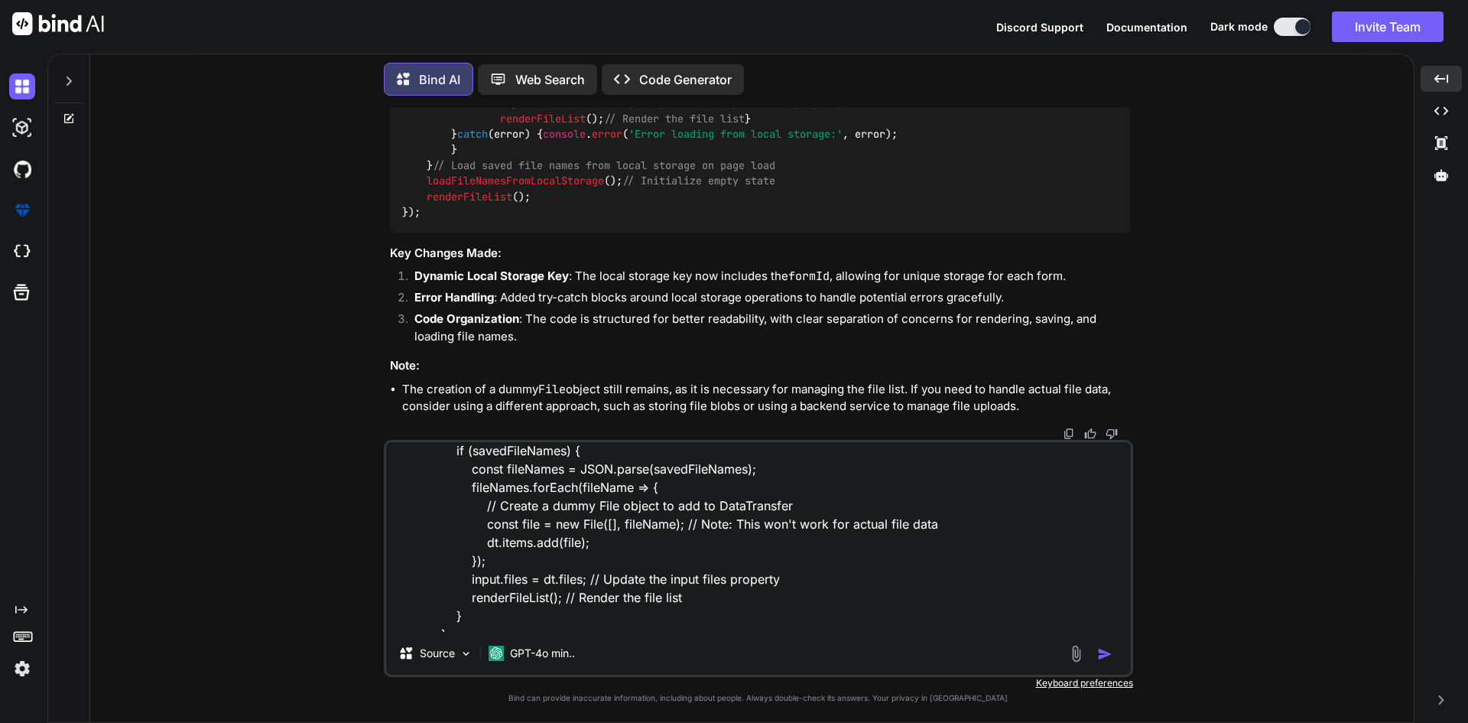
scroll to position [17, 0]
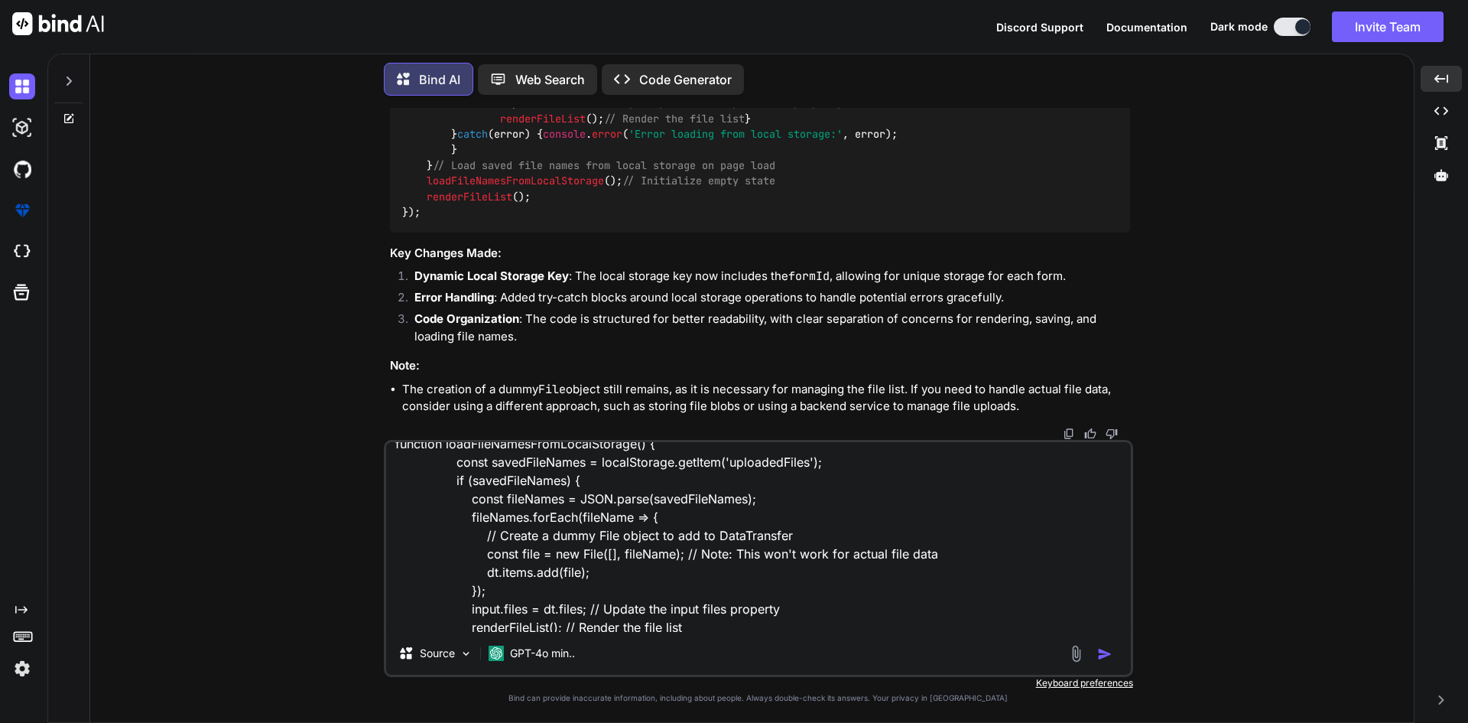
click at [707, 628] on textarea "function loadFileNamesFromLocalStorage() { const savedFileNames = localStorage.…" at bounding box center [758, 537] width 745 height 190
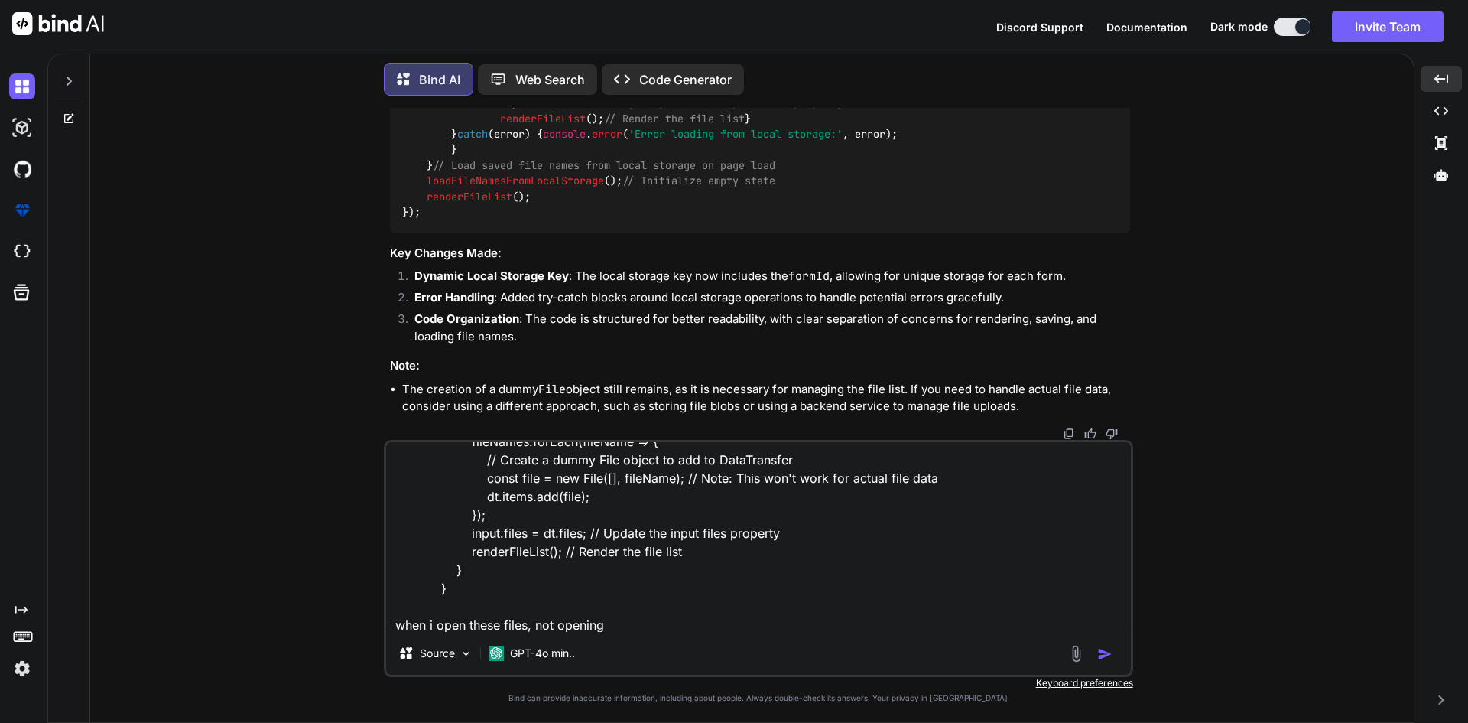
scroll to position [95, 0]
click at [630, 623] on textarea "function loadFileNamesFromLocalStorage() { const savedFileNames = localStorage.…" at bounding box center [758, 537] width 745 height 190
paste textarea "blob:[URL][TECHNICAL_ID]"
type textarea "function loadFileNamesFromLocalStorage() { const savedFileNames = localStorage.…"
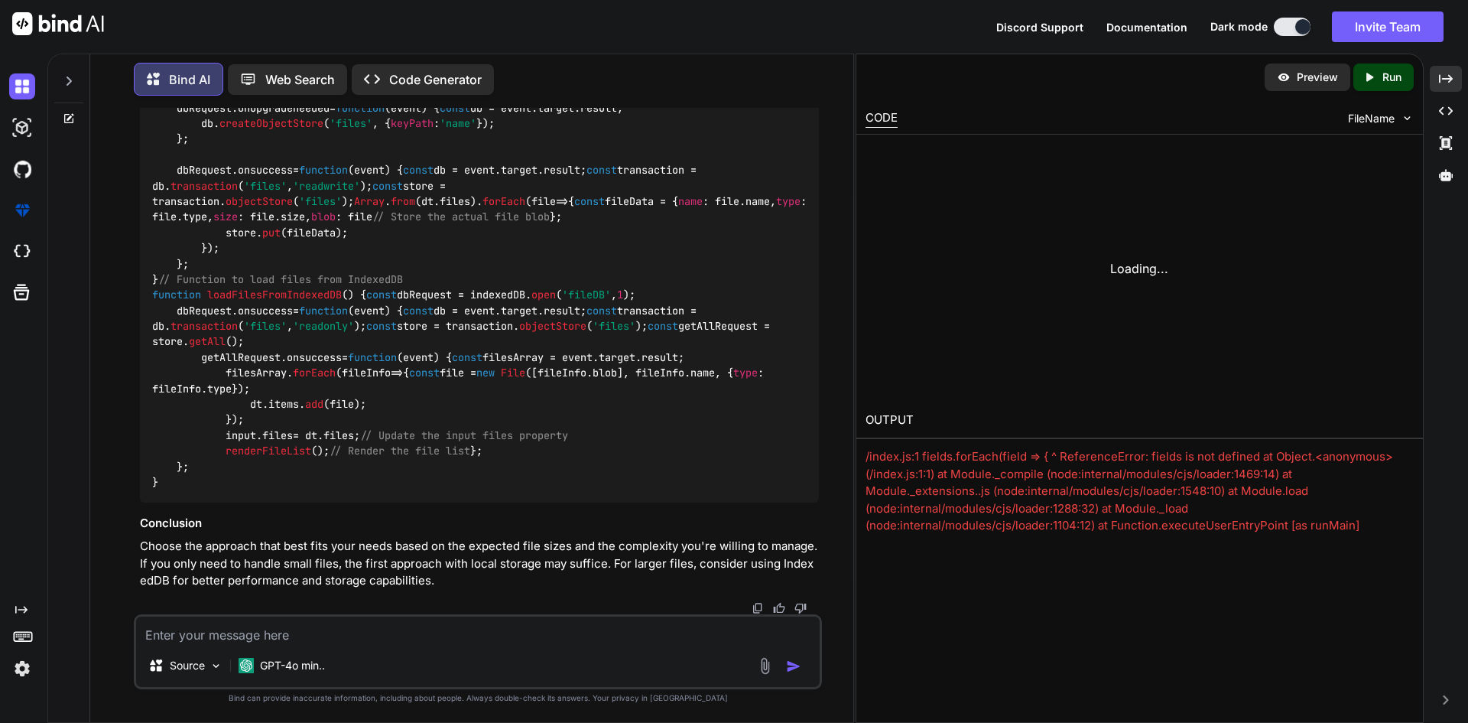
scroll to position [46783, 0]
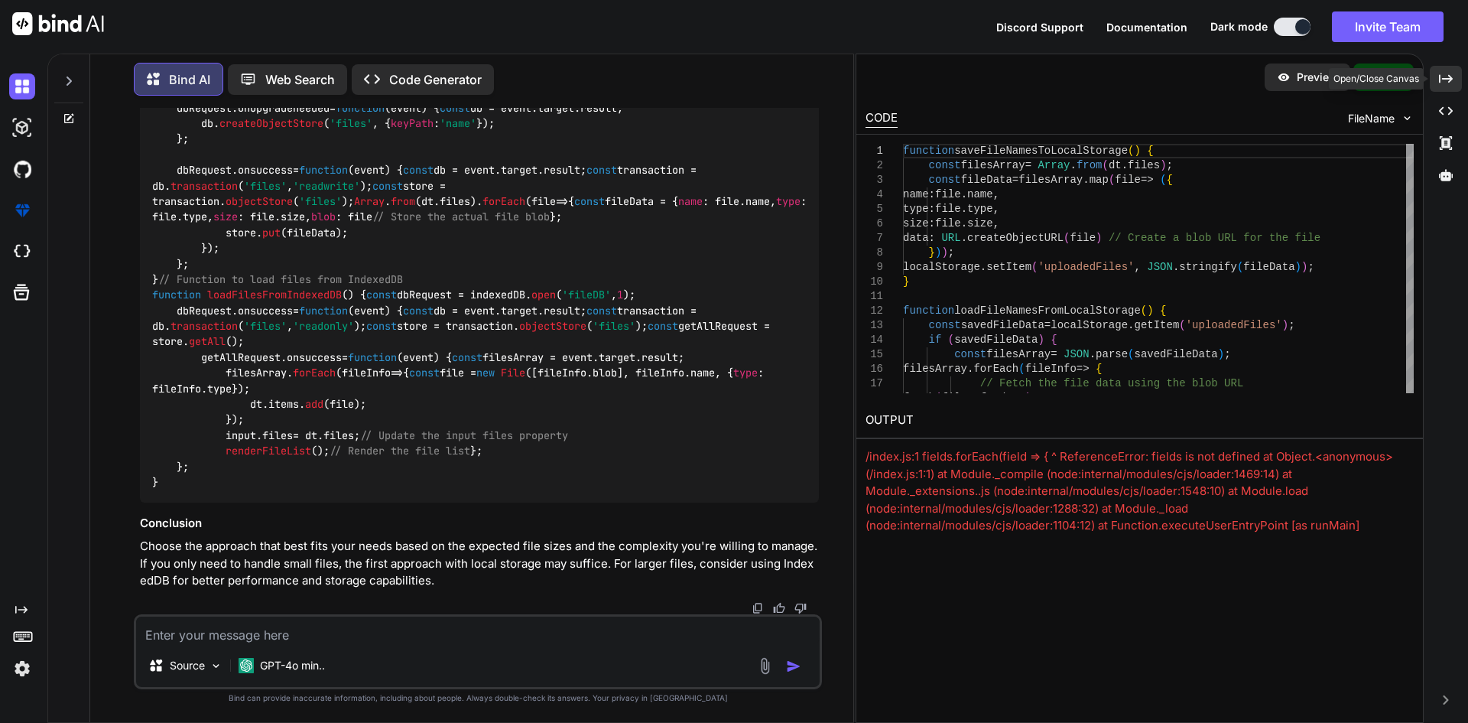
click at [1440, 74] on icon "Created with Pixso." at bounding box center [1446, 79] width 14 height 14
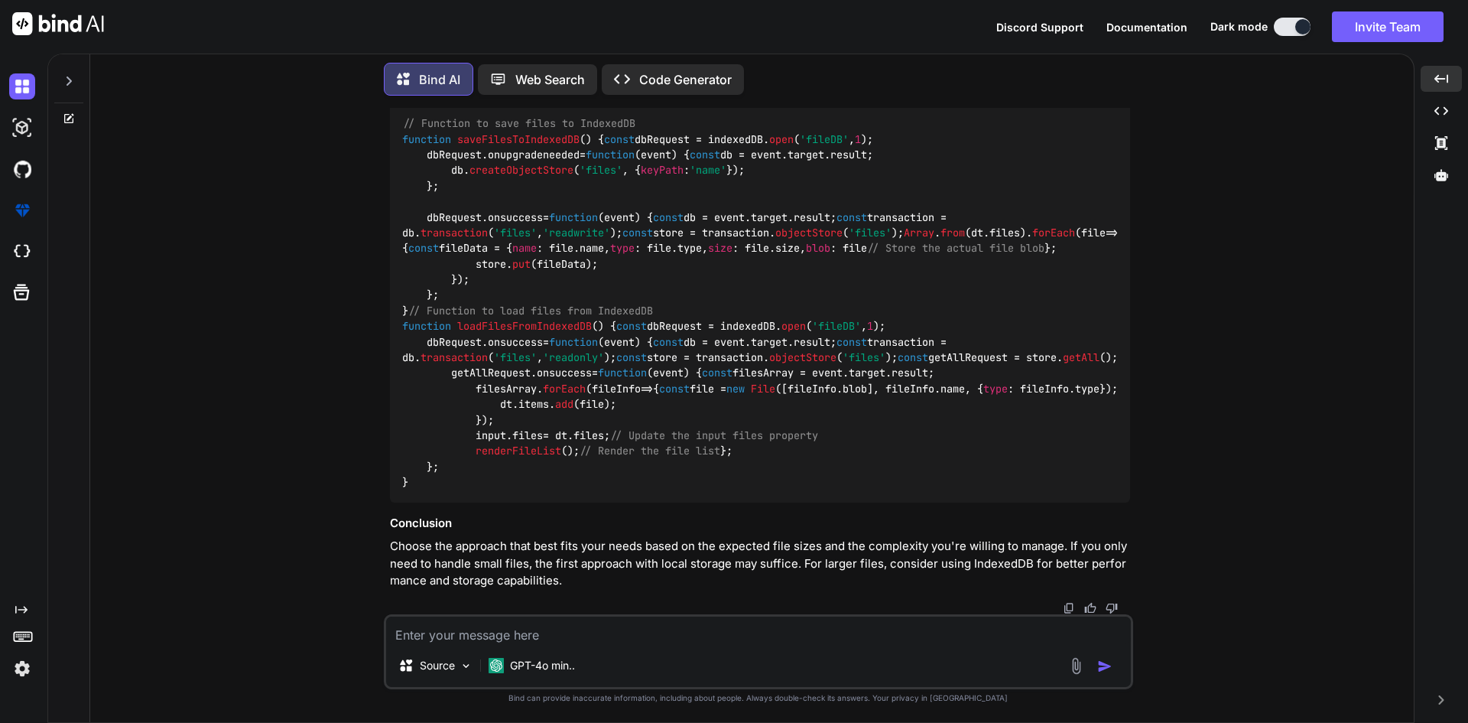
scroll to position [45828, 0]
click at [459, 629] on textarea at bounding box center [758, 630] width 745 height 28
type textarea "g"
click at [538, 623] on textarea at bounding box center [758, 630] width 745 height 28
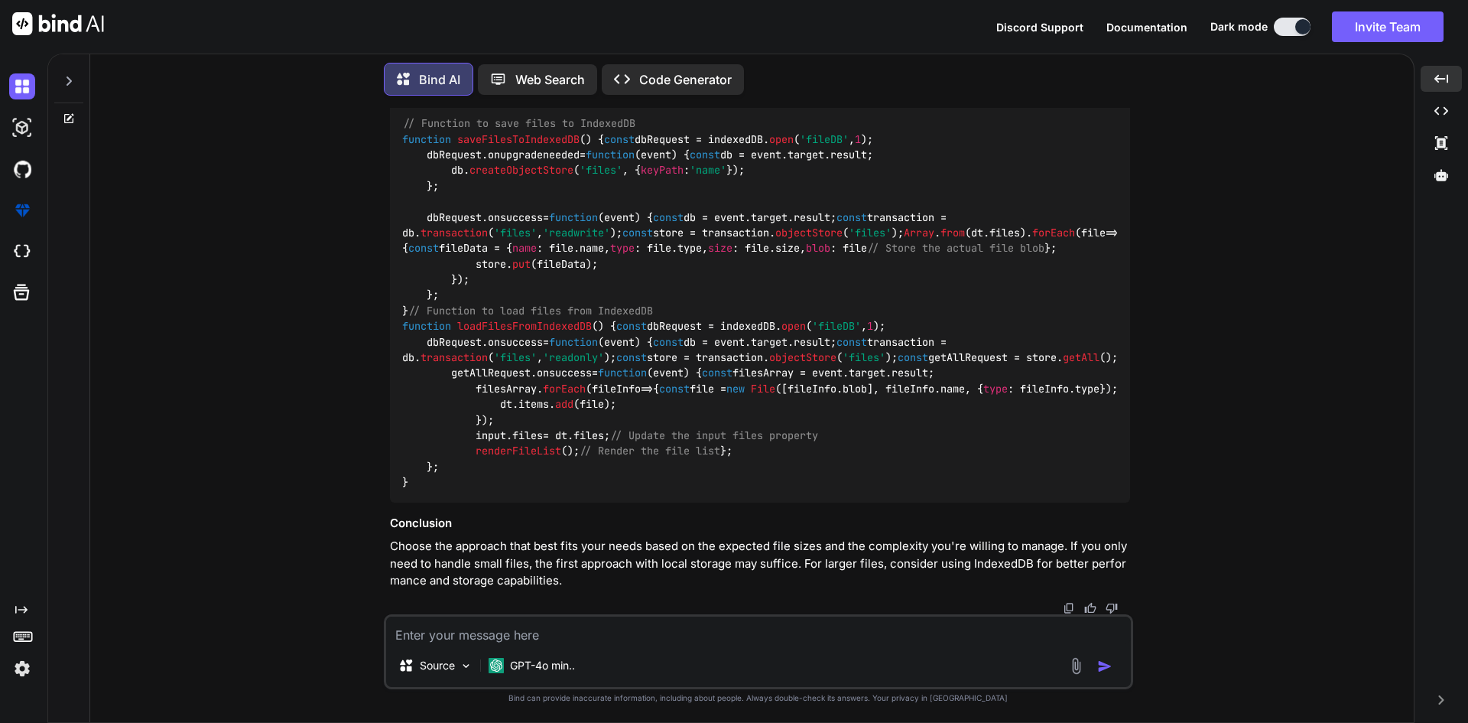
paste textarea "document.addEventListener('DOMContentLoaded', function() { const input = docume…"
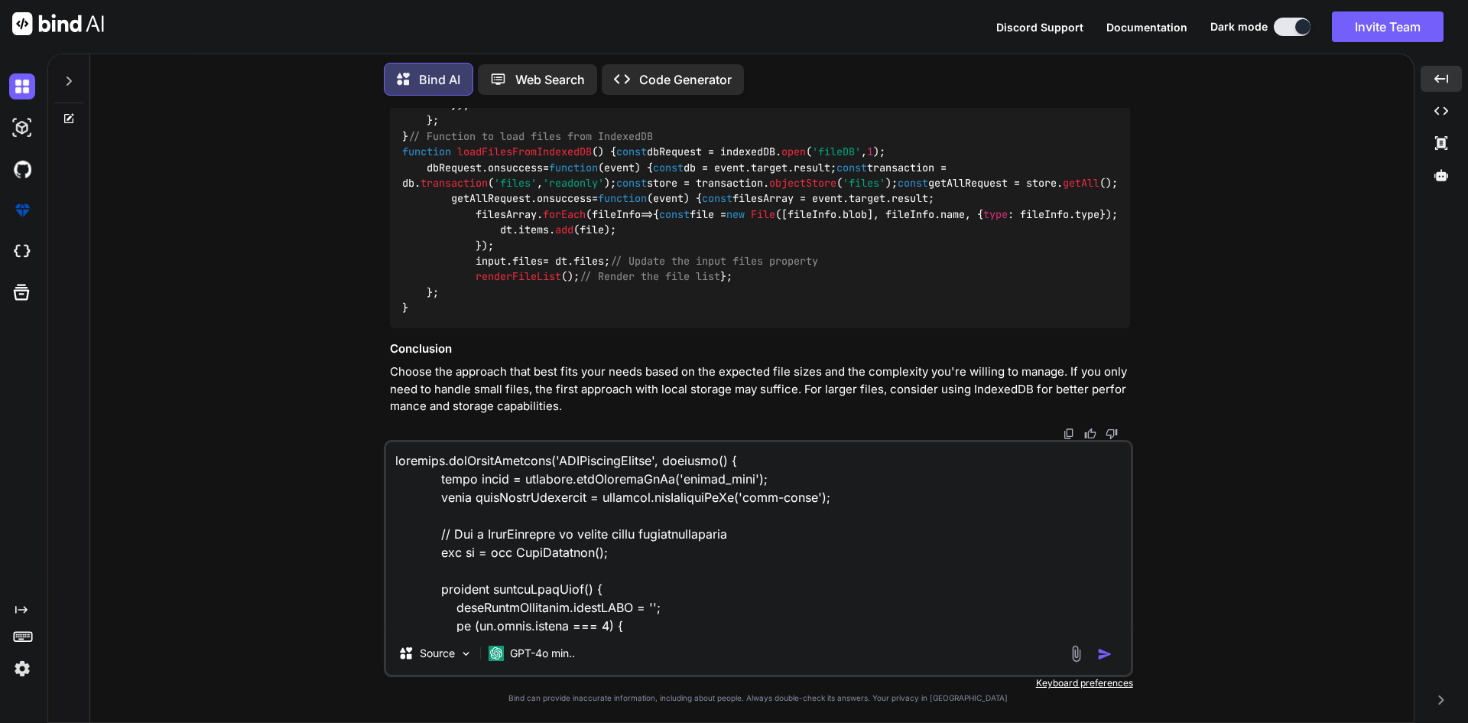
scroll to position [1947, 0]
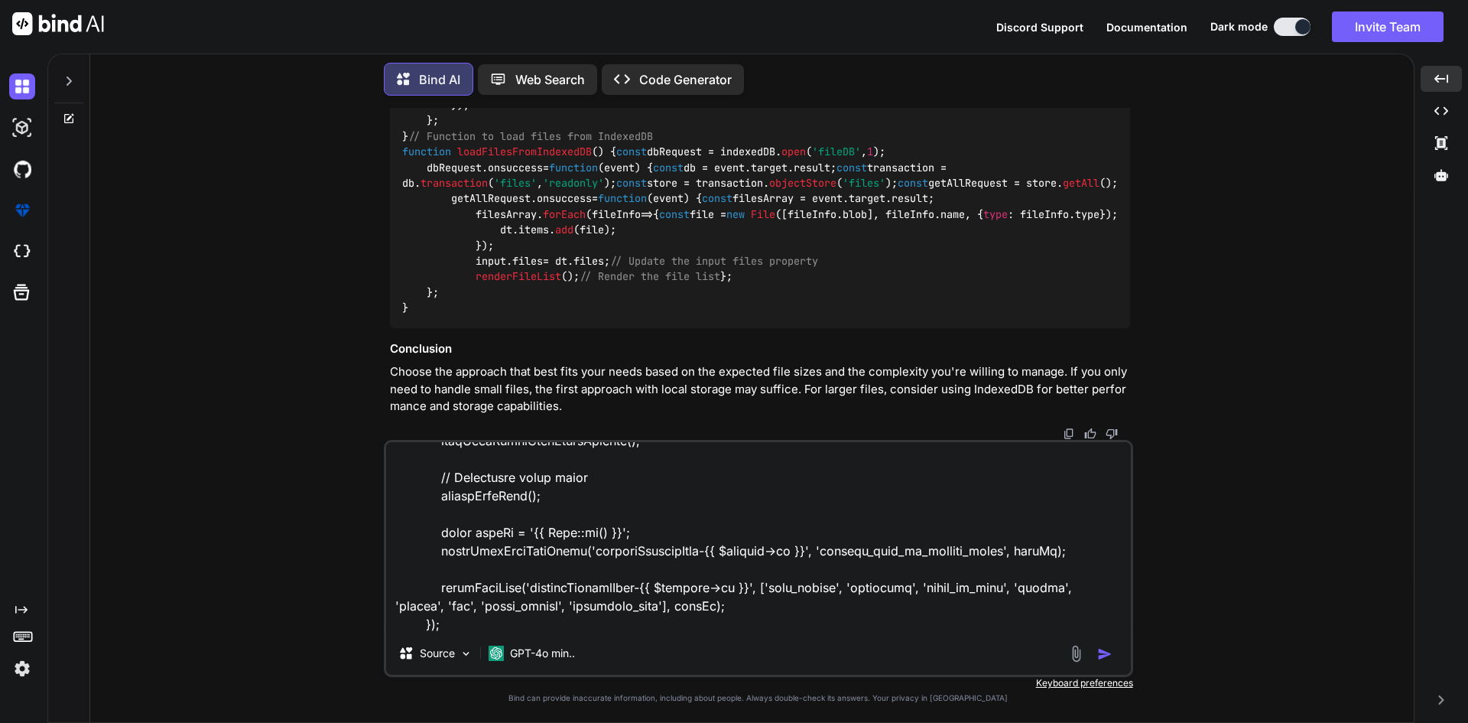
drag, startPoint x: 713, startPoint y: 605, endPoint x: 393, endPoint y: 535, distance: 327.9
click at [393, 535] on textarea at bounding box center [758, 537] width 745 height 190
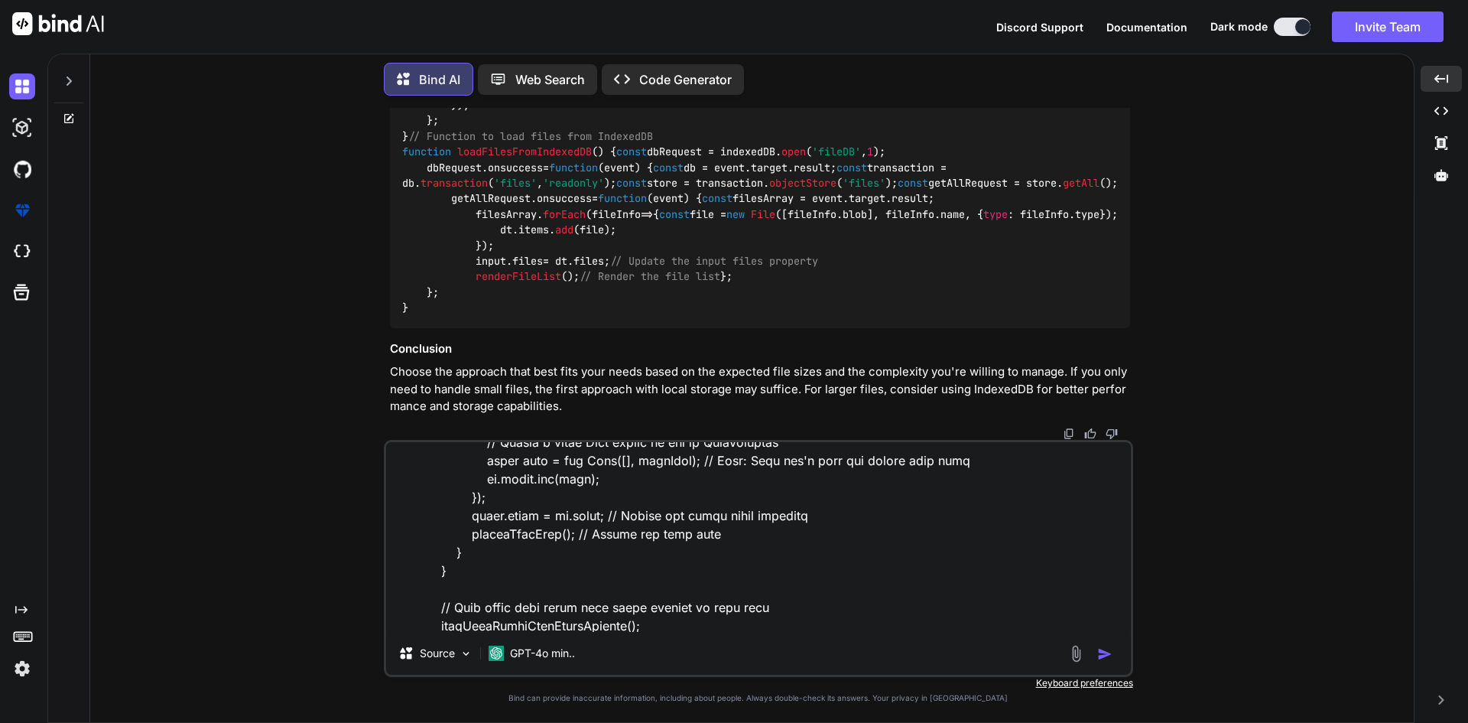
scroll to position [1838, 0]
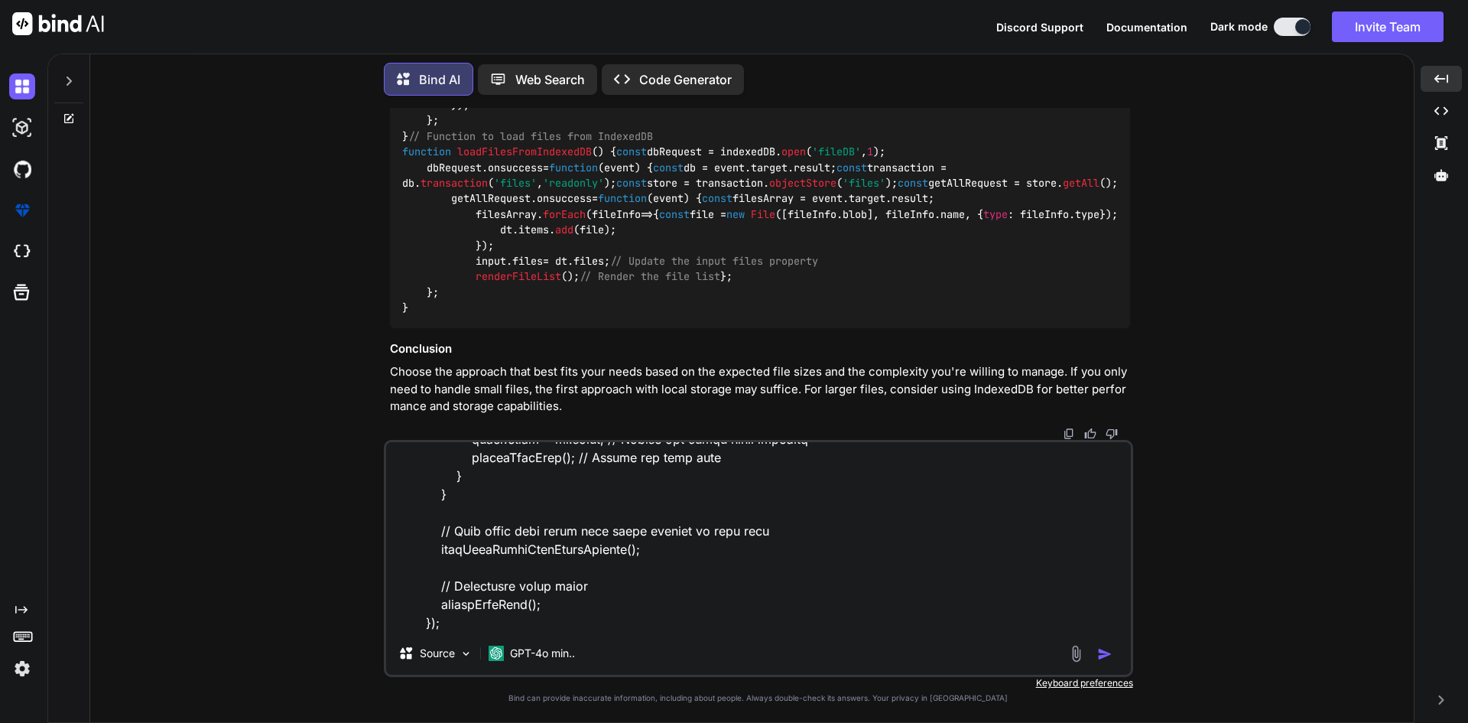
click at [455, 625] on textarea at bounding box center [758, 537] width 745 height 190
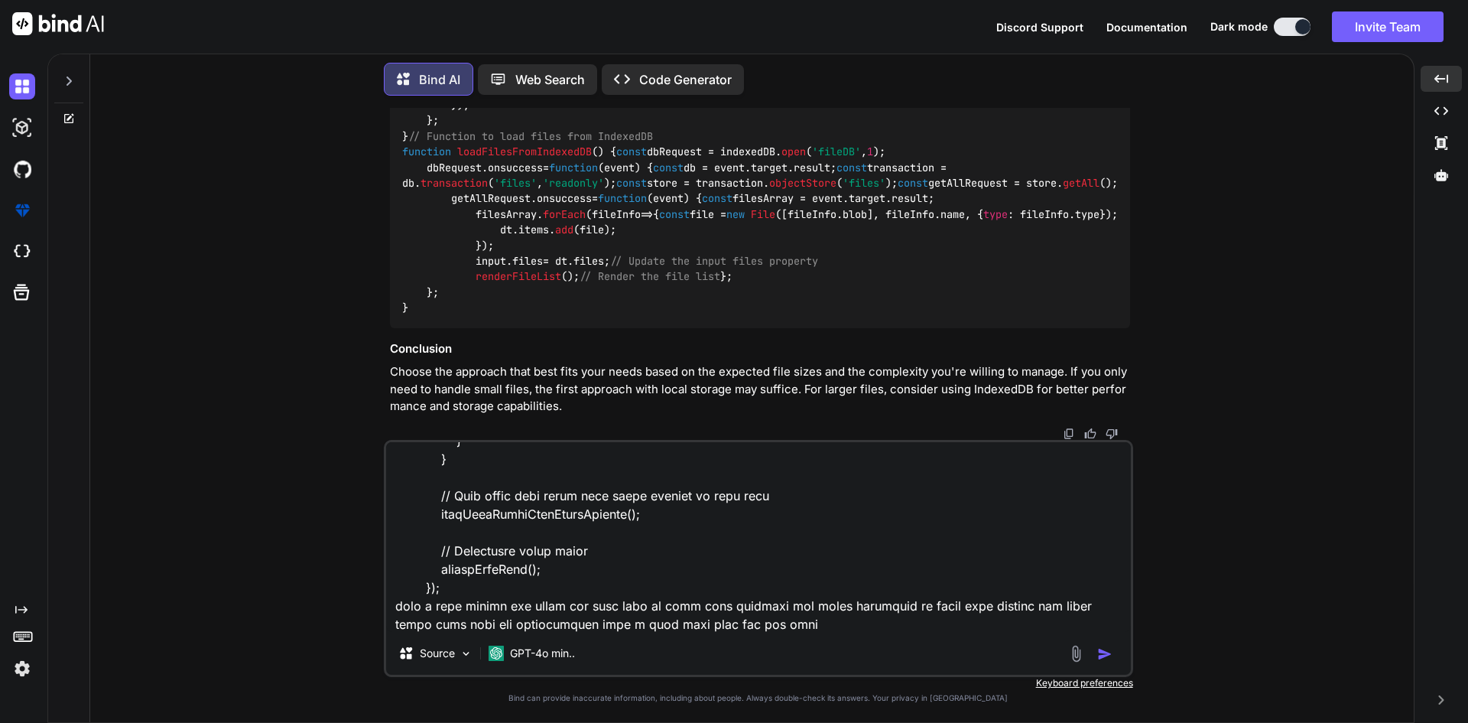
scroll to position [1892, 0]
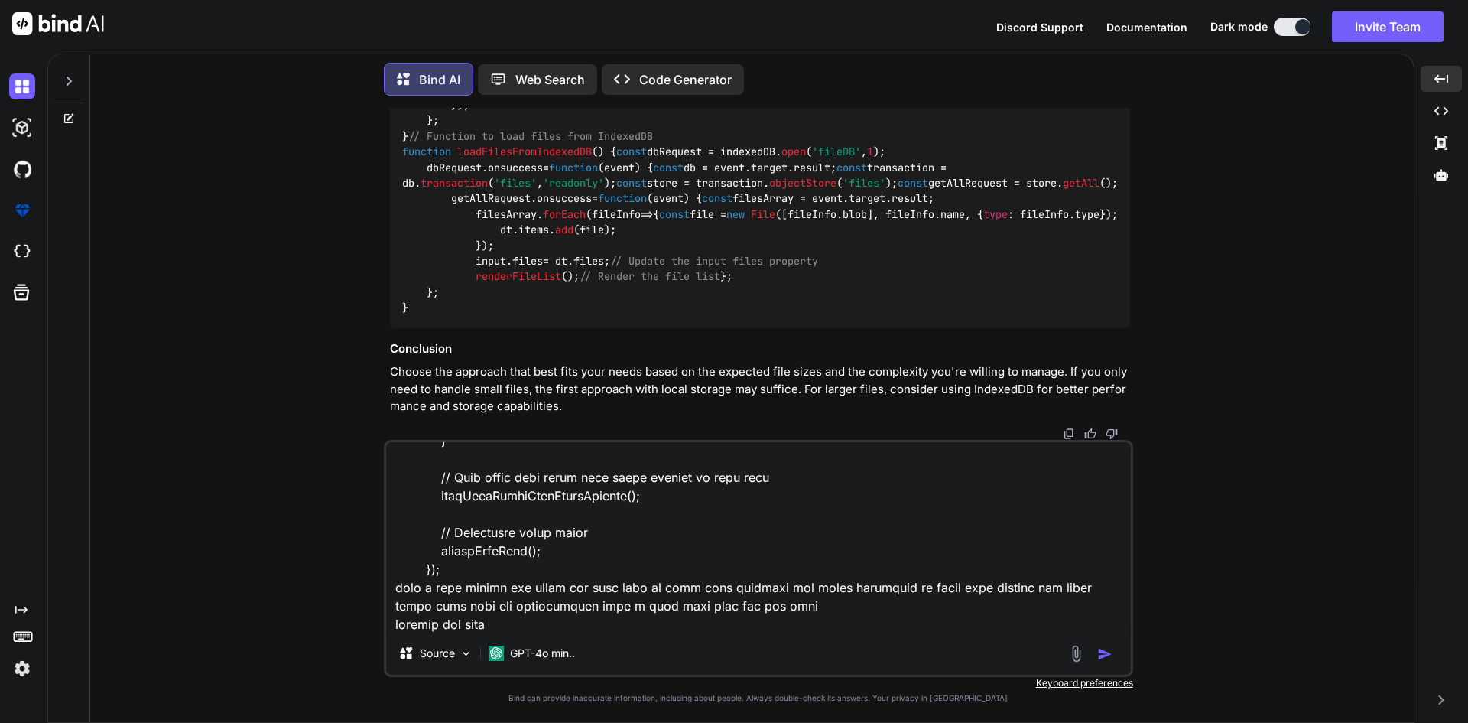
type textarea "document.addEventListener('DOMContentLoaded', function() { const input = docume…"
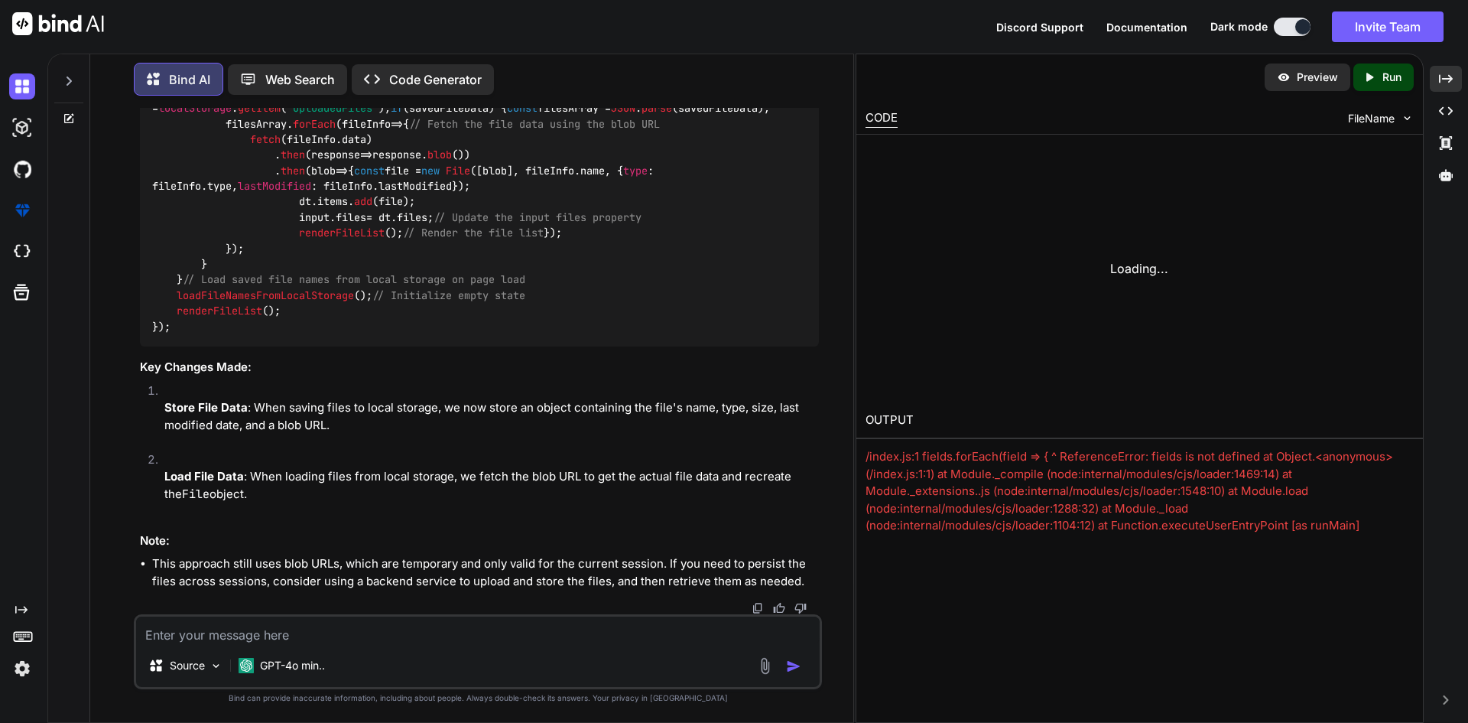
scroll to position [48444, 0]
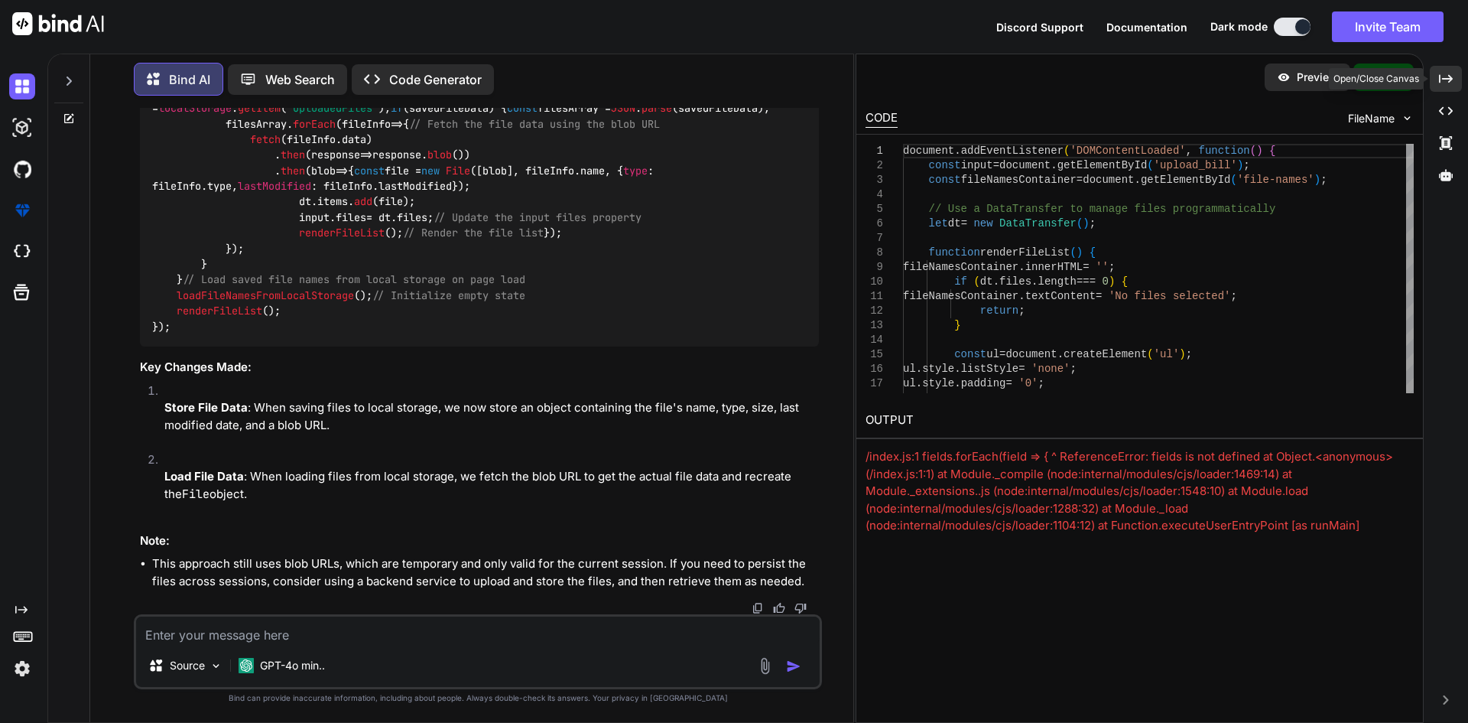
click at [1442, 74] on icon "Created with Pixso." at bounding box center [1446, 79] width 14 height 14
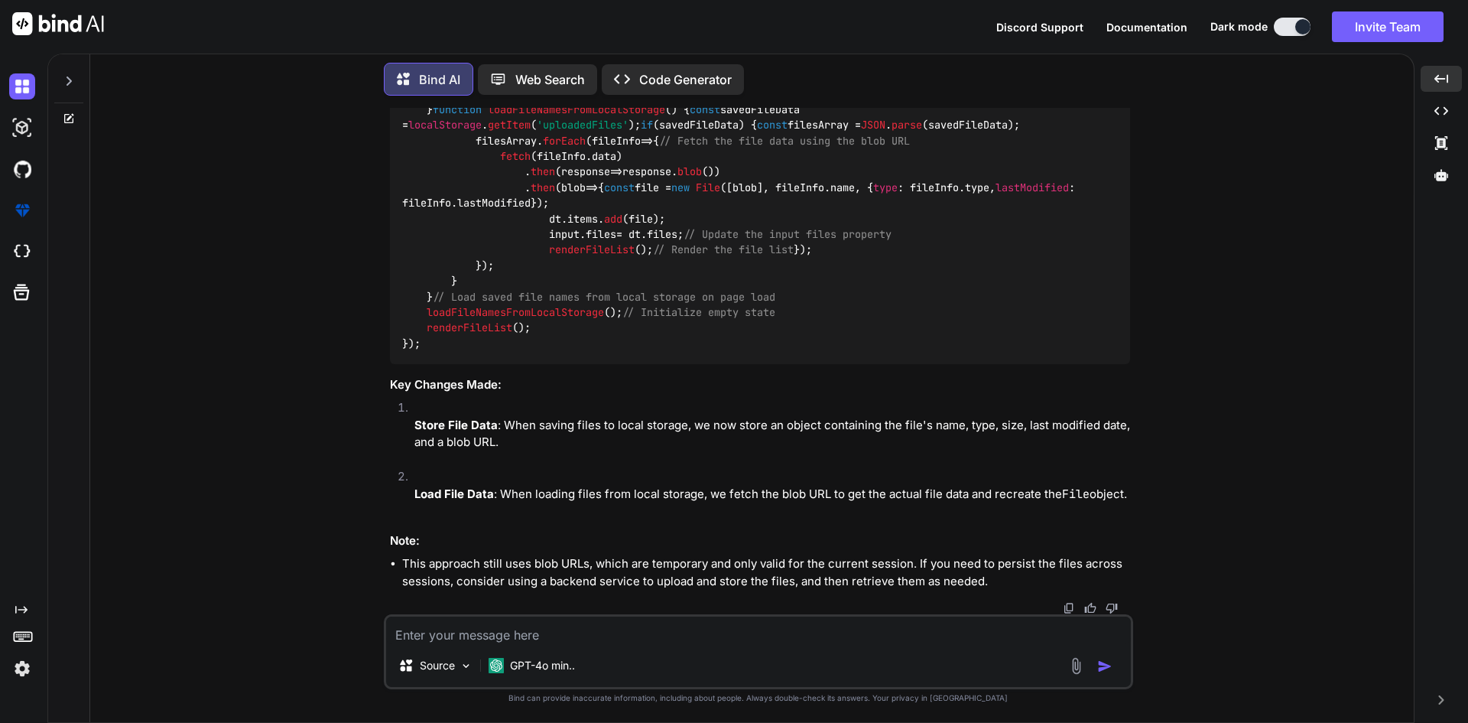
scroll to position [47642, 0]
drag, startPoint x: 1012, startPoint y: 309, endPoint x: 801, endPoint y: 349, distance: 214.8
drag, startPoint x: 792, startPoint y: 349, endPoint x: 372, endPoint y: 314, distance: 421.2
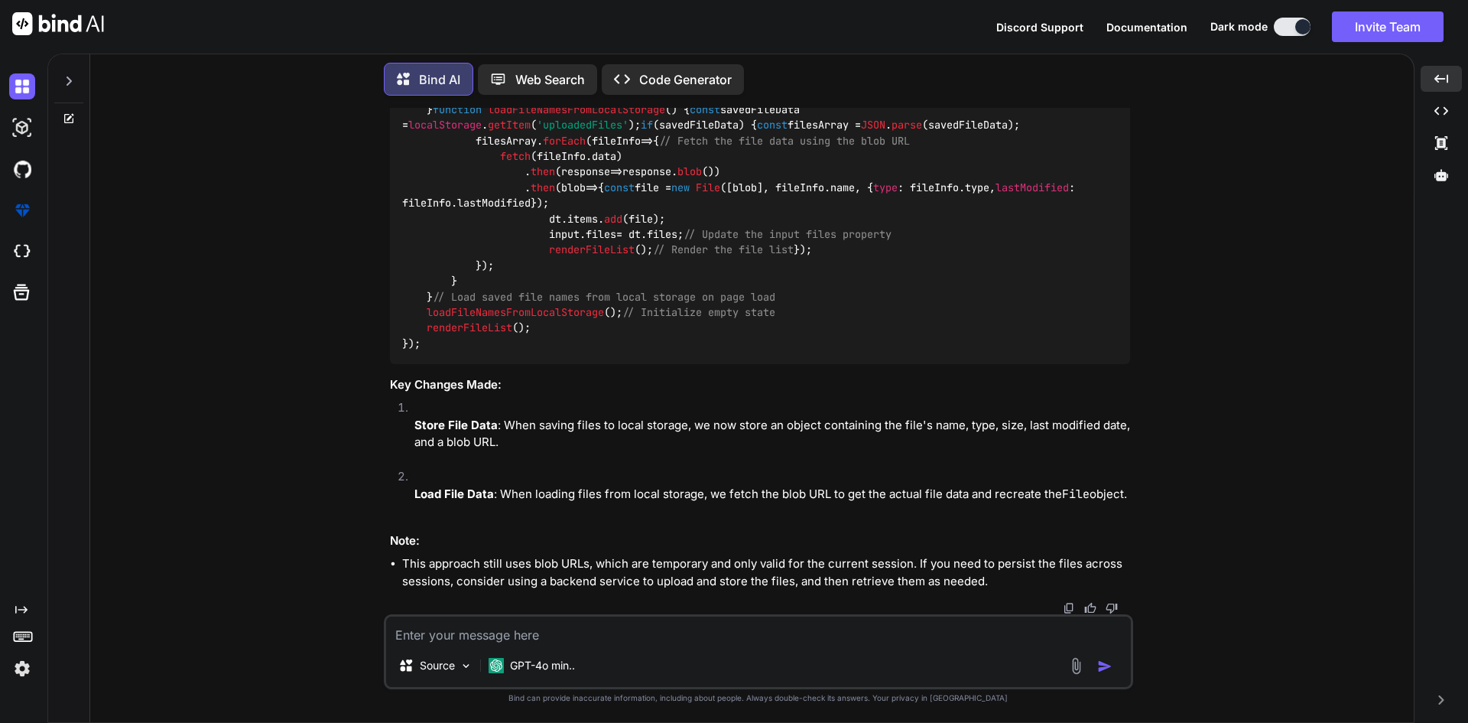
click at [372, 314] on div "You Auto save functionality in laravel Bind AI Implementing an auto-save functi…" at bounding box center [757, 415] width 1311 height 614
copy p "The issue you're facing is due to the way you're currently handling the files w…"
click at [424, 625] on textarea at bounding box center [758, 630] width 745 height 28
paste textarea "The issue you're facing is due to the way you're currently handling the files w…"
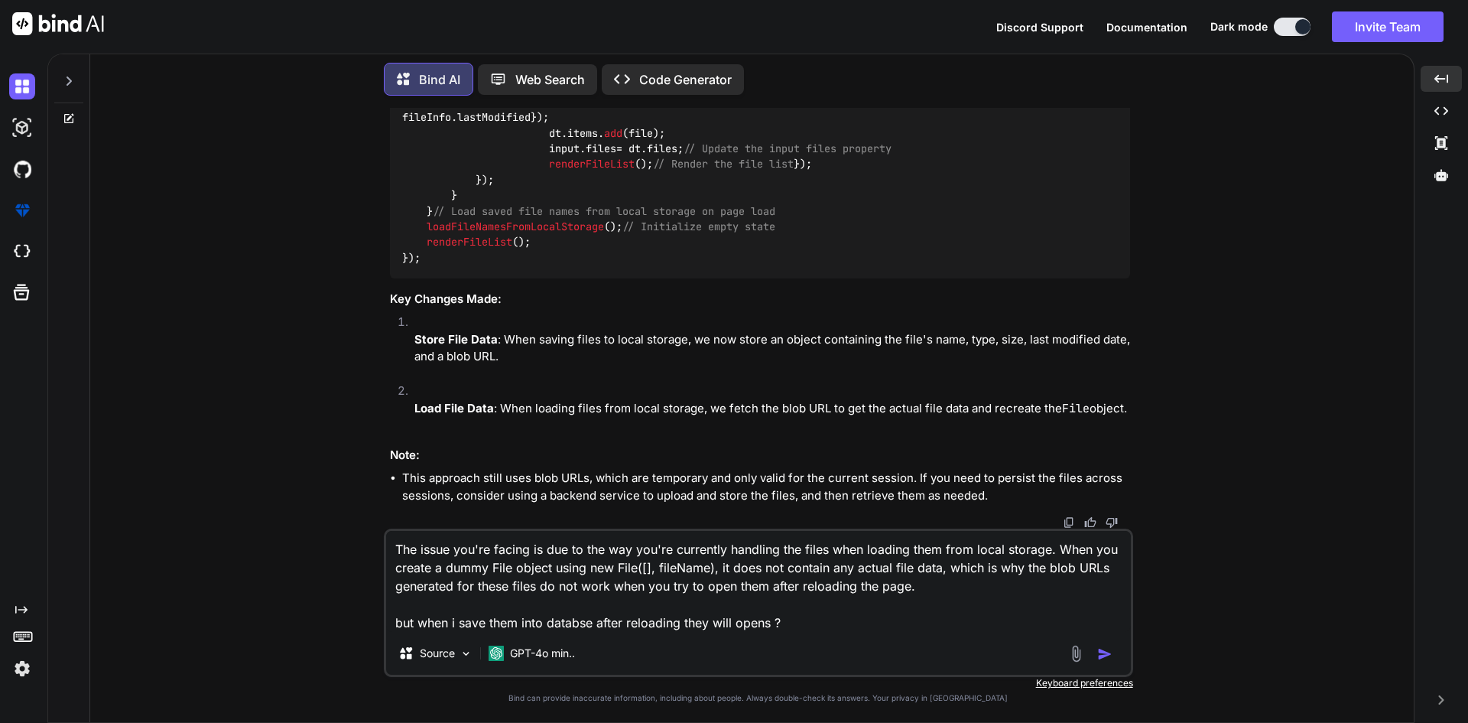
type textarea "The issue you're facing is due to the way you're currently handling the files w…"
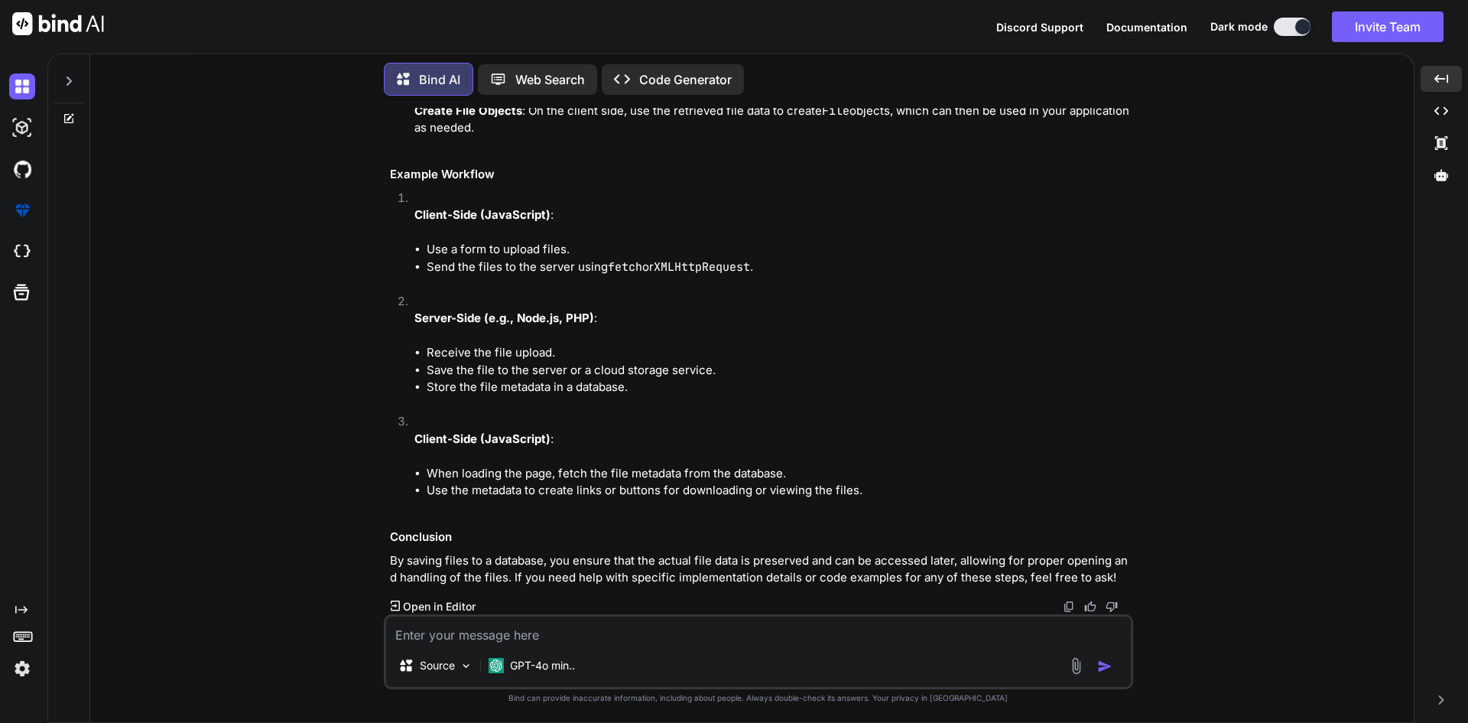
scroll to position [50130, 0]
drag, startPoint x: 1134, startPoint y: 268, endPoint x: 507, endPoint y: 222, distance: 628.7
click at [507, 222] on div "You Auto save functionality in laravel Bind AI Implementing an auto-save functi…" at bounding box center [757, 415] width 1311 height 614
drag, startPoint x: 743, startPoint y: 268, endPoint x: 381, endPoint y: 224, distance: 365.1
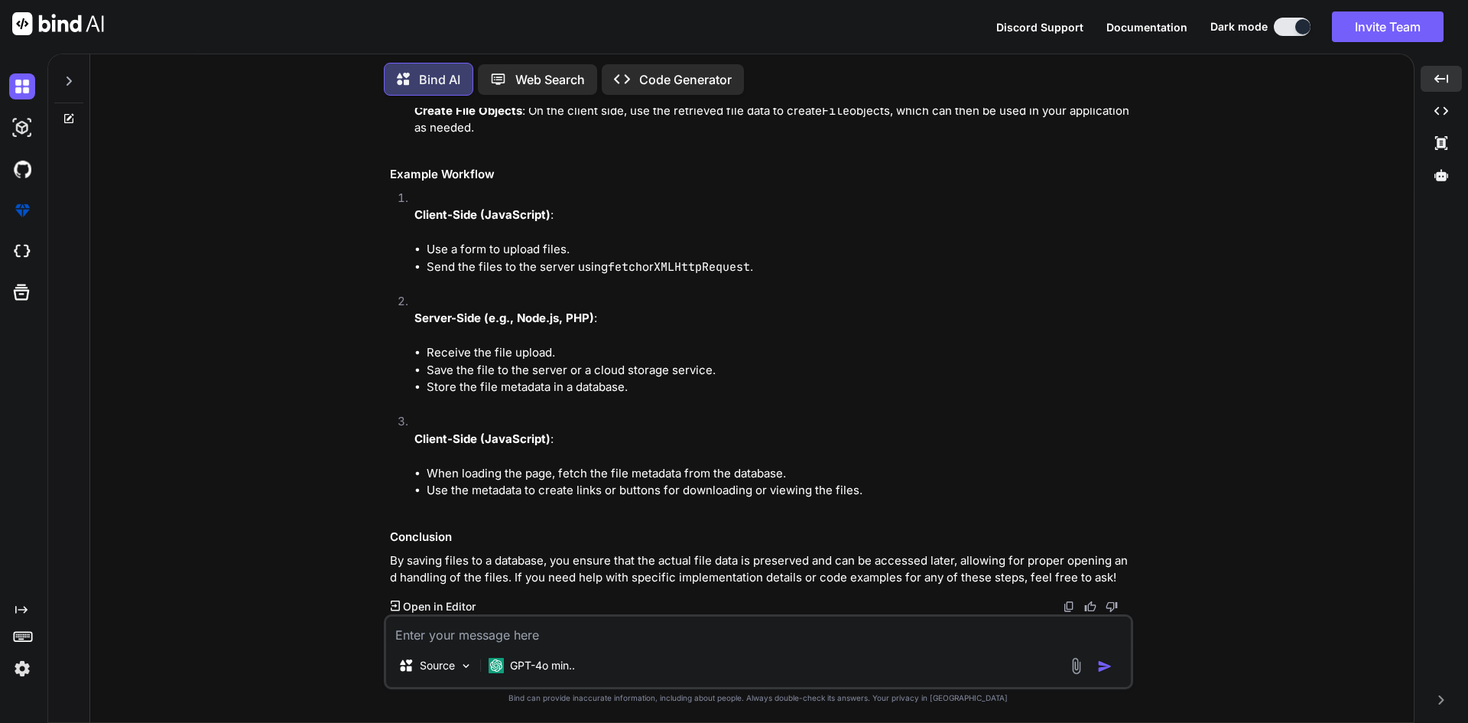
click at [381, 224] on div "You Auto save functionality in laravel Bind AI Implementing an auto-save functi…" at bounding box center [757, 415] width 1311 height 614
copy p "The issue you're facing is due to the way you're currently handling the files w…"
click at [441, 627] on textarea at bounding box center [758, 630] width 745 height 28
paste textarea "<div class="mb-3"> <label for="upload_bill" class="form-label">Upload Patient B…"
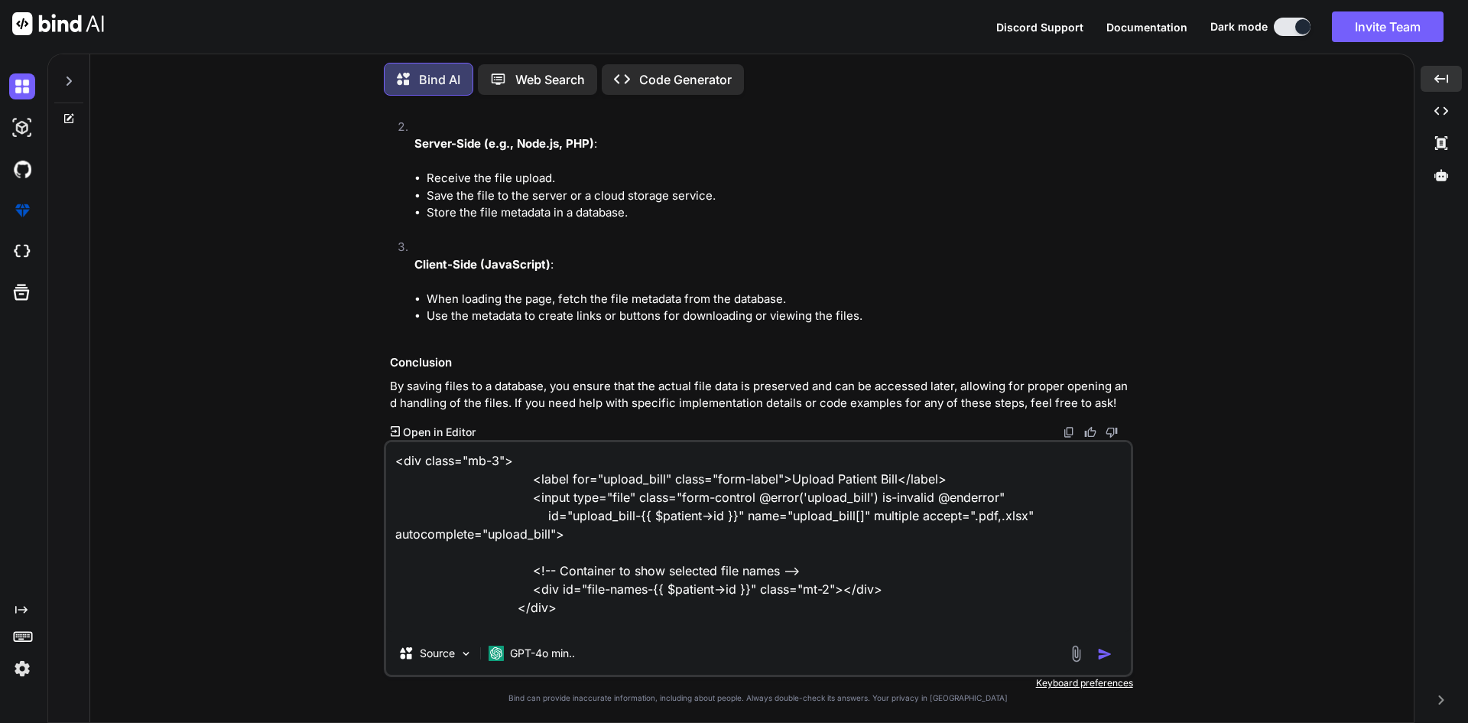
scroll to position [20, 0]
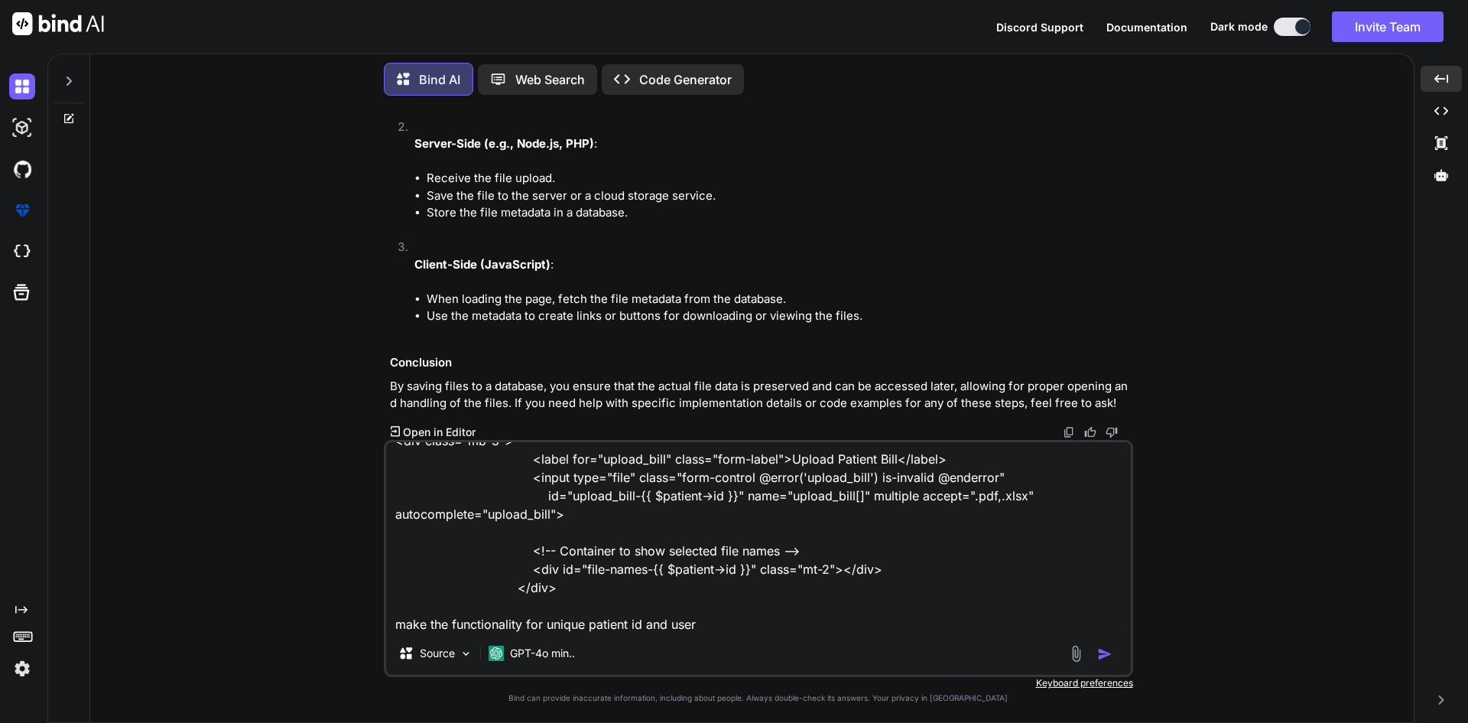
paste textarea "const userId = '{{ Auth::id() }}'; setupAutoSaveDateRange('patientBillingForm-{…"
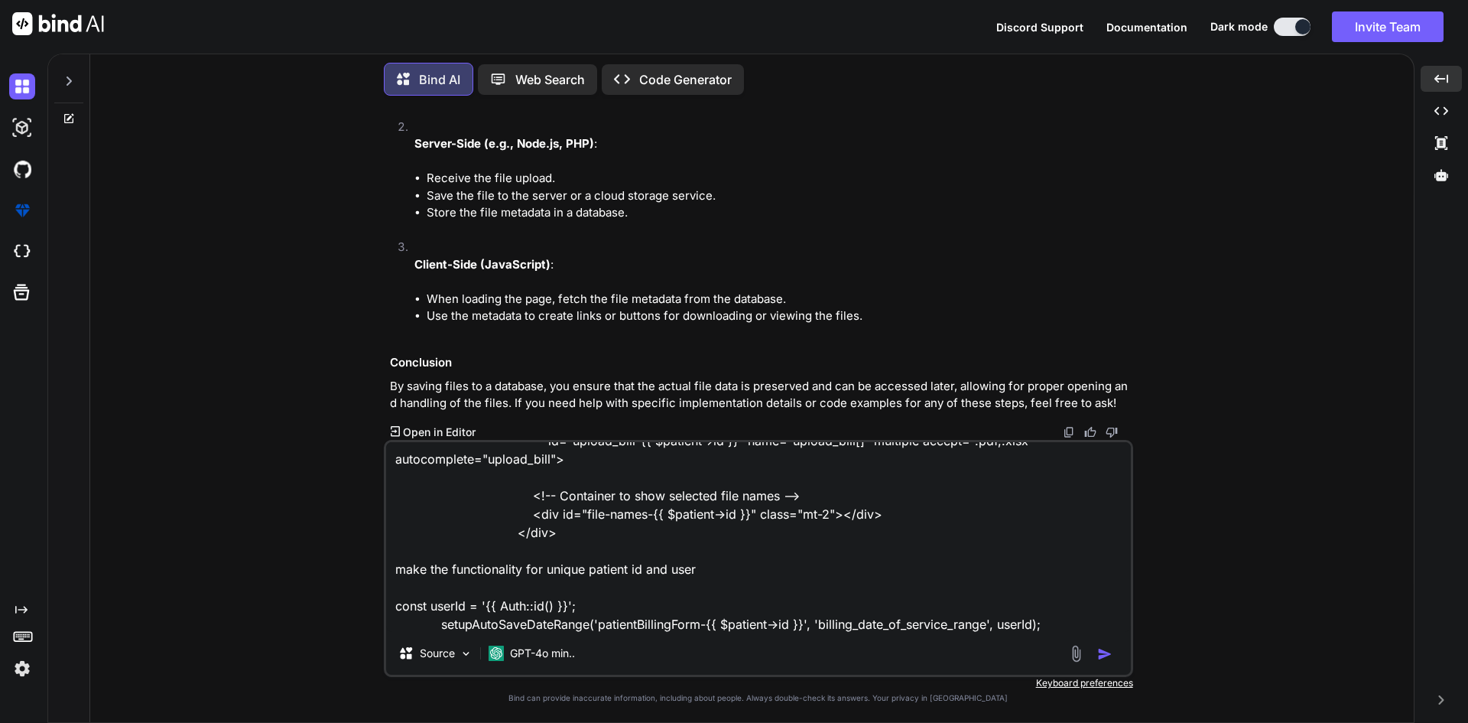
scroll to position [76, 0]
drag, startPoint x: 439, startPoint y: 622, endPoint x: 586, endPoint y: 625, distance: 146.8
click at [586, 625] on textarea "<div class="mb-3"> <label for="upload_bill" class="form-label">Upload Patient B…" at bounding box center [758, 537] width 745 height 190
drag, startPoint x: 593, startPoint y: 622, endPoint x: 797, endPoint y: 619, distance: 203.4
click at [797, 619] on textarea "<div class="mb-3"> <label for="upload_bill" class="form-label">Upload Patient B…" at bounding box center [758, 537] width 745 height 190
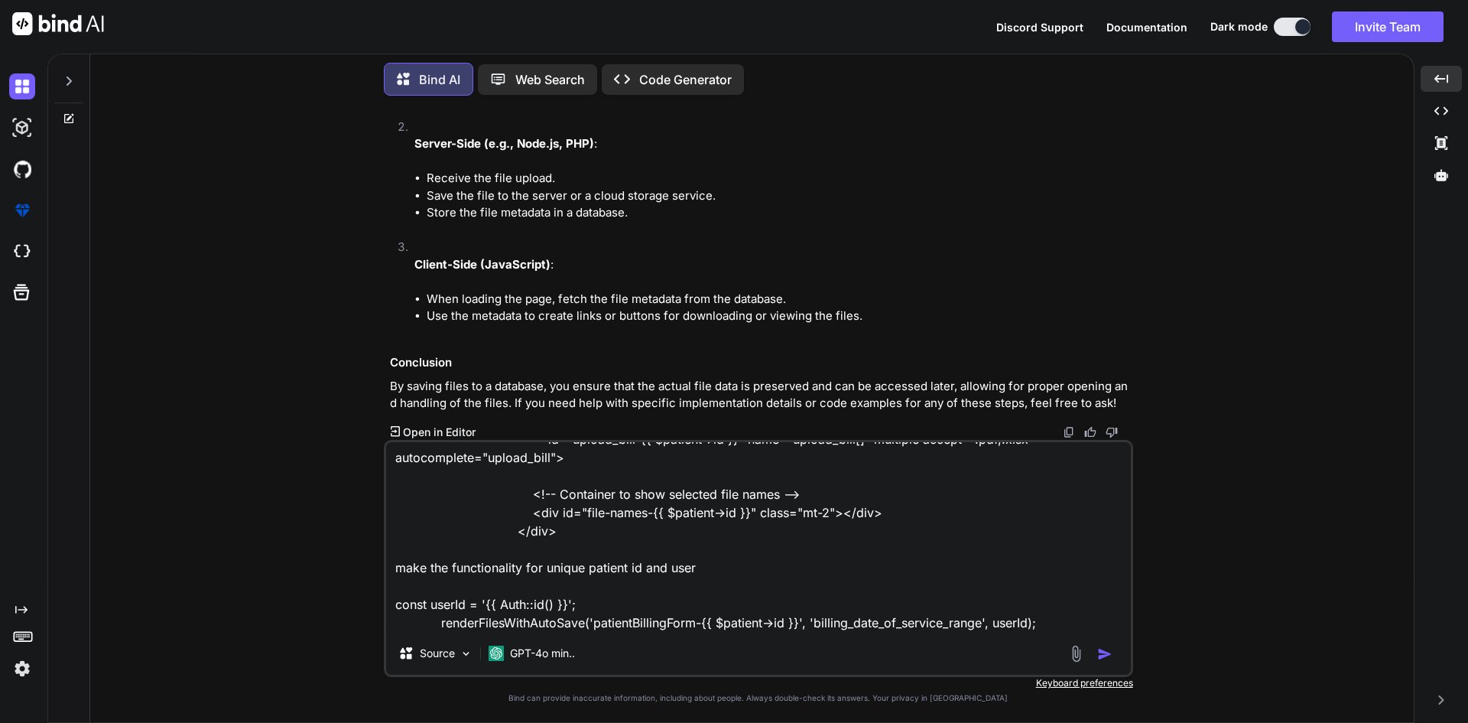
drag, startPoint x: 811, startPoint y: 623, endPoint x: 980, endPoint y: 625, distance: 169.0
click at [980, 625] on textarea "<div class="mb-3"> <label for="upload_bill" class="form-label">Upload Patient B…" at bounding box center [758, 537] width 745 height 190
paste textarea "upload_bill-{{ $patient->id }}"
click at [1054, 623] on textarea "<div class="mb-3"> <label for="upload_bill" class="form-label">Upload Patient B…" at bounding box center [758, 537] width 745 height 190
click at [1038, 620] on textarea "<div class="mb-3"> <label for="upload_bill" class="form-label">Upload Patient B…" at bounding box center [758, 537] width 745 height 190
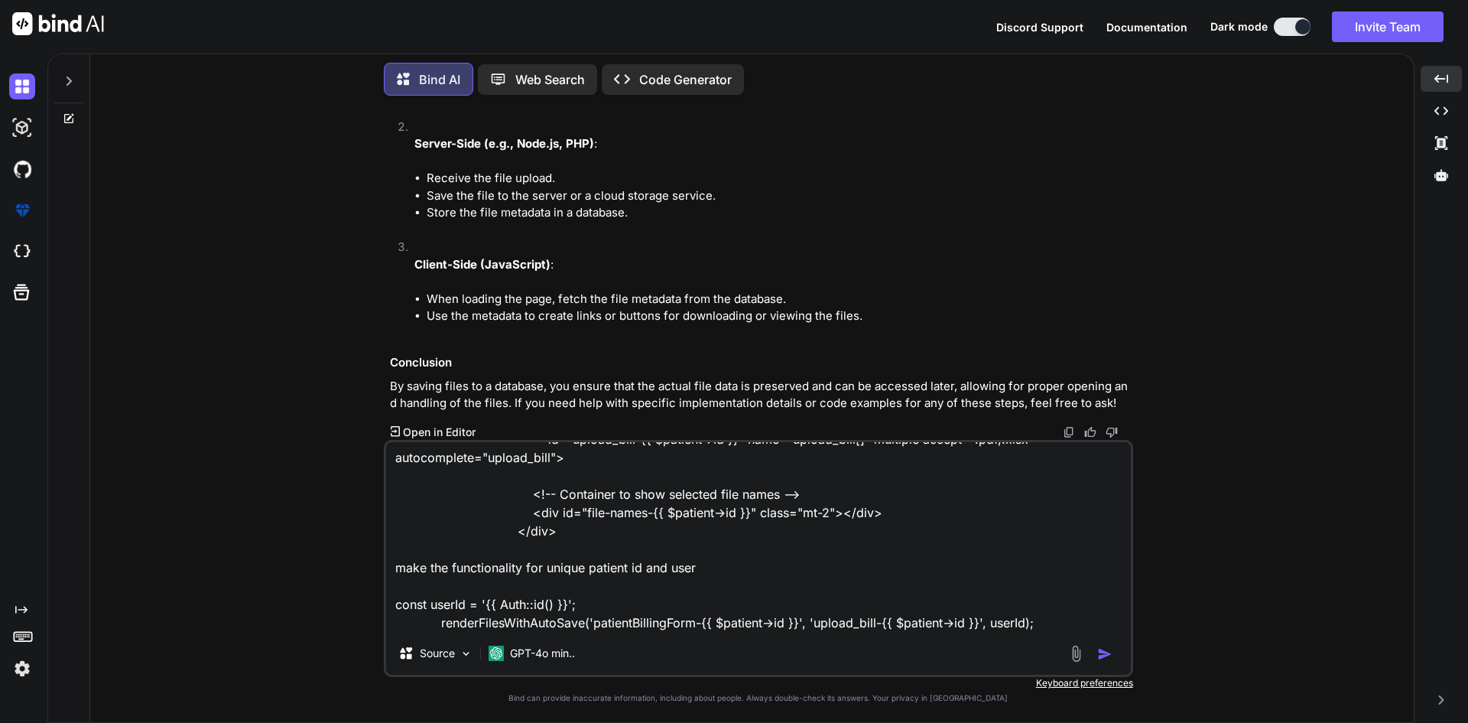
paste textarea "const input = document.getElementById('upload_bill'); const fileNamesContainer …"
type textarea "<div class="mb-3"> <label for="upload_bill" class="form-label">Upload Patient B…"
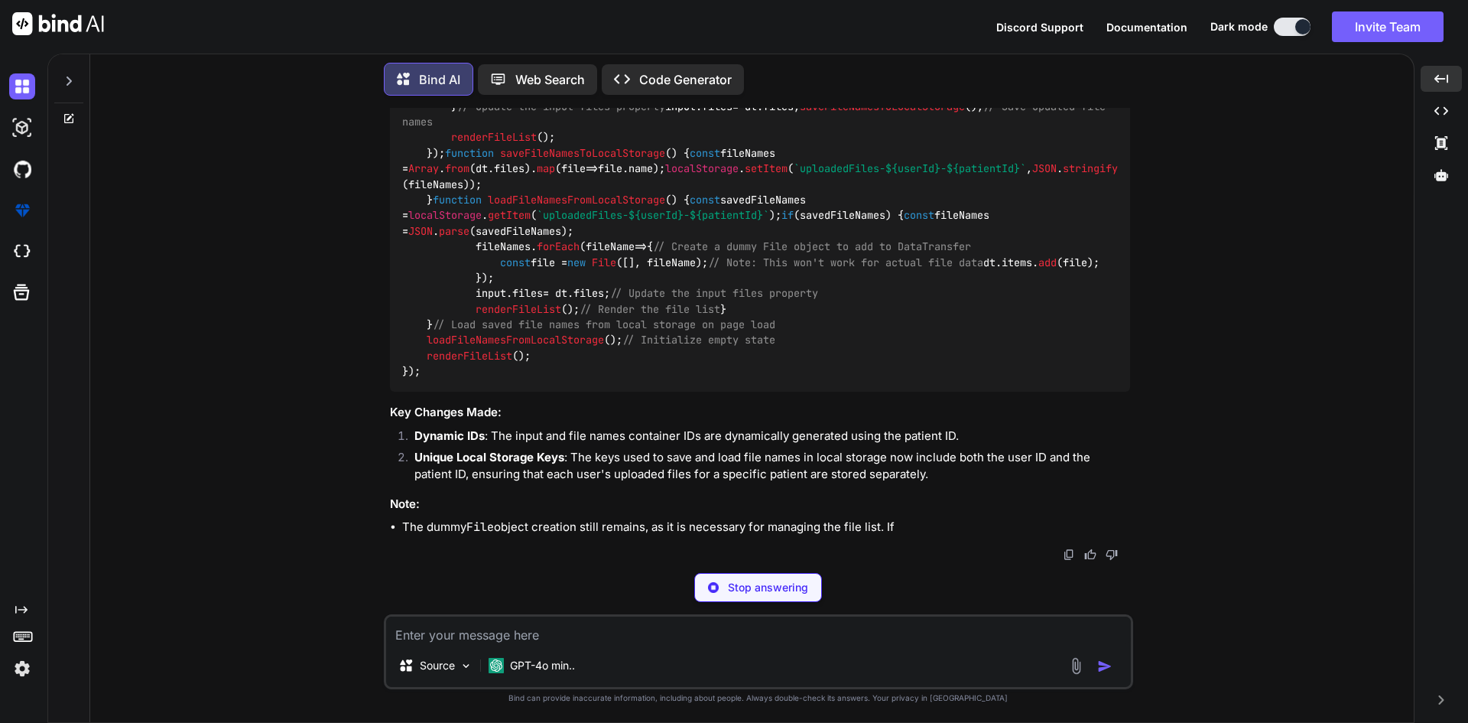
scroll to position [53767, 0]
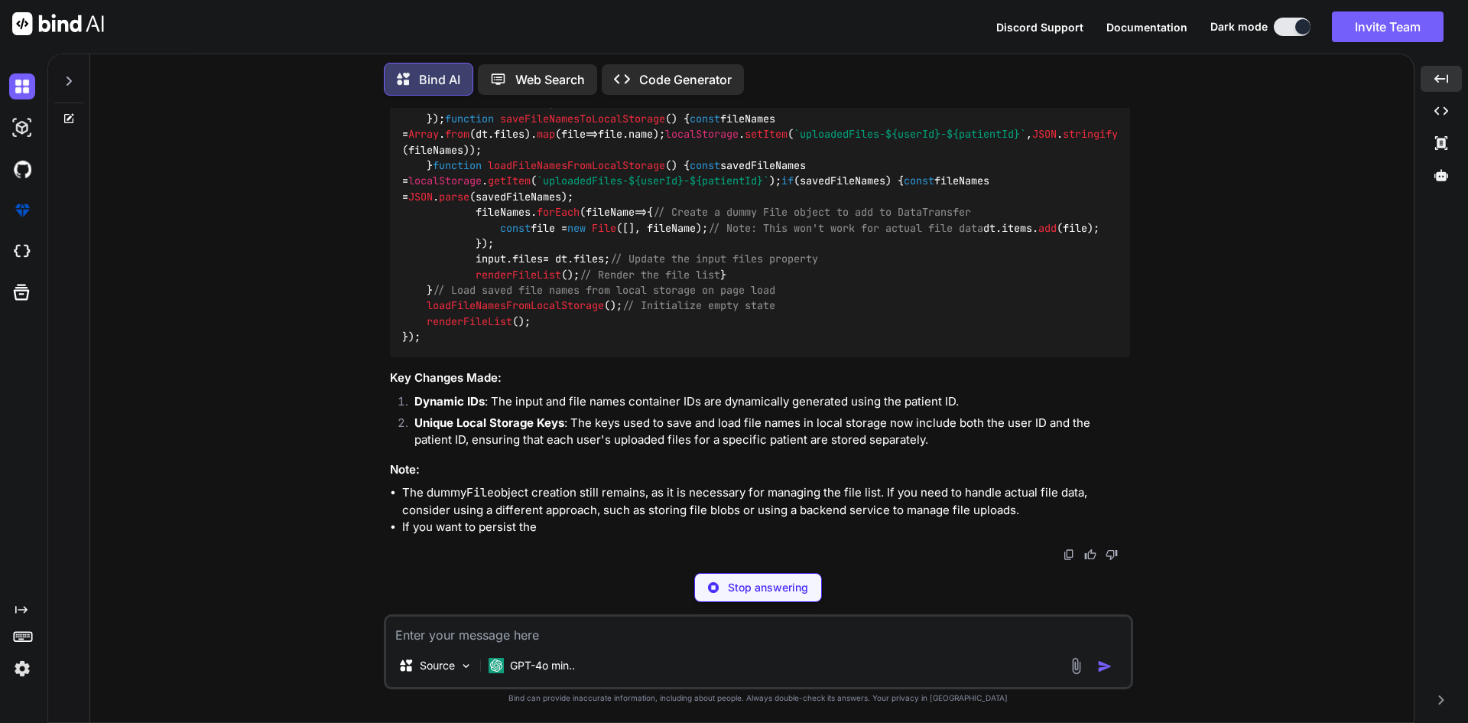
click at [485, 629] on textarea at bounding box center [758, 630] width 745 height 28
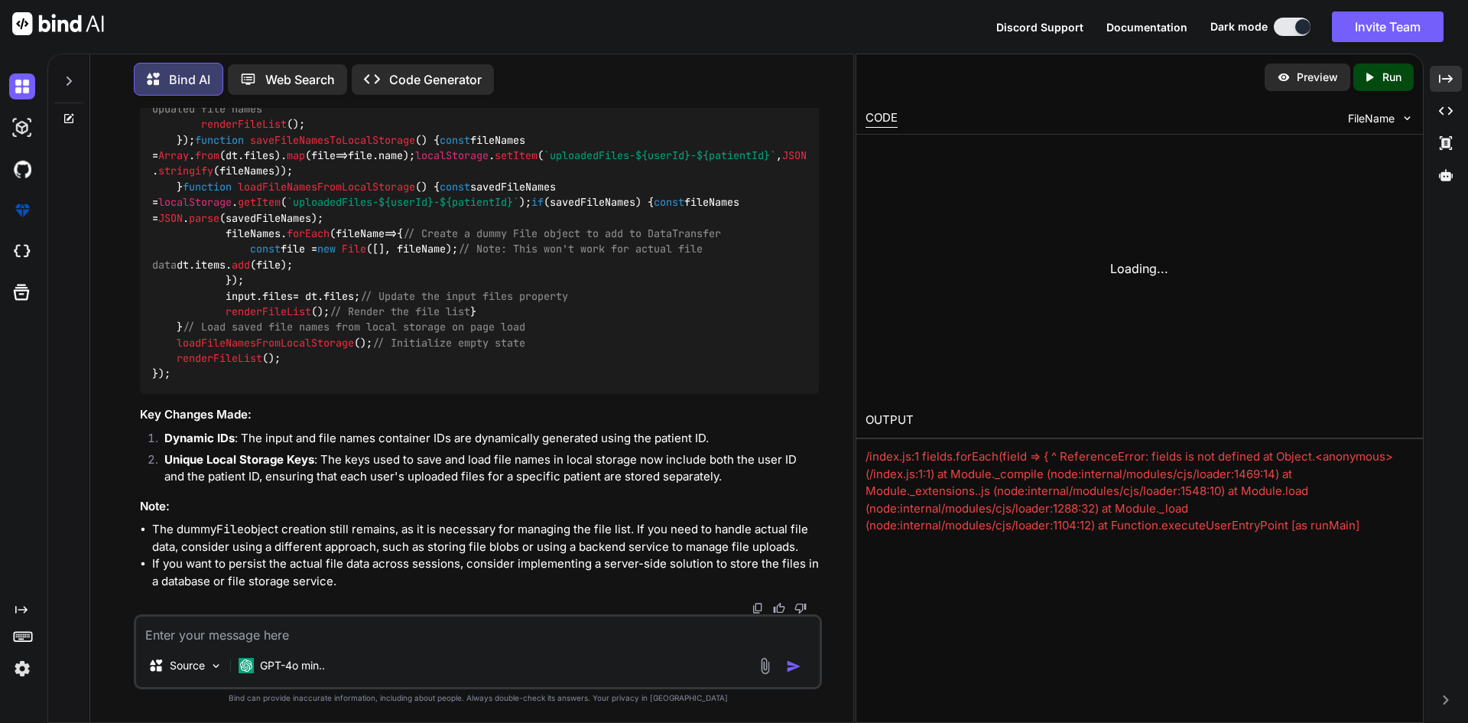
scroll to position [54874, 0]
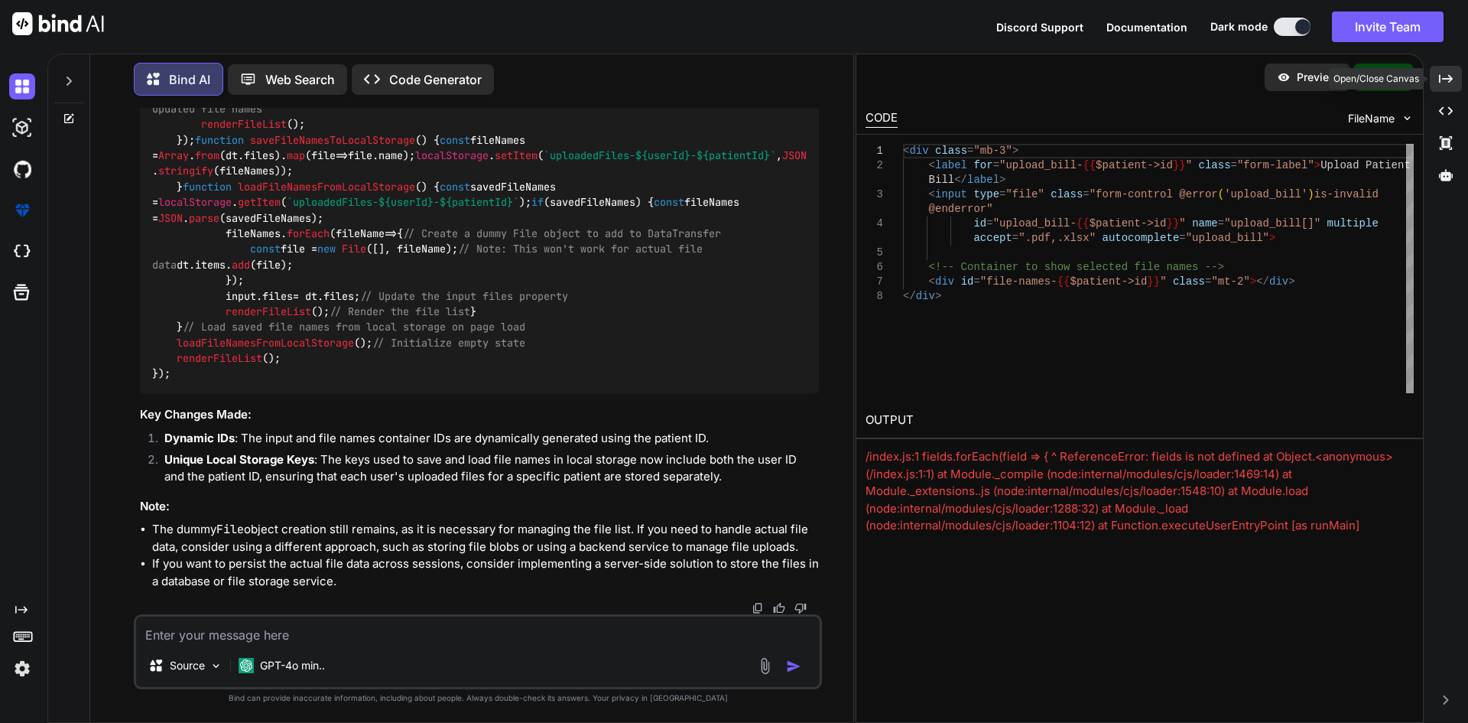
click at [1442, 71] on div "Created with Pixso." at bounding box center [1446, 79] width 32 height 26
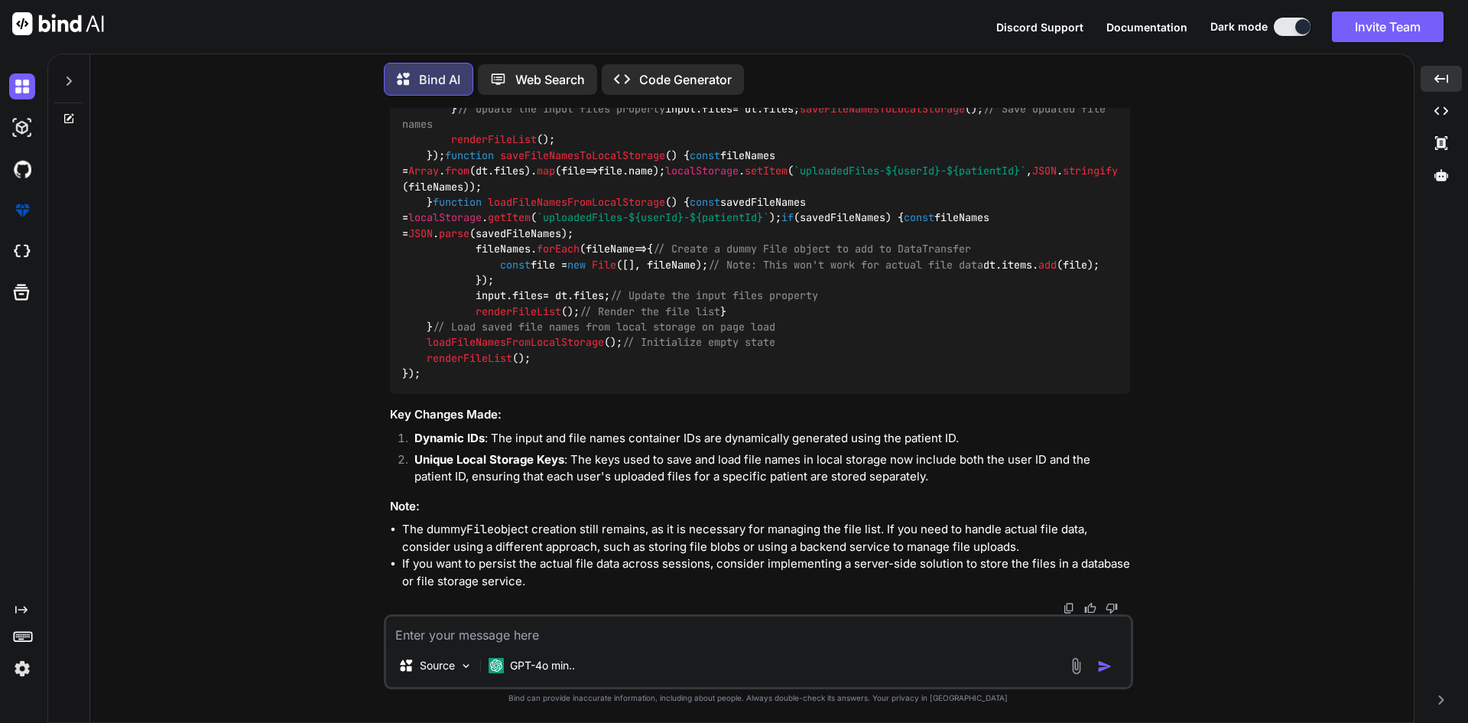
scroll to position [53765, 0]
click at [456, 629] on textarea at bounding box center [758, 630] width 745 height 28
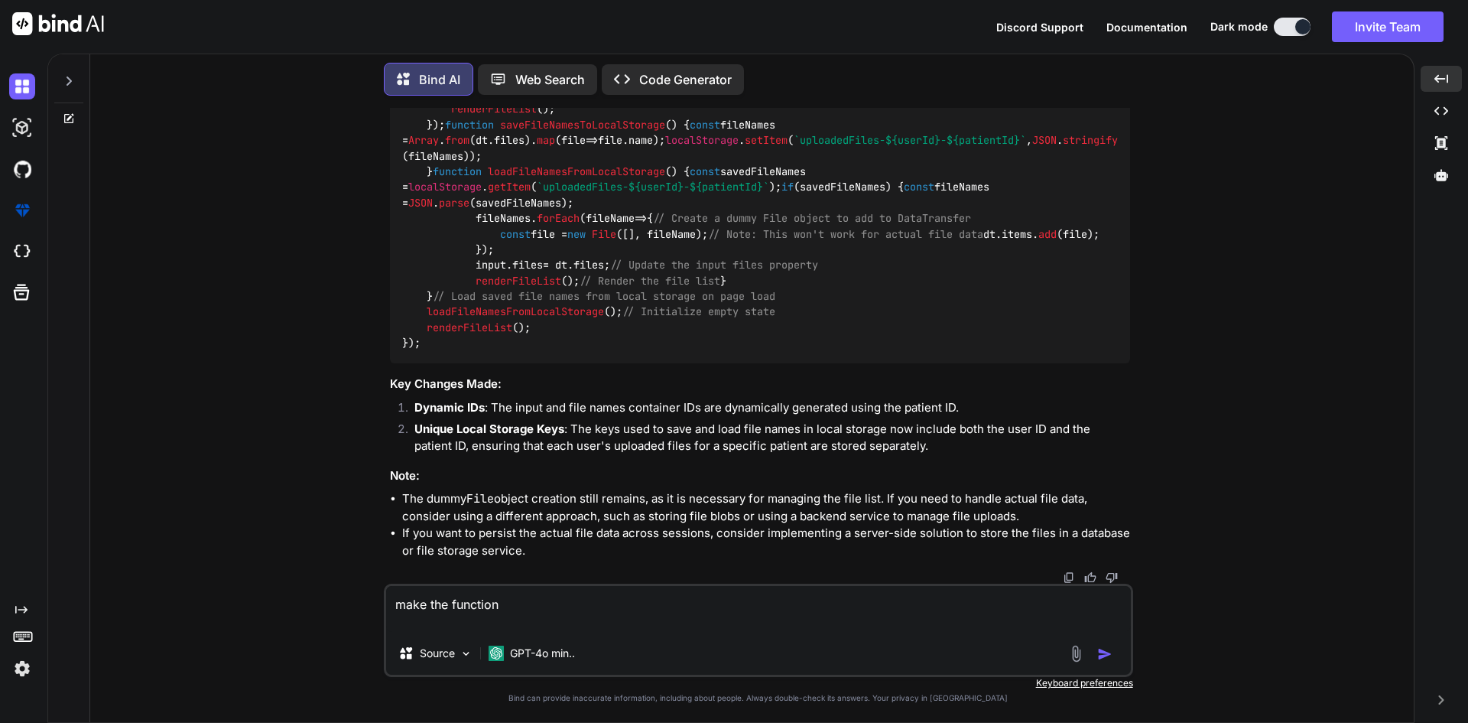
scroll to position [51348, 0]
drag, startPoint x: 824, startPoint y: 226, endPoint x: 637, endPoint y: 243, distance: 187.3
copy p "renderFilesWithAutoSave('patientBillingForm-{{ $patient->id }}', 'upload_bill-{…"
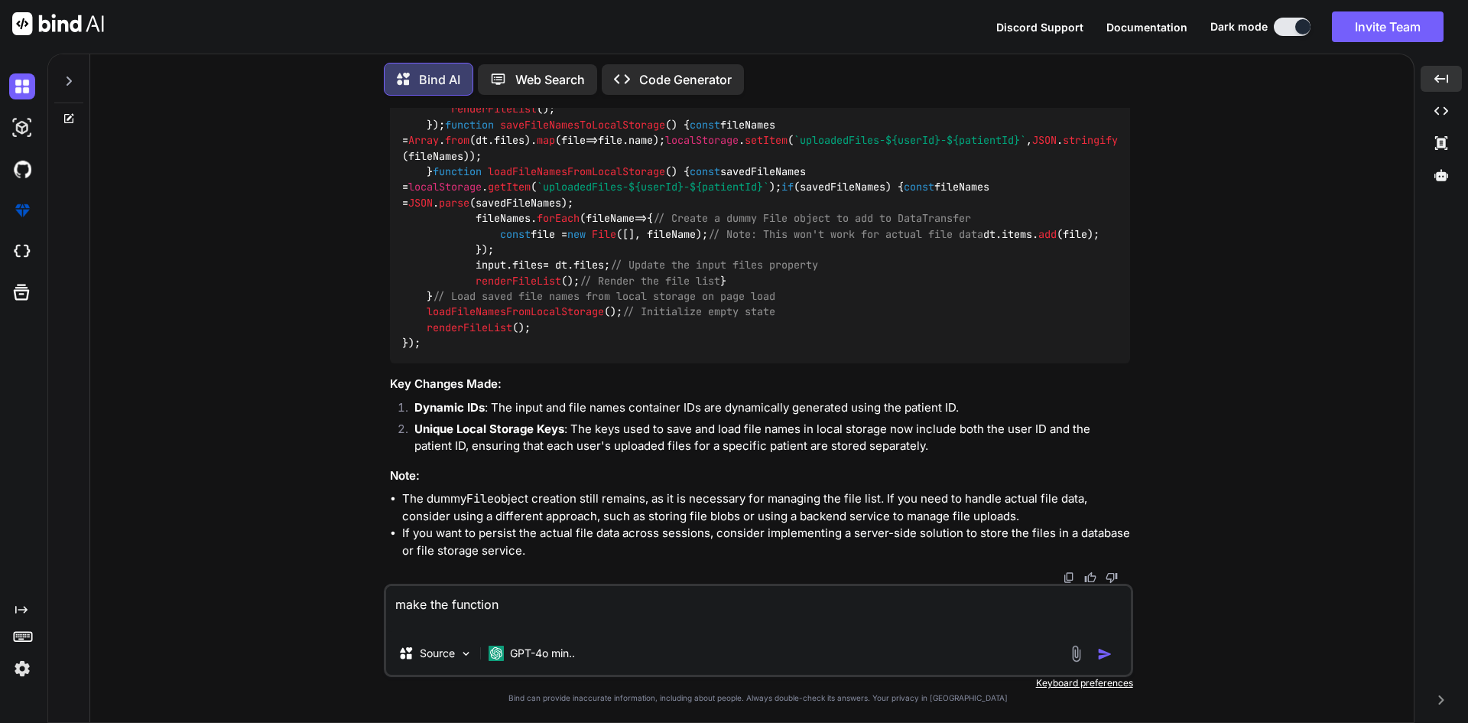
click at [548, 605] on textarea "make the function" at bounding box center [758, 609] width 745 height 46
paste textarea "renderFilesWithAutoSave('patientBillingForm-{{ $patient->id }}', 'upload_bill-{…"
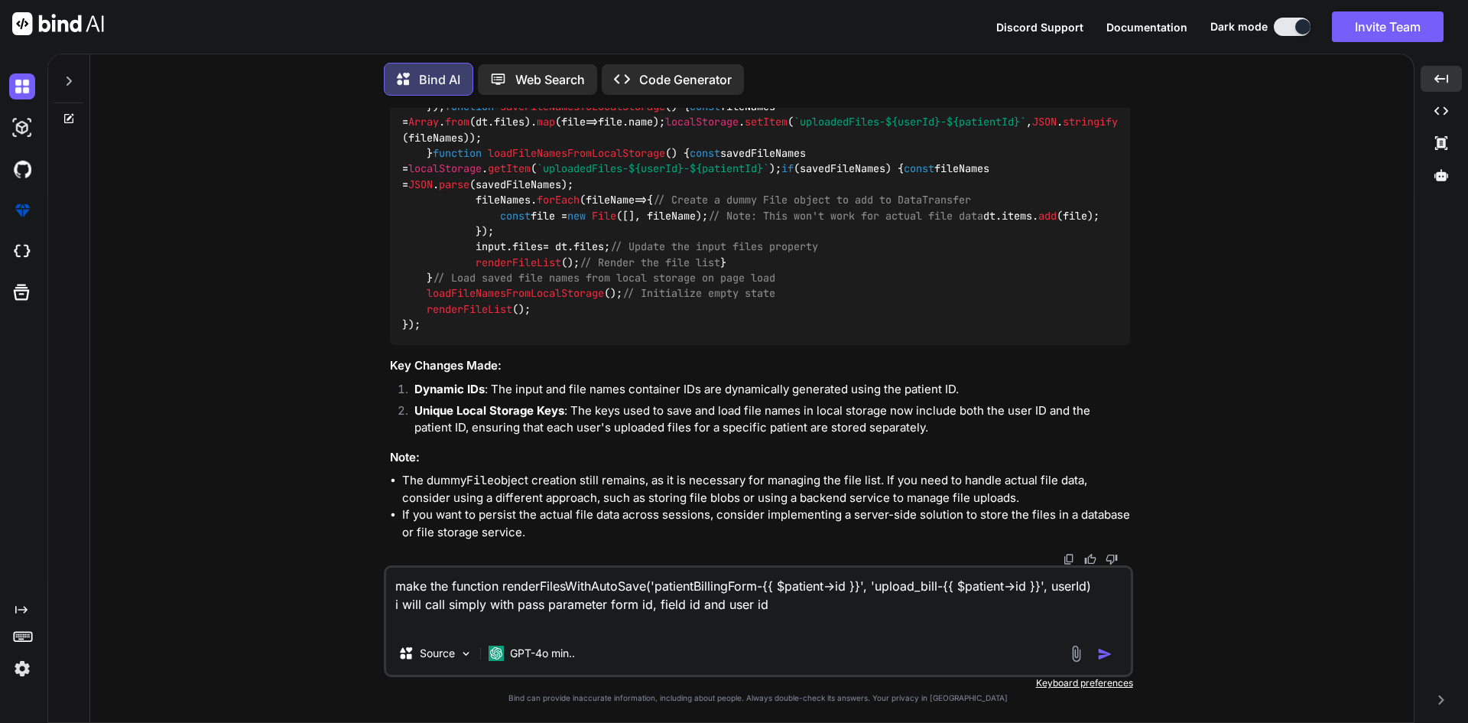
type textarea "make the function renderFilesWithAutoSave('patientBillingForm-{{ $patient->id }…"
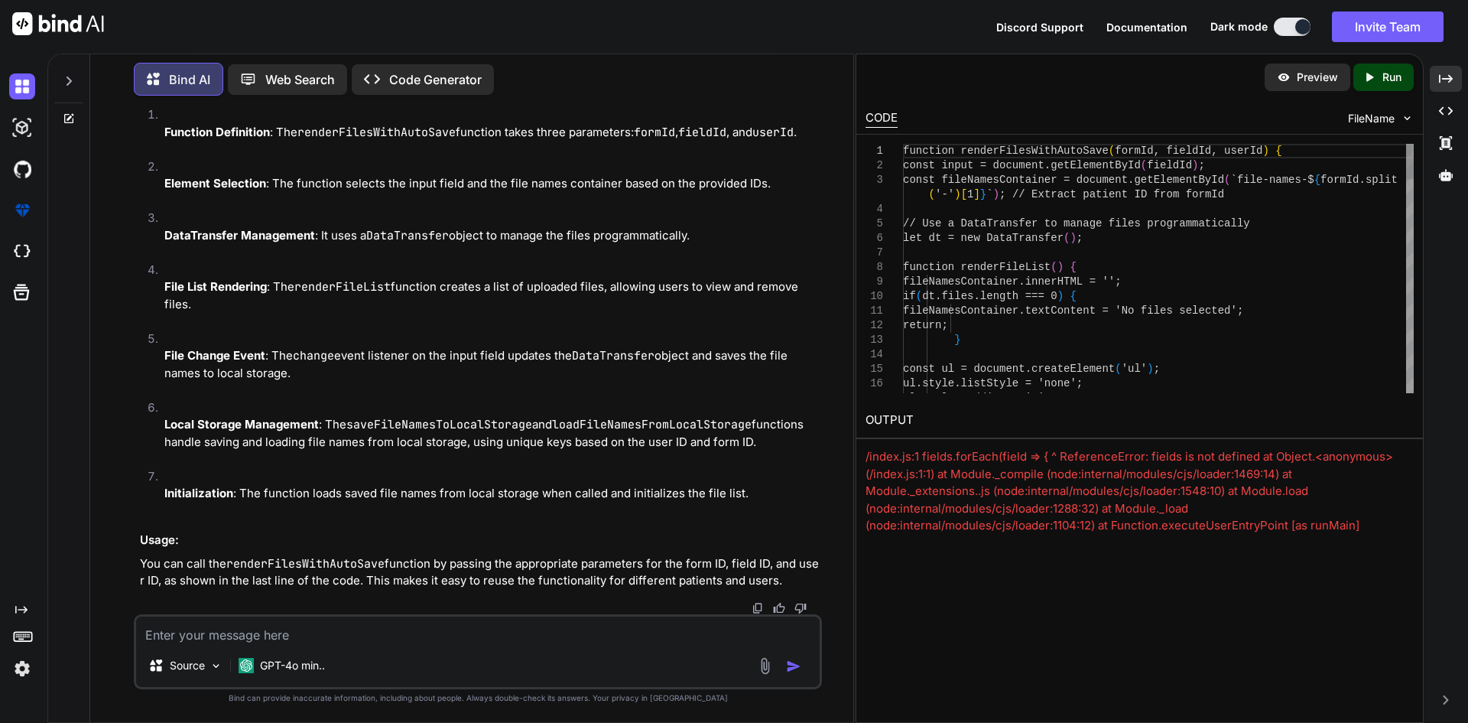
scroll to position [55570, 0]
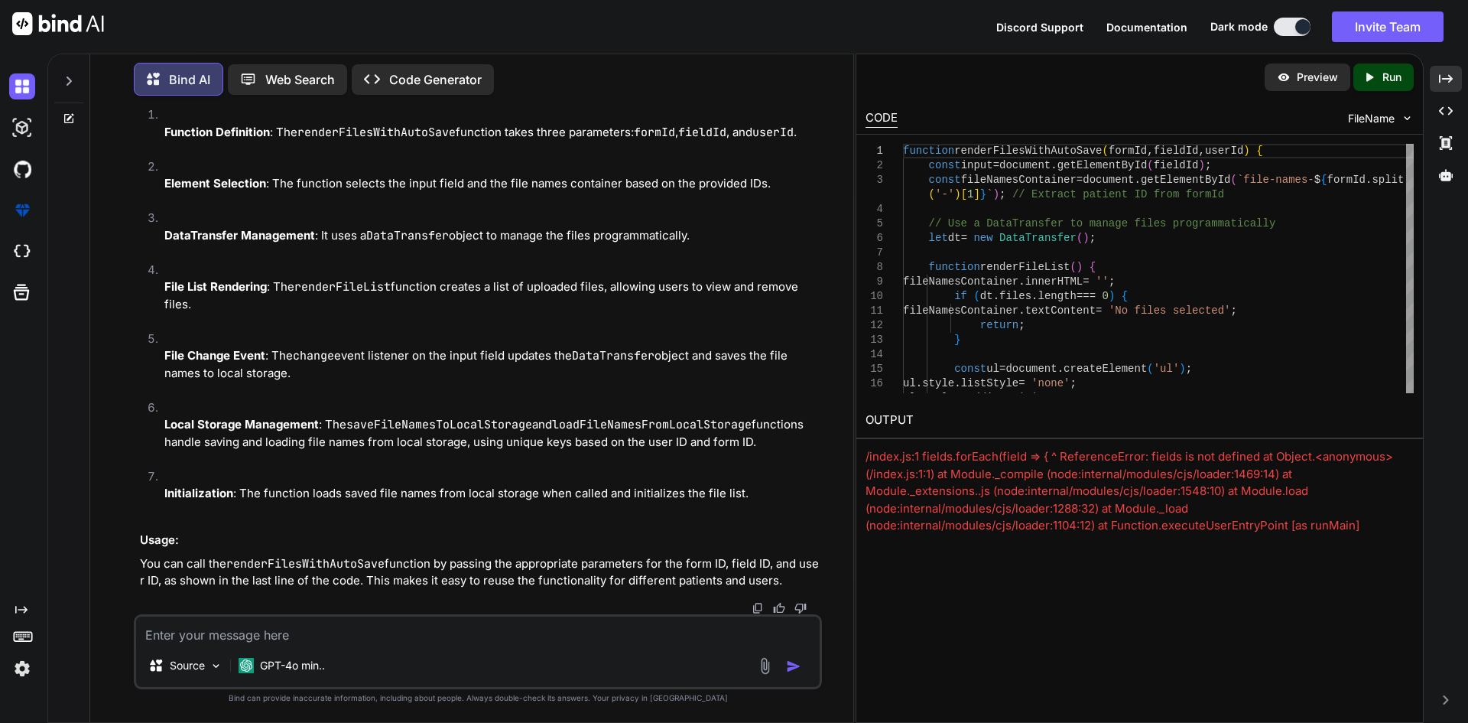
drag, startPoint x: 1077, startPoint y: 511, endPoint x: 144, endPoint y: 171, distance: 993.0
click at [1450, 82] on icon at bounding box center [1446, 78] width 14 height 8
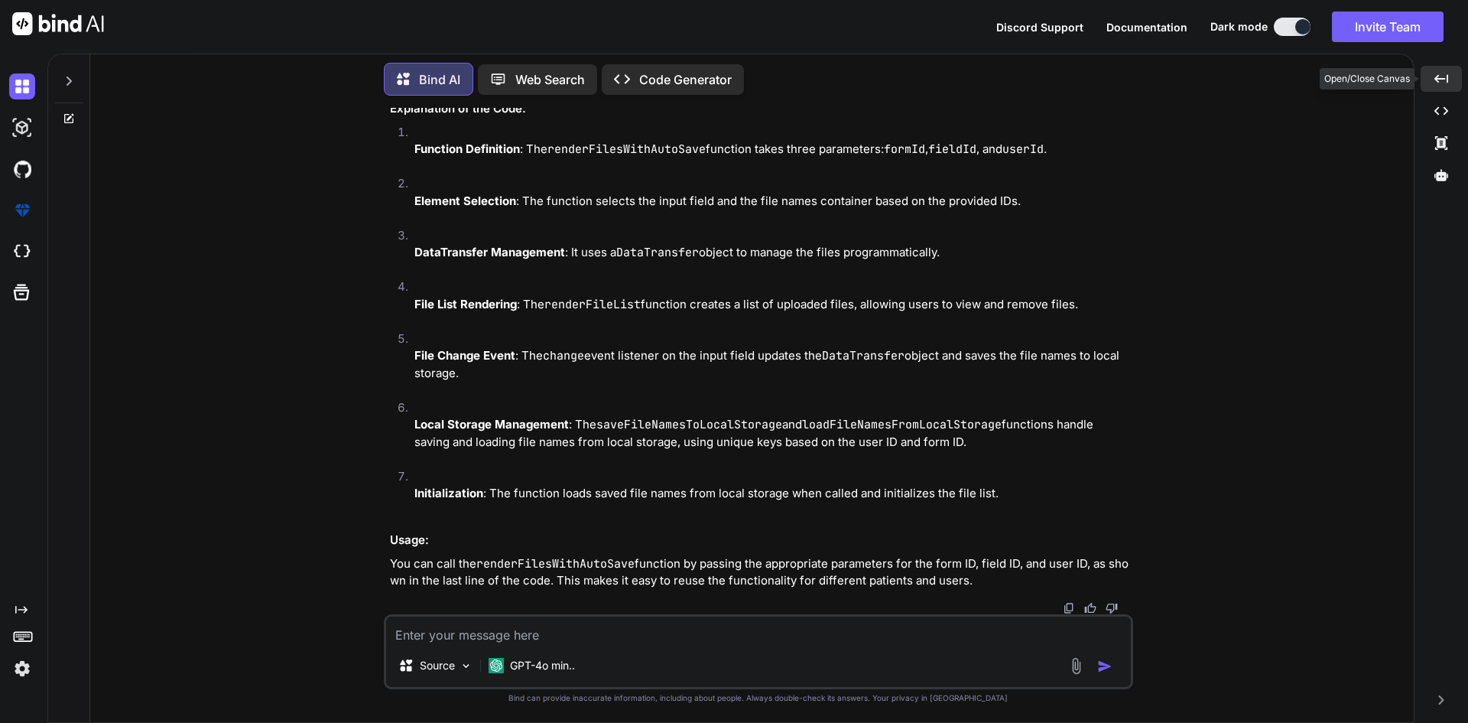
scroll to position [54308, 0]
